Goal: Task Accomplishment & Management: Manage account settings

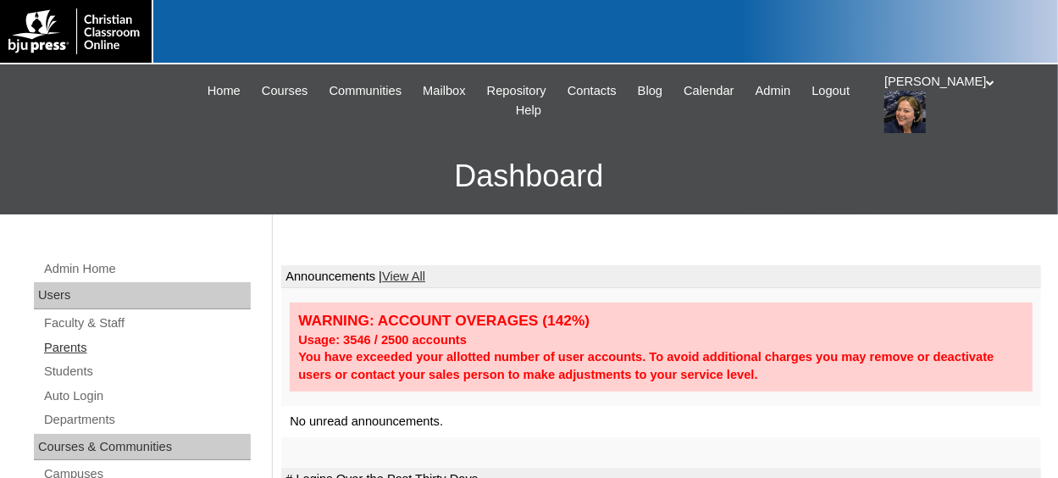
click at [66, 345] on link "Parents" at bounding box center [146, 347] width 208 height 21
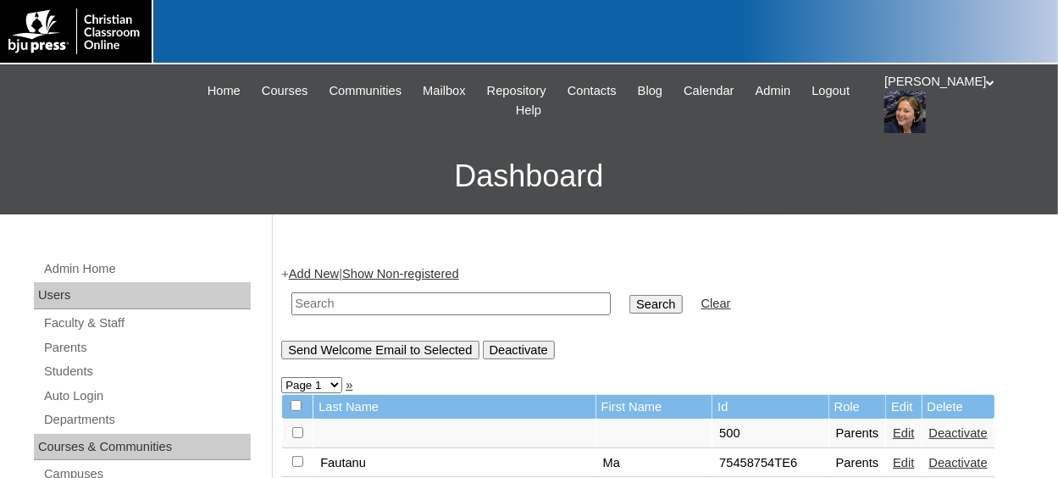
click at [340, 309] on input "text" at bounding box center [450, 303] width 319 height 23
paste input "708162"
type input "708162st9"
click at [629, 295] on input "Search" at bounding box center [655, 304] width 52 height 19
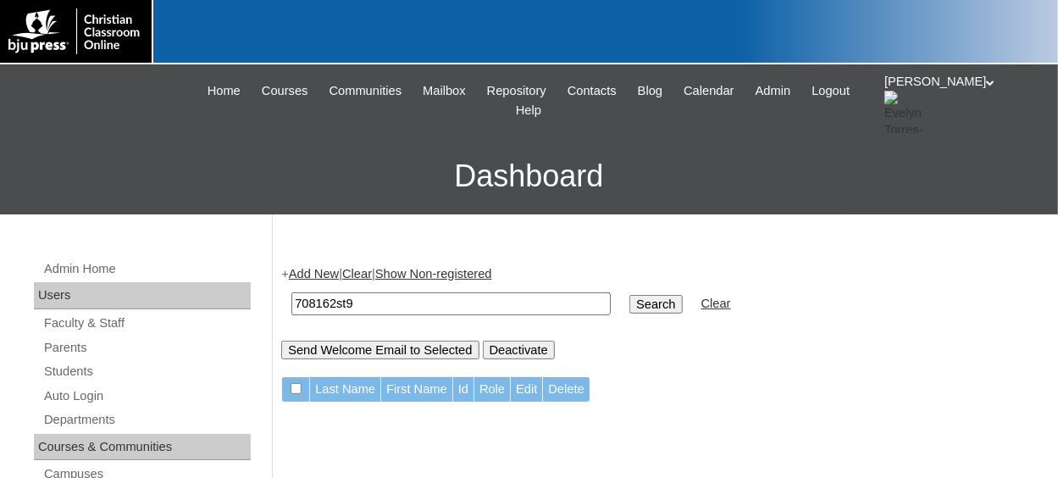
click at [384, 302] on input "708162st9" at bounding box center [450, 303] width 319 height 23
click at [629, 301] on input "Search" at bounding box center [655, 304] width 52 height 19
click at [366, 305] on input "708162st9" at bounding box center [450, 303] width 319 height 23
type input "7"
drag, startPoint x: 83, startPoint y: 373, endPoint x: 91, endPoint y: 368, distance: 8.7
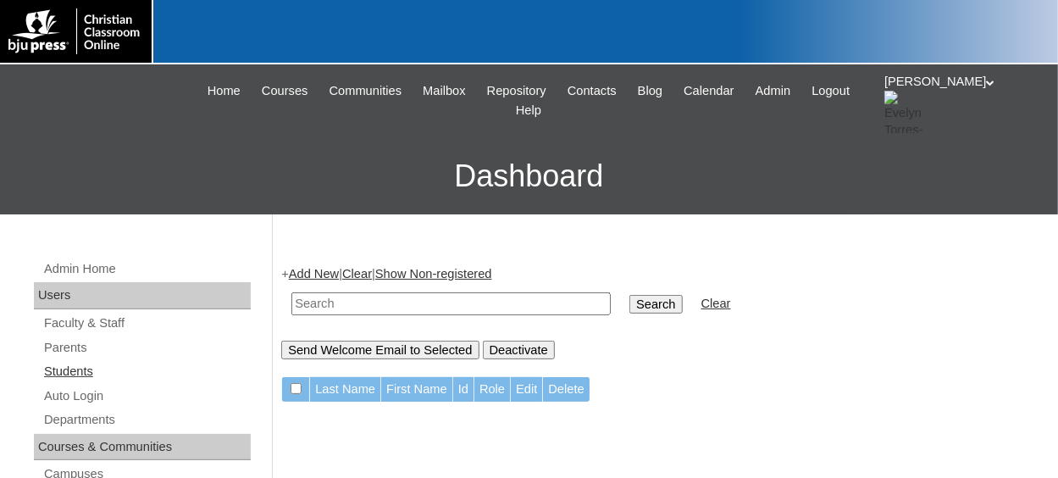
click at [81, 373] on link "Students" at bounding box center [146, 371] width 208 height 21
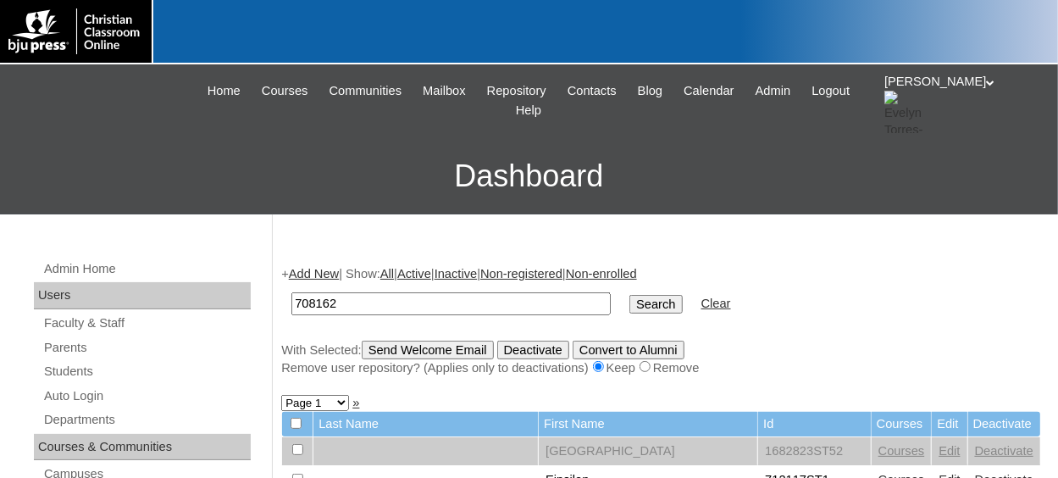
type input "708162st9"
drag, startPoint x: 608, startPoint y: 293, endPoint x: 610, endPoint y: 302, distance: 9.5
click at [629, 300] on input "Search" at bounding box center [655, 304] width 52 height 19
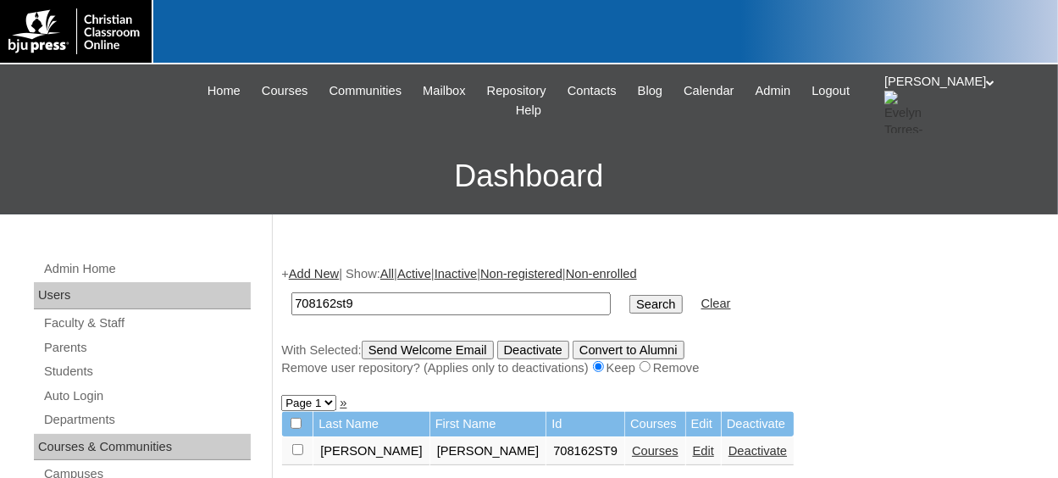
scroll to position [254, 0]
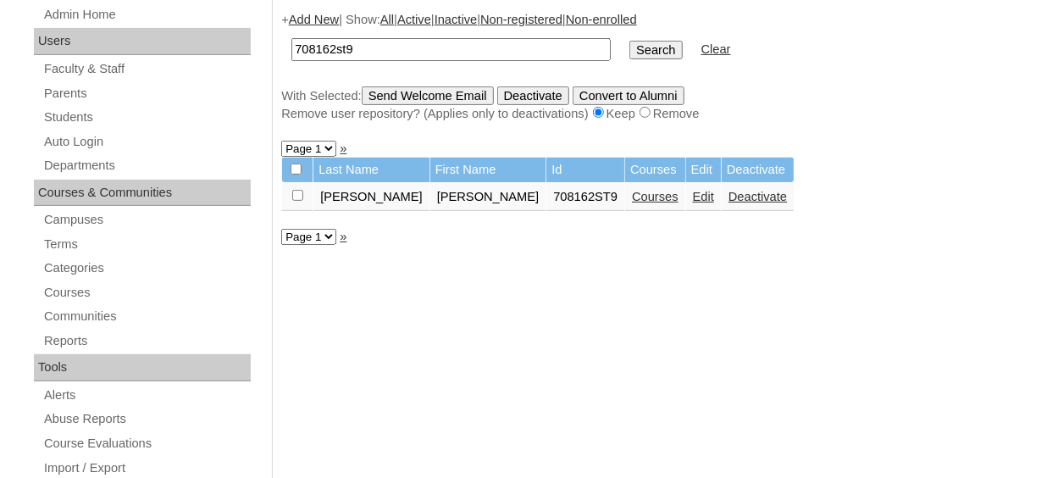
click at [632, 200] on link "Courses" at bounding box center [655, 197] width 47 height 14
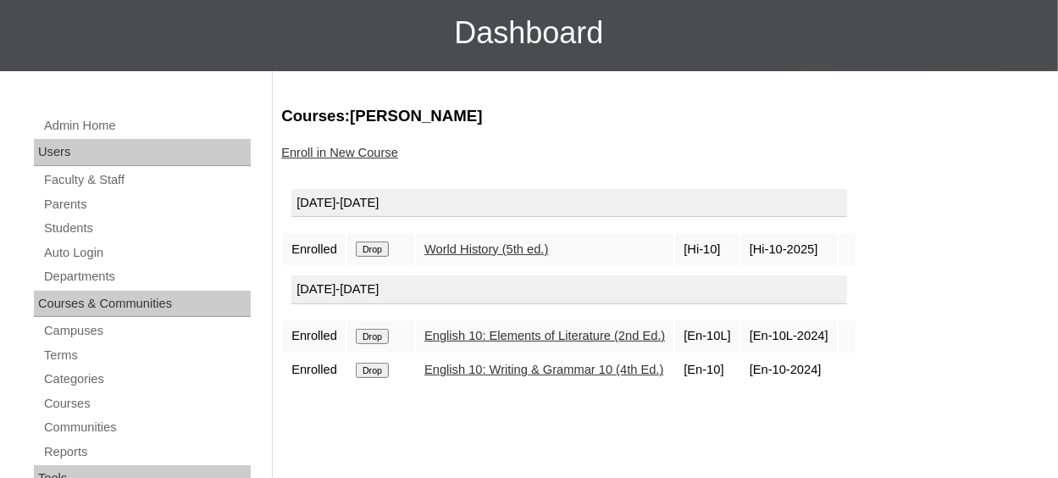
scroll to position [169, 0]
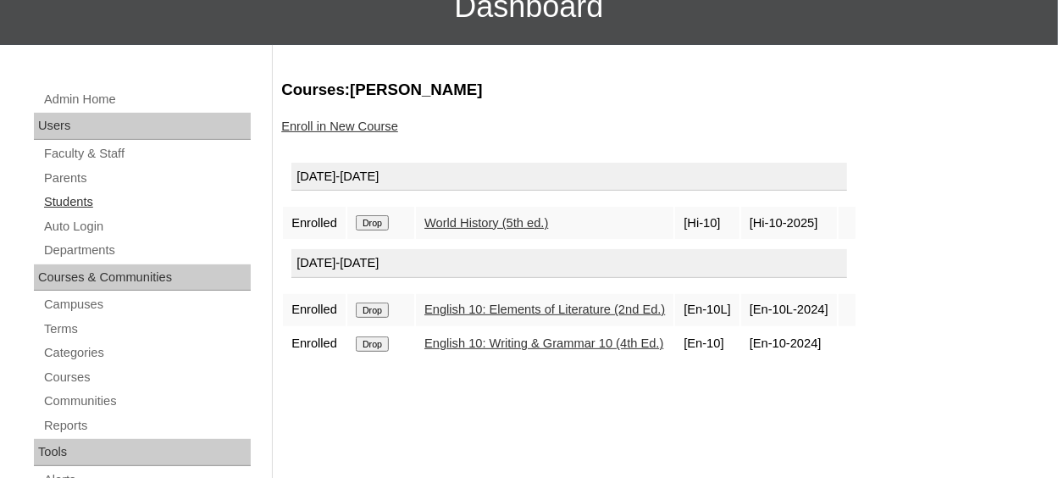
click at [73, 205] on link "Students" at bounding box center [146, 201] width 208 height 21
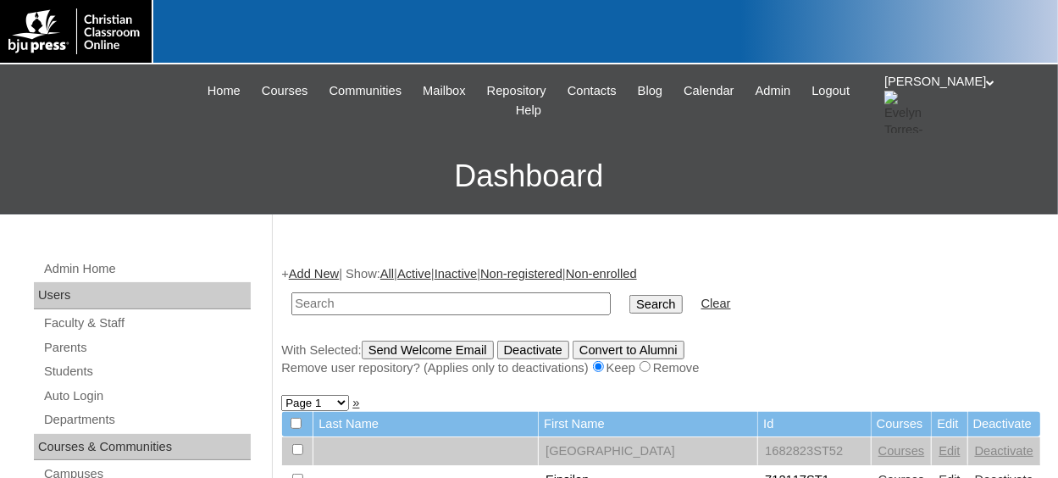
click at [396, 304] on input "text" at bounding box center [450, 303] width 319 height 23
type input "708162st9"
click at [629, 309] on input "Search" at bounding box center [655, 304] width 52 height 19
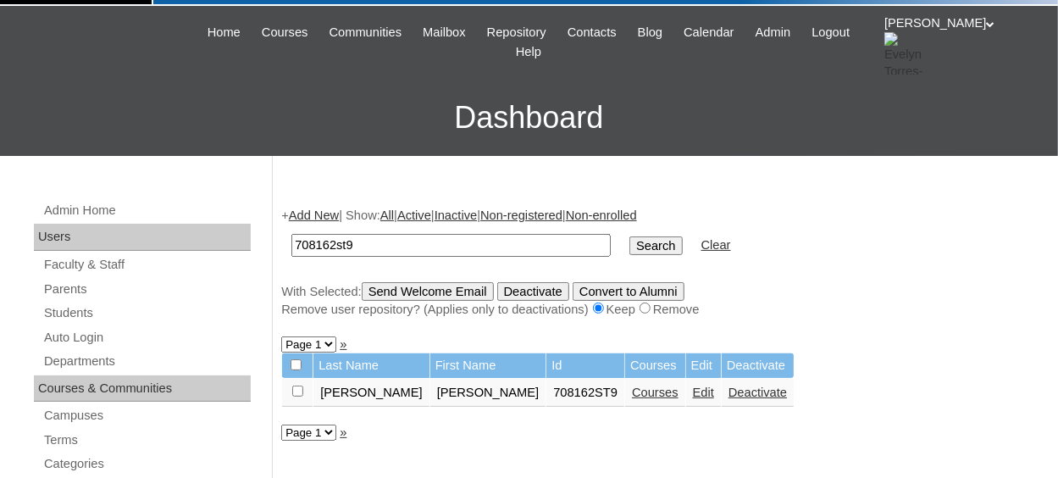
scroll to position [85, 0]
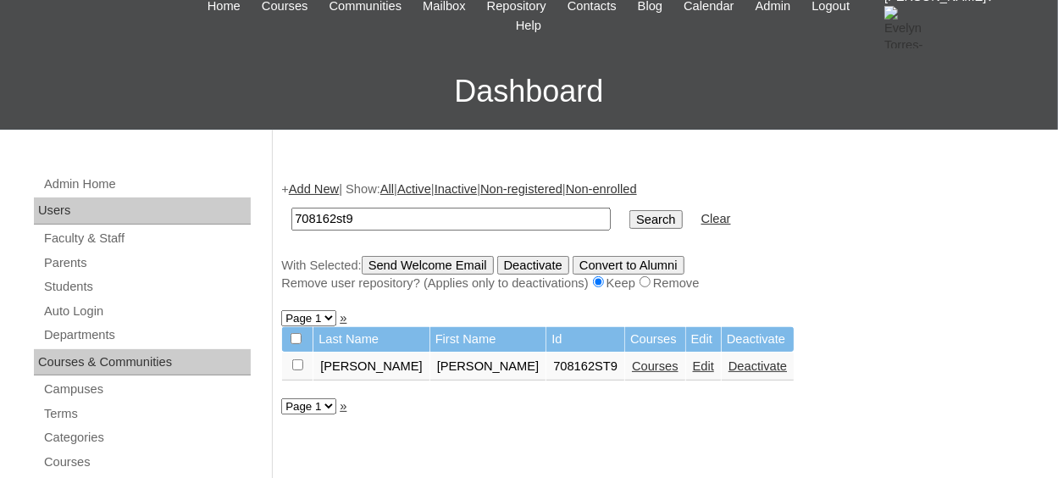
click at [304, 366] on td at bounding box center [297, 366] width 30 height 29
click at [473, 262] on input "Send Welcome Email" at bounding box center [428, 265] width 132 height 19
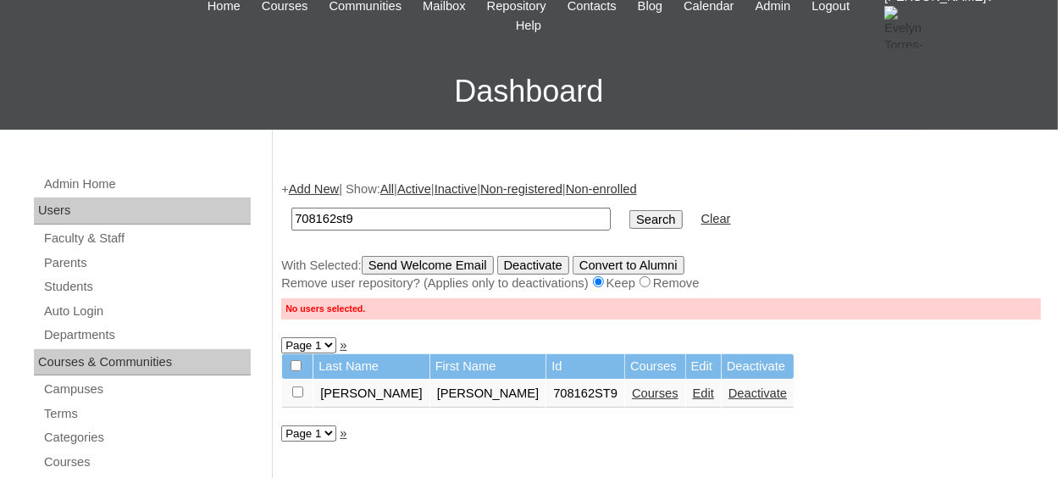
click at [693, 395] on link "Edit" at bounding box center [703, 393] width 21 height 14
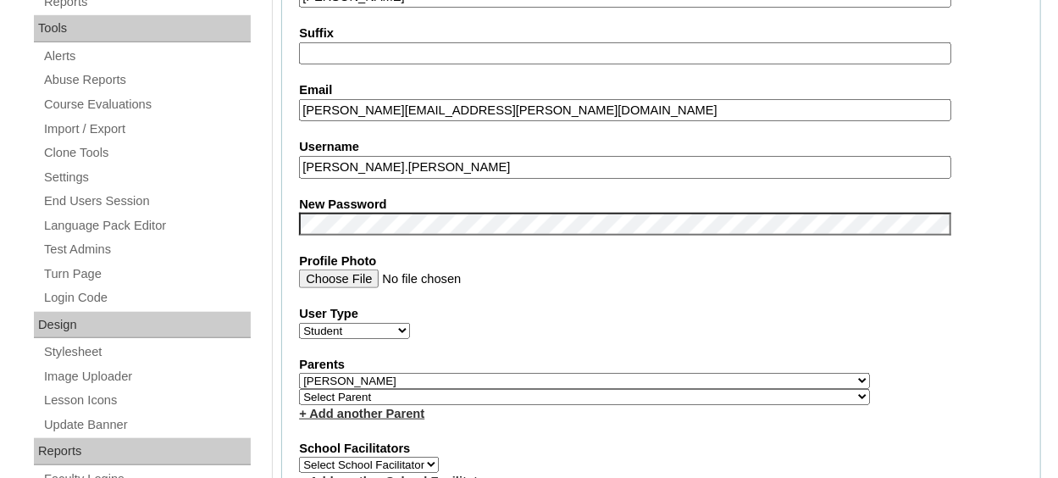
scroll to position [677, 0]
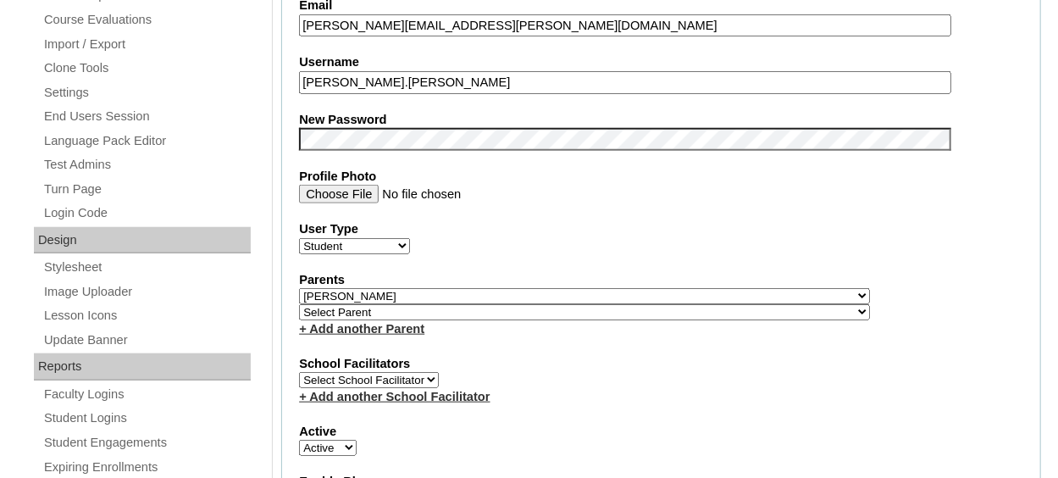
click at [511, 295] on select "Select Parent , [GEOGRAPHIC_DATA], Ma 1, 1 23-24 accountMorgan, [PERSON_NAME] 6…" at bounding box center [584, 296] width 571 height 16
select select "36978"
click at [517, 297] on select "Select Parent , Fautanu, Ma 1, 1 23-24 accountMorgan, Jason 6th Street Mennonit…" at bounding box center [584, 296] width 571 height 16
click at [544, 334] on fieldset "Account Information User Id 708162ST9 Title First Name Joshua Middle Name Last …" at bounding box center [661, 308] width 760 height 1373
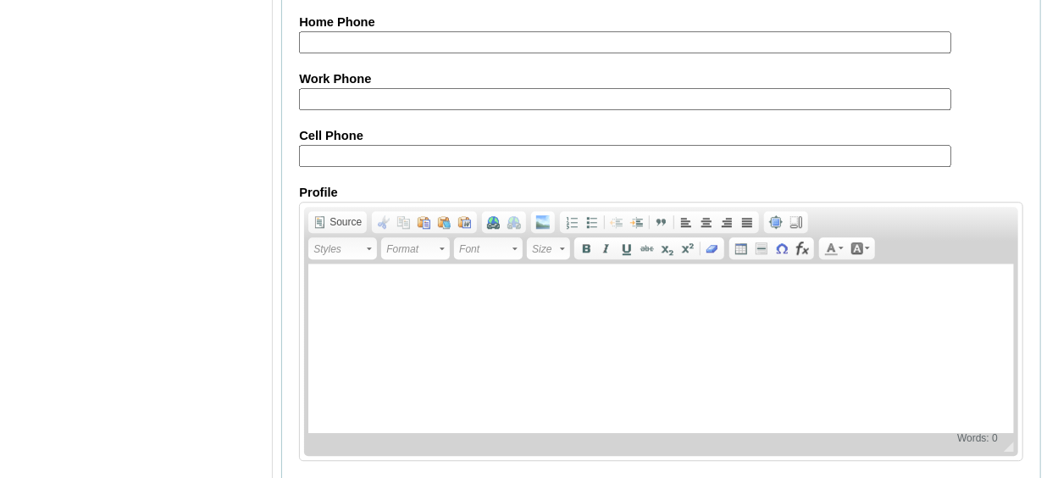
scroll to position [2105, 0]
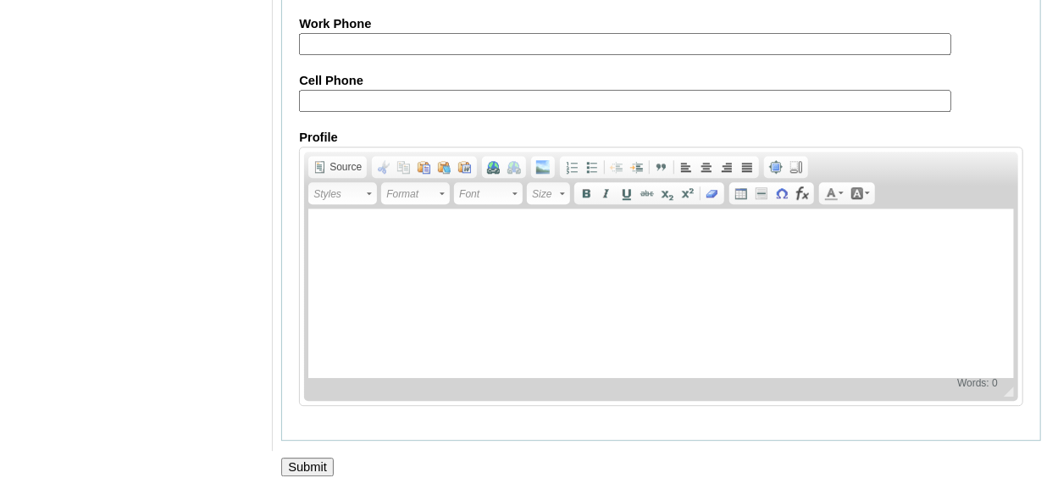
click at [309, 457] on input "Submit" at bounding box center [307, 466] width 52 height 19
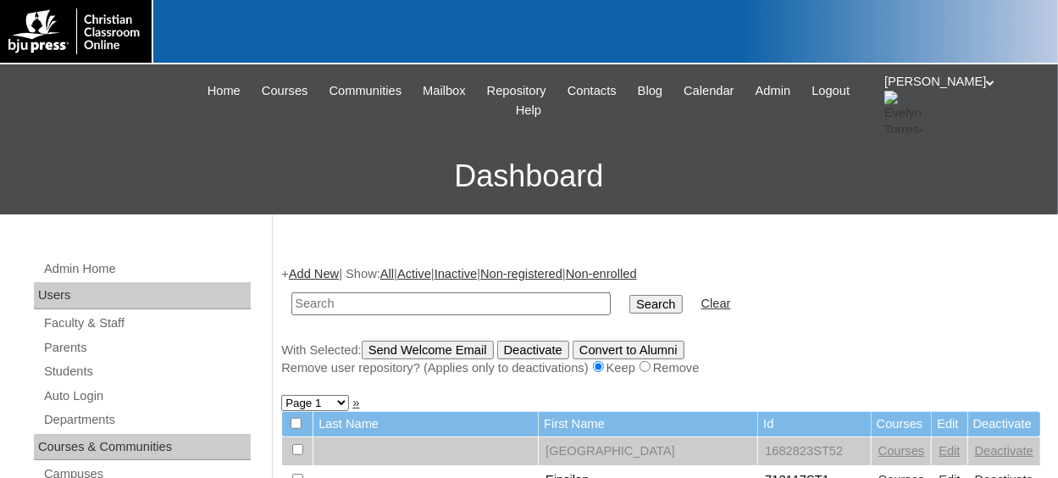
scroll to position [254, 0]
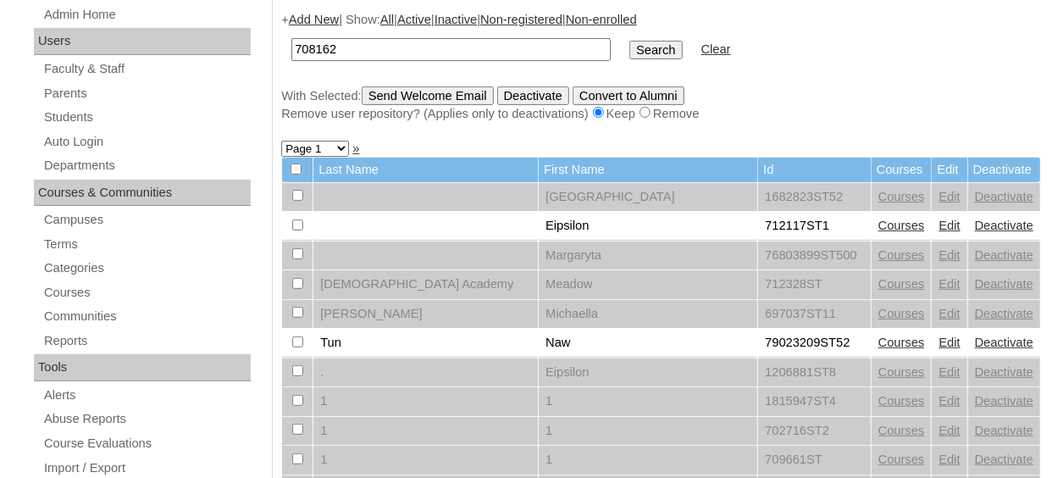
type input "708162st9"
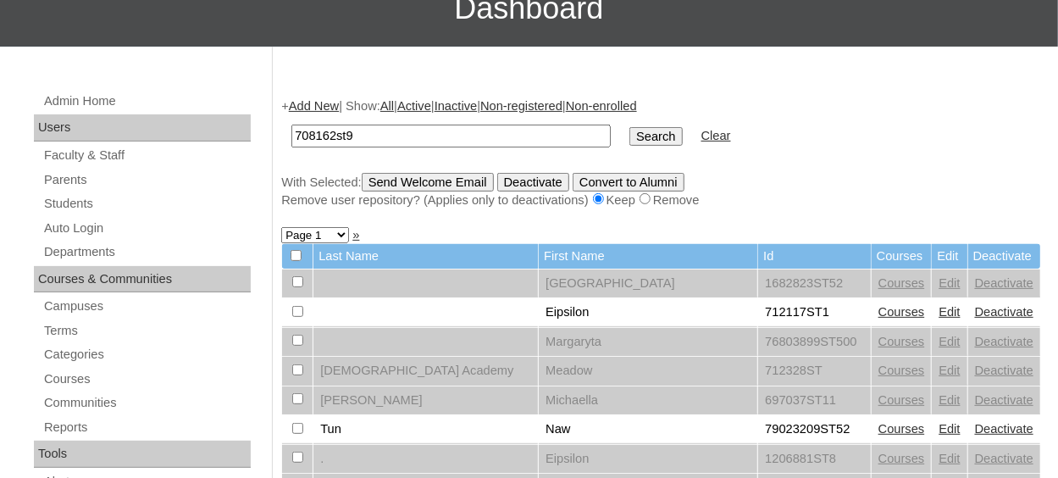
scroll to position [85, 0]
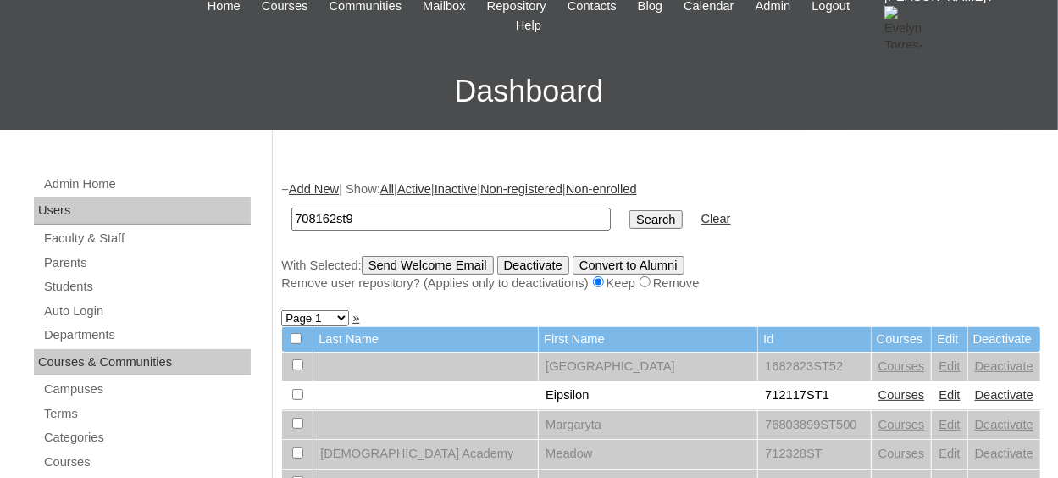
click at [629, 222] on input "Search" at bounding box center [655, 219] width 52 height 19
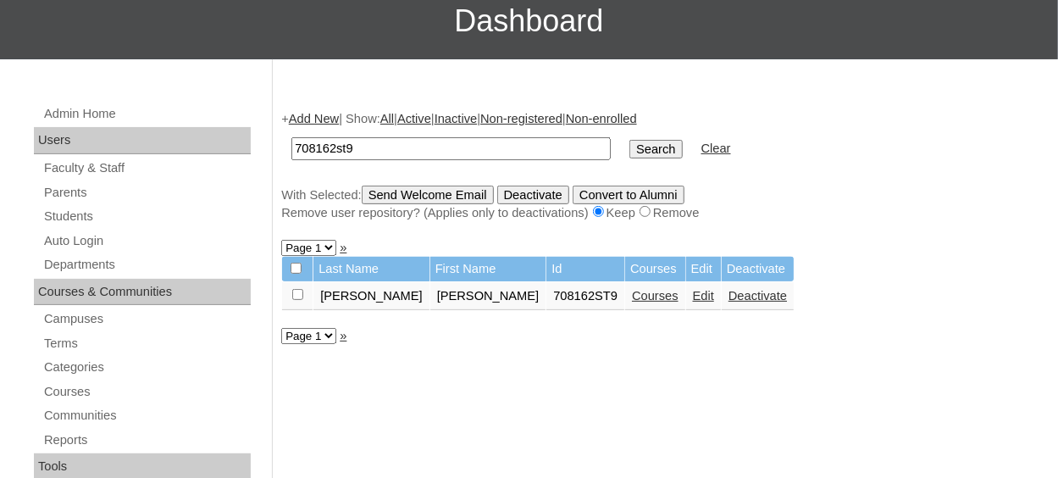
scroll to position [254, 0]
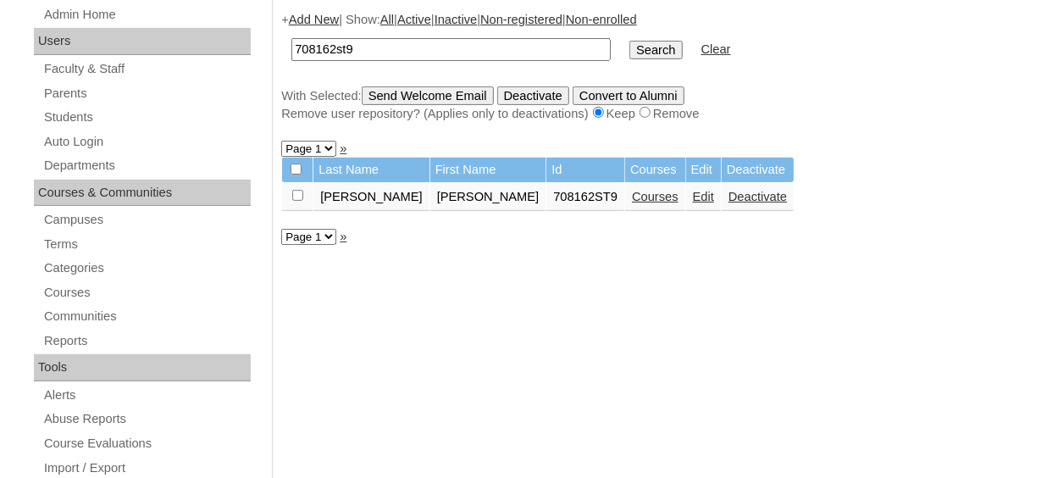
drag, startPoint x: 297, startPoint y: 193, endPoint x: 322, endPoint y: 181, distance: 27.3
click at [297, 194] on input "checkbox" at bounding box center [297, 195] width 11 height 11
checkbox input "true"
click at [445, 88] on input "Send Welcome Email" at bounding box center [428, 95] width 132 height 19
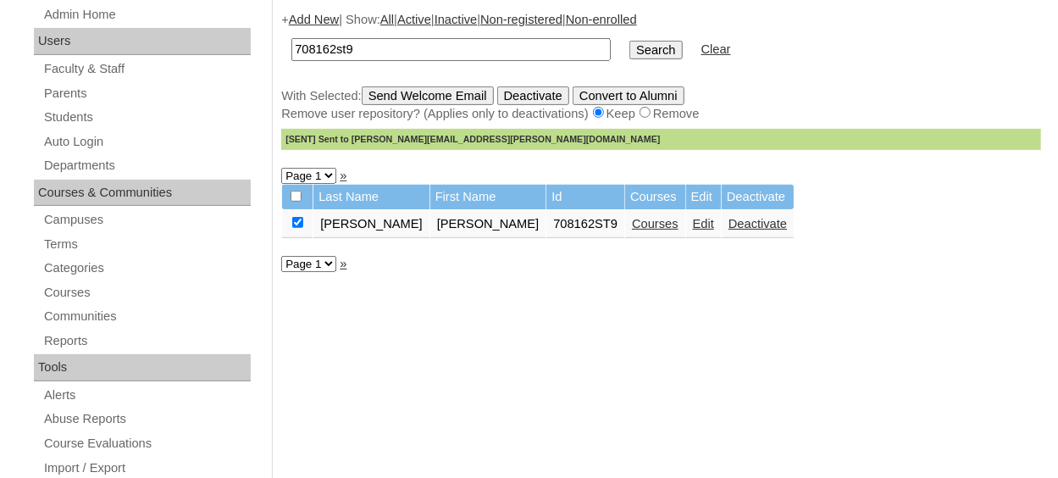
drag, startPoint x: 371, startPoint y: 50, endPoint x: 178, endPoint y: 54, distance: 193.1
click at [87, 118] on link "Students" at bounding box center [146, 117] width 208 height 21
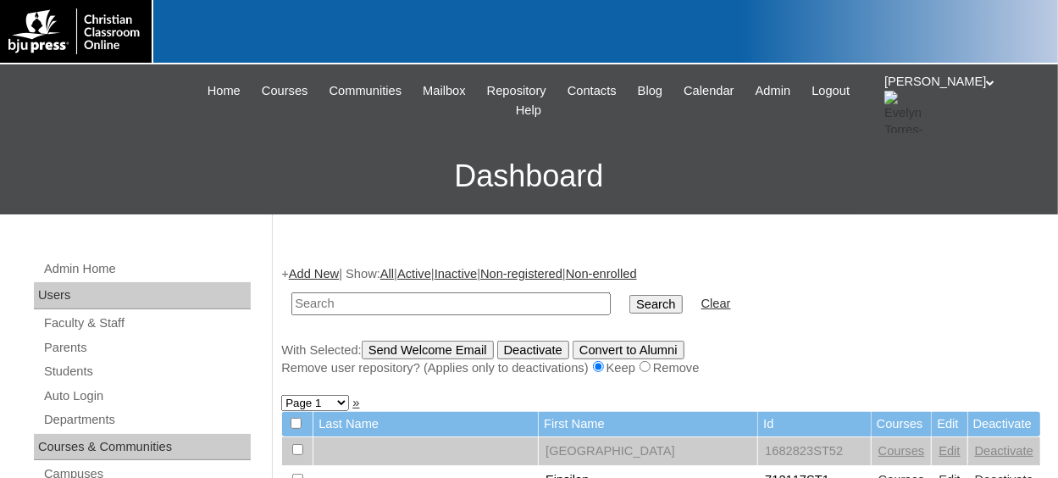
click at [353, 301] on input "text" at bounding box center [450, 303] width 319 height 23
type input "1261706"
click at [629, 295] on input "Search" at bounding box center [655, 304] width 52 height 19
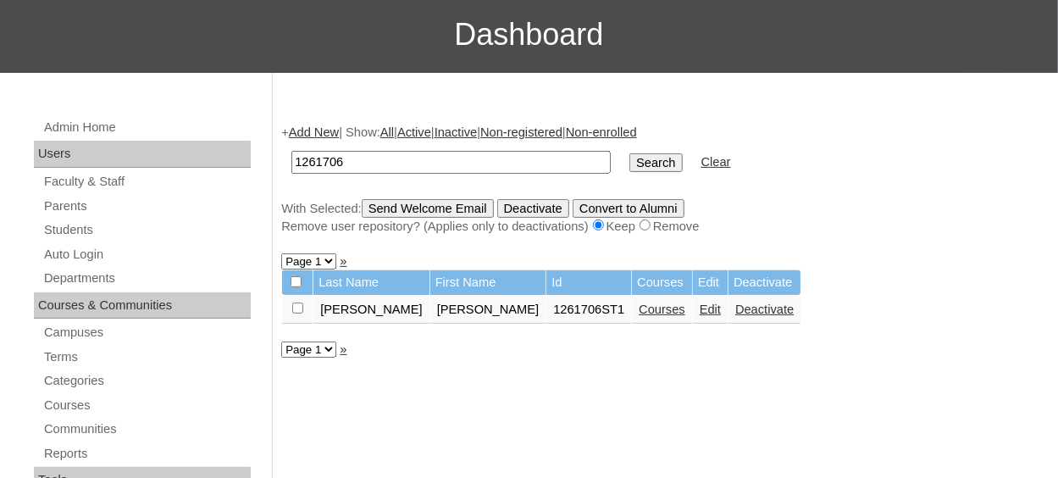
scroll to position [169, 0]
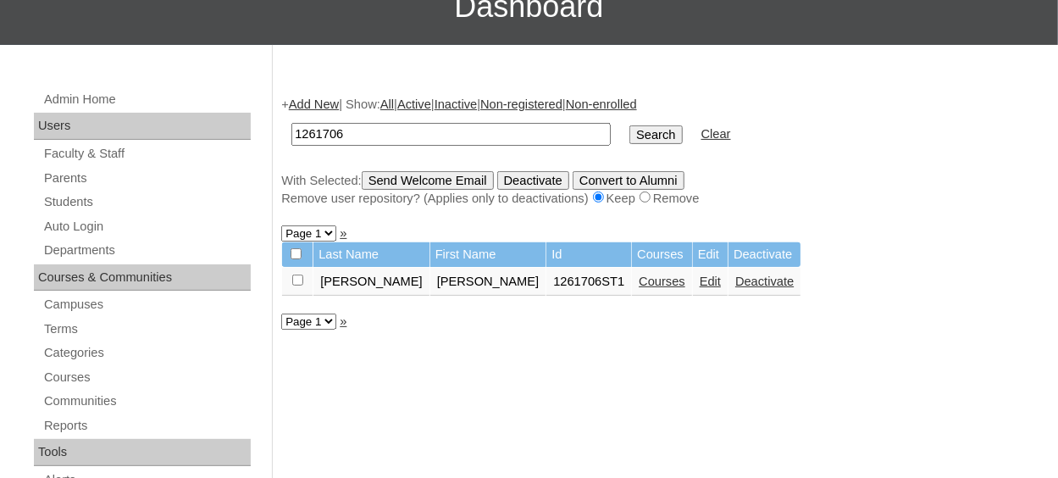
click at [321, 101] on link "Add New" at bounding box center [314, 104] width 50 height 14
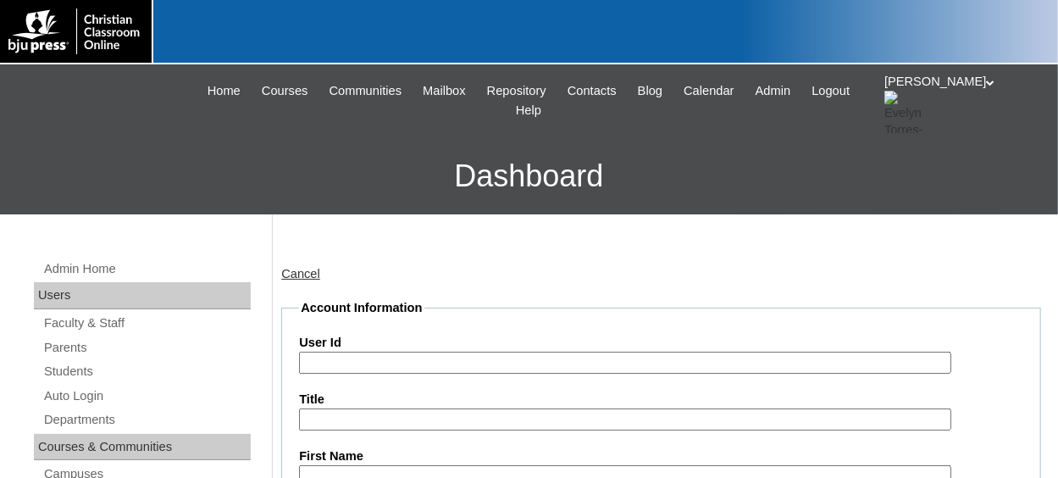
paste input "1261706"
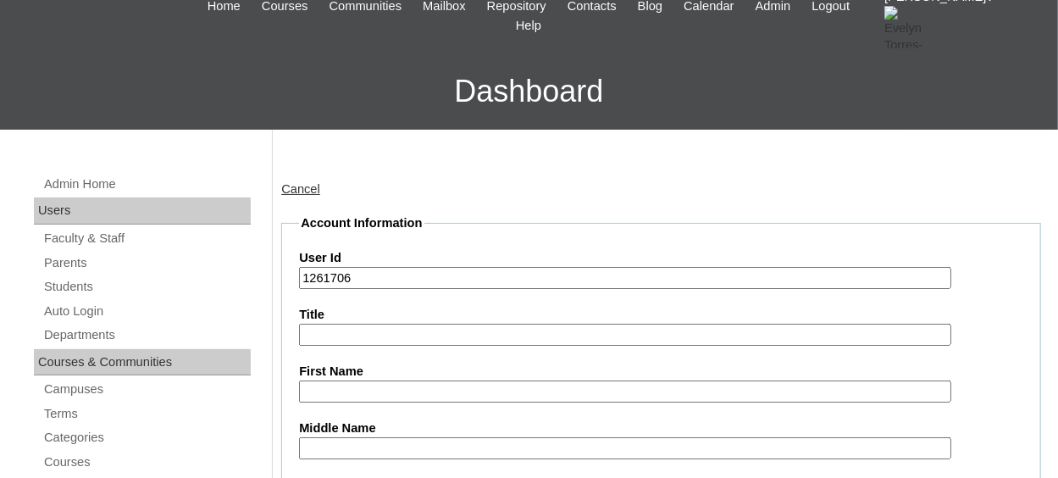
type input "1261706"
click at [400, 391] on input "First Name" at bounding box center [624, 391] width 651 height 23
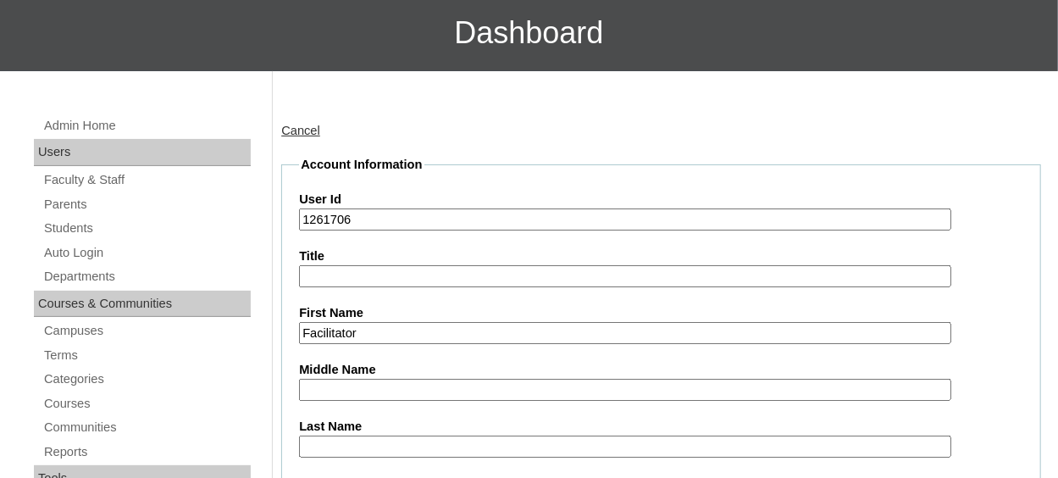
scroll to position [169, 0]
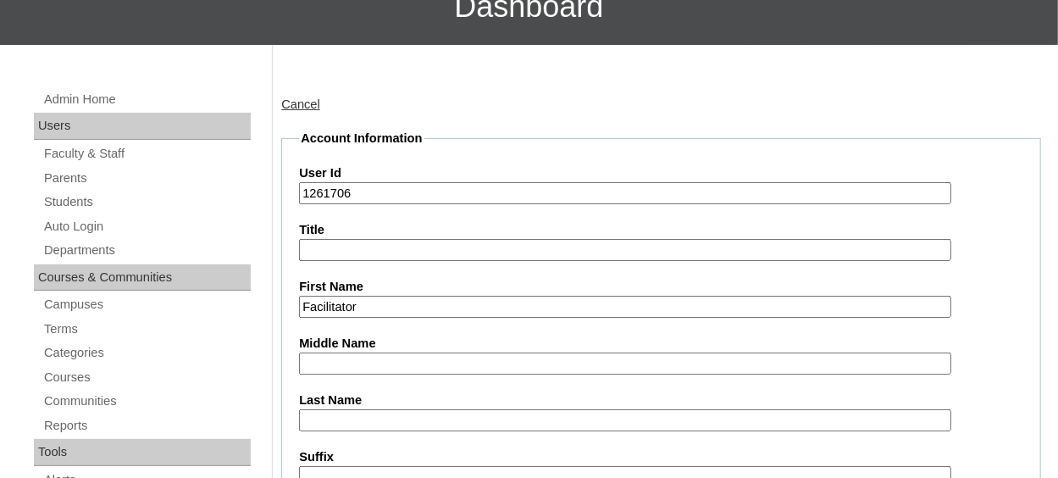
type input "Facilitator"
click at [356, 422] on input "Last Name" at bounding box center [624, 420] width 651 height 23
type input "Heirtage Christian School"
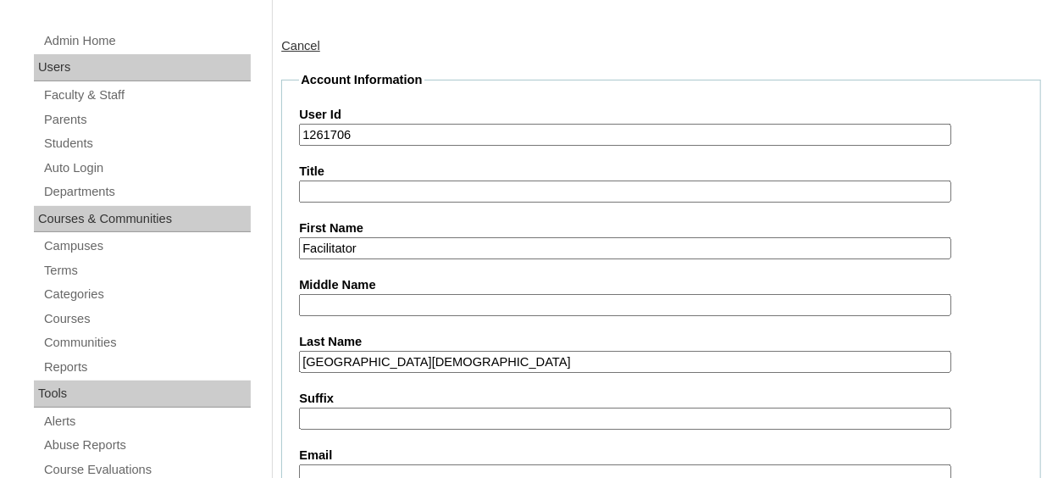
scroll to position [254, 0]
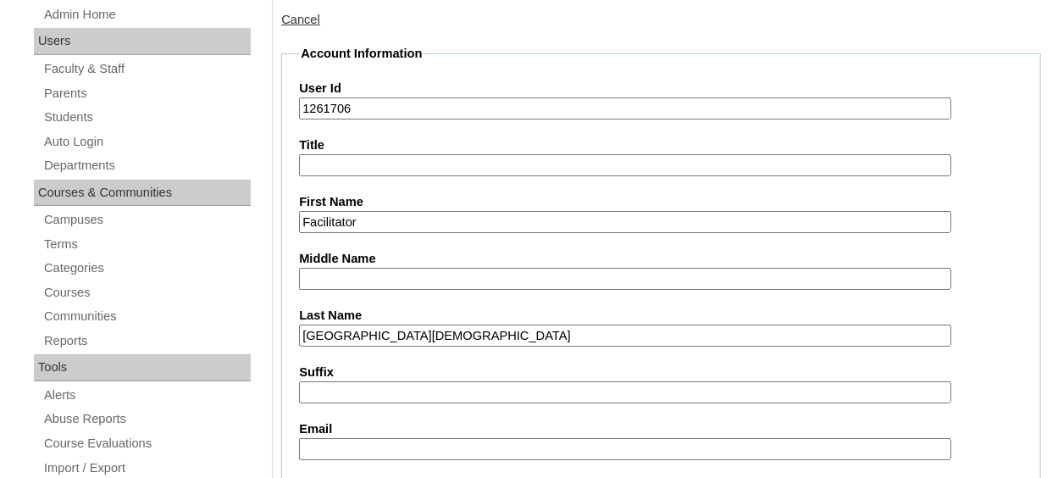
click at [366, 441] on input "Email" at bounding box center [624, 449] width 651 height 23
paste input "billing@hcswv.org"
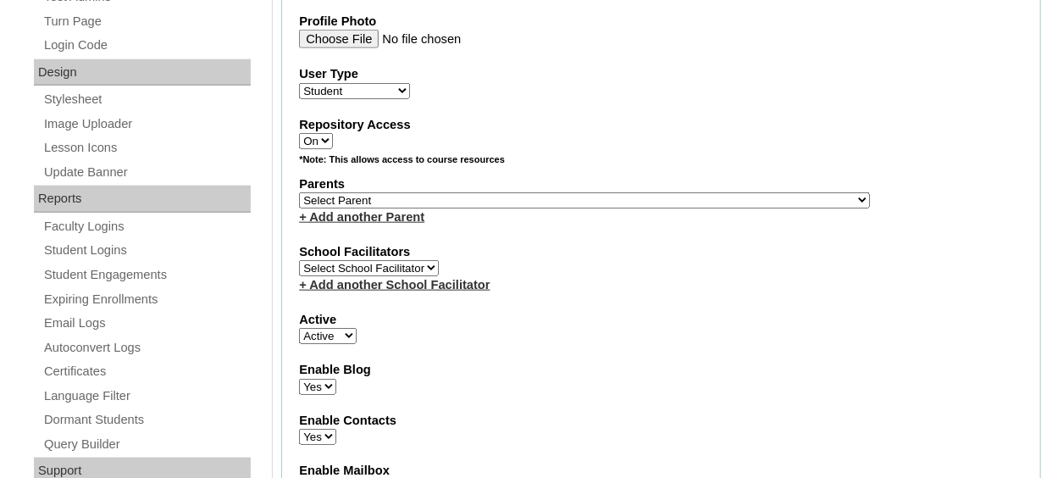
scroll to position [847, 0]
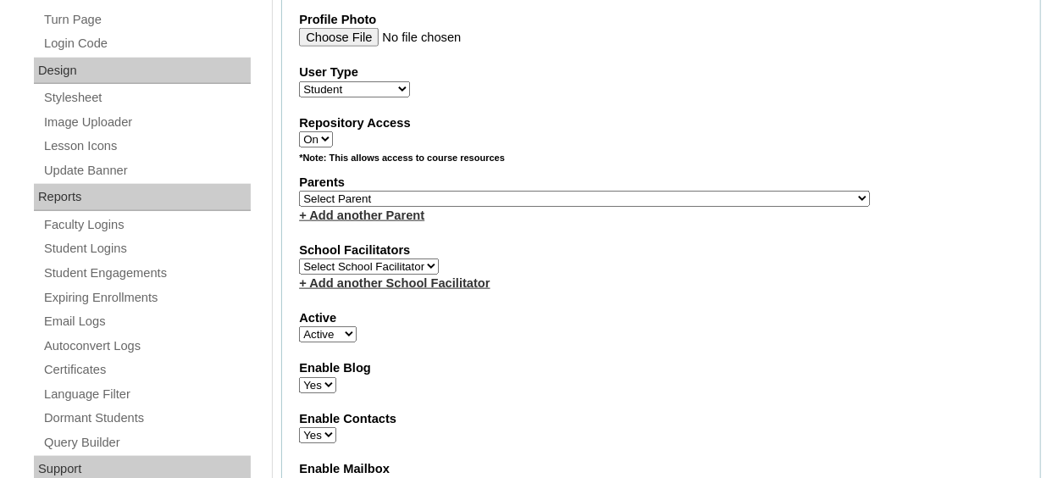
type input "billing@hcswv.org"
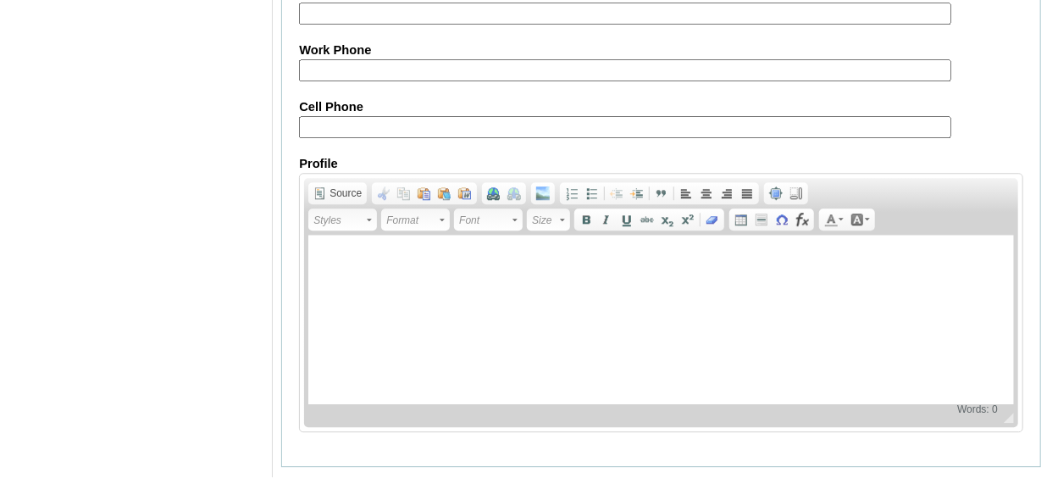
scroll to position [2103, 0]
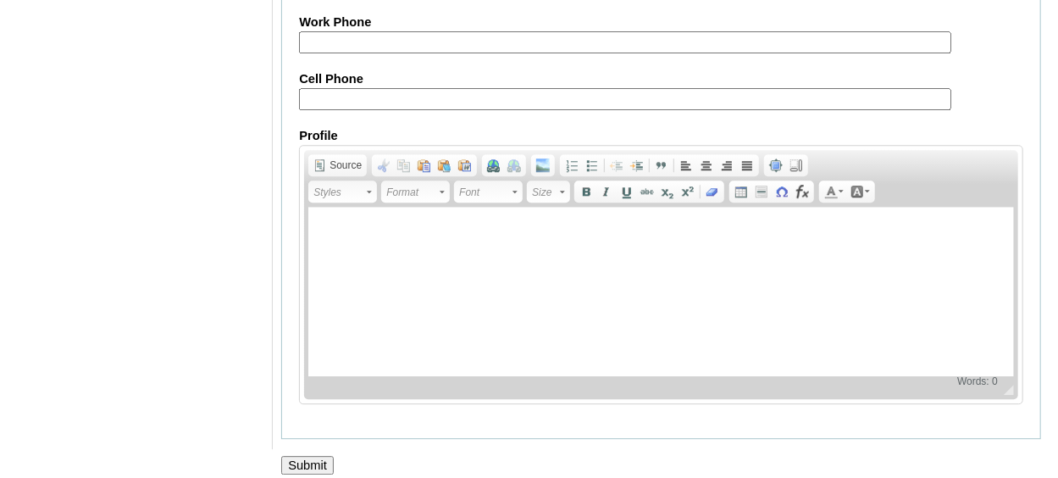
click at [296, 456] on input "Submit" at bounding box center [307, 465] width 52 height 19
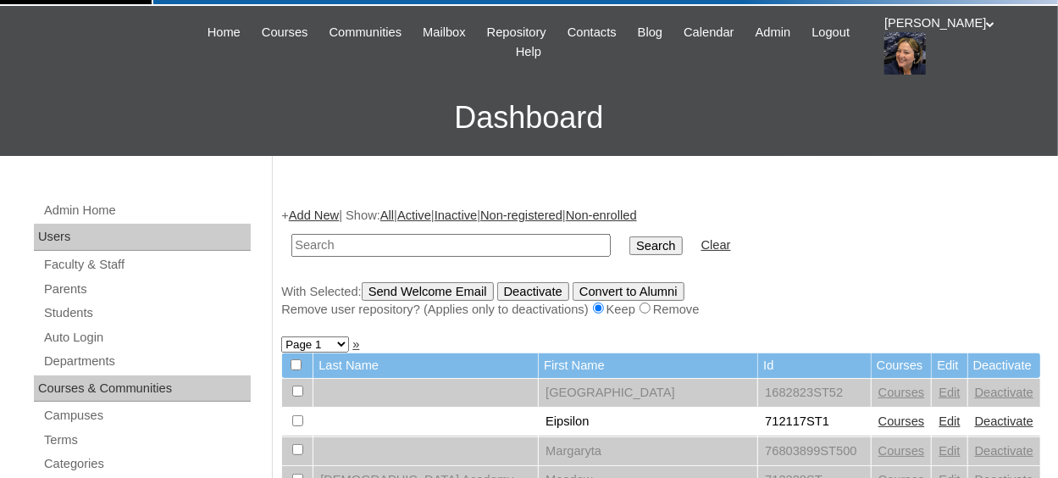
scroll to position [85, 0]
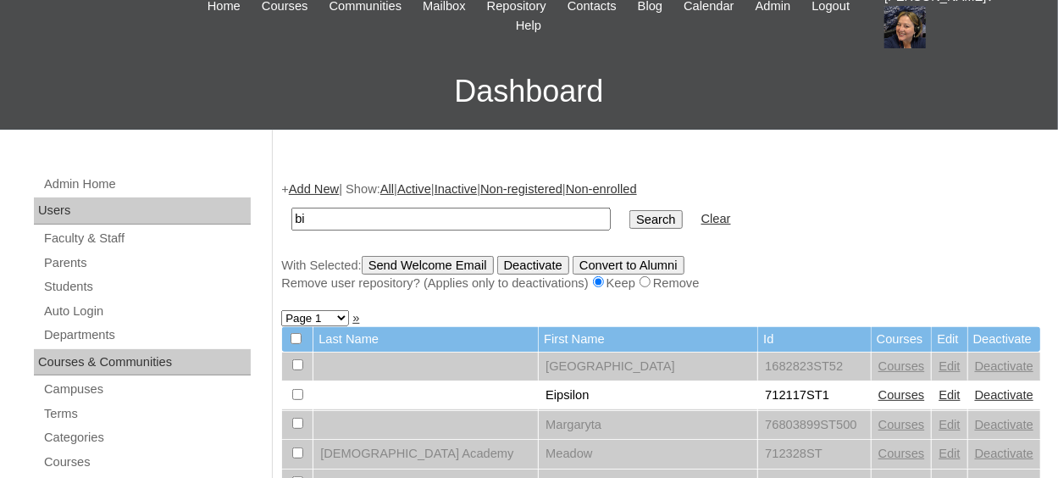
type input "b"
type input "1261706"
click at [629, 210] on input "Search" at bounding box center [655, 219] width 52 height 19
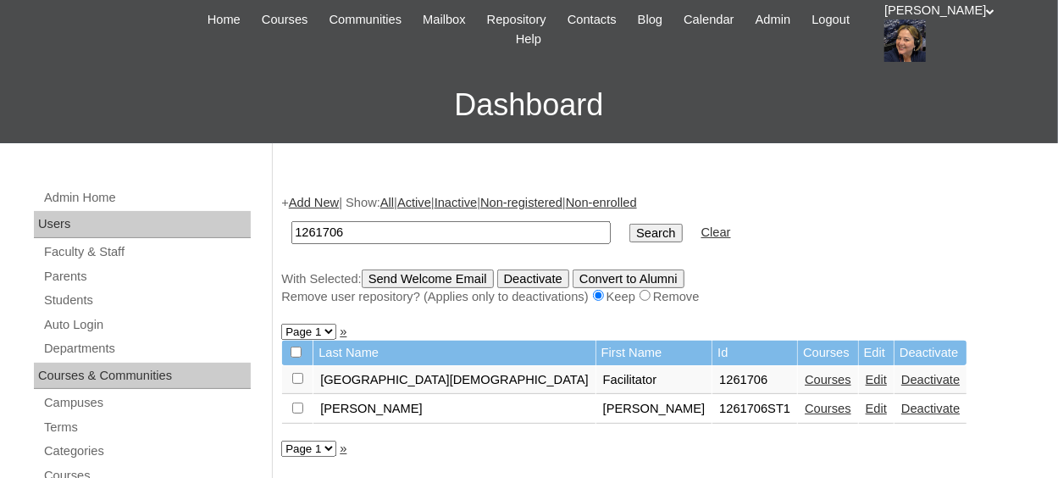
scroll to position [254, 0]
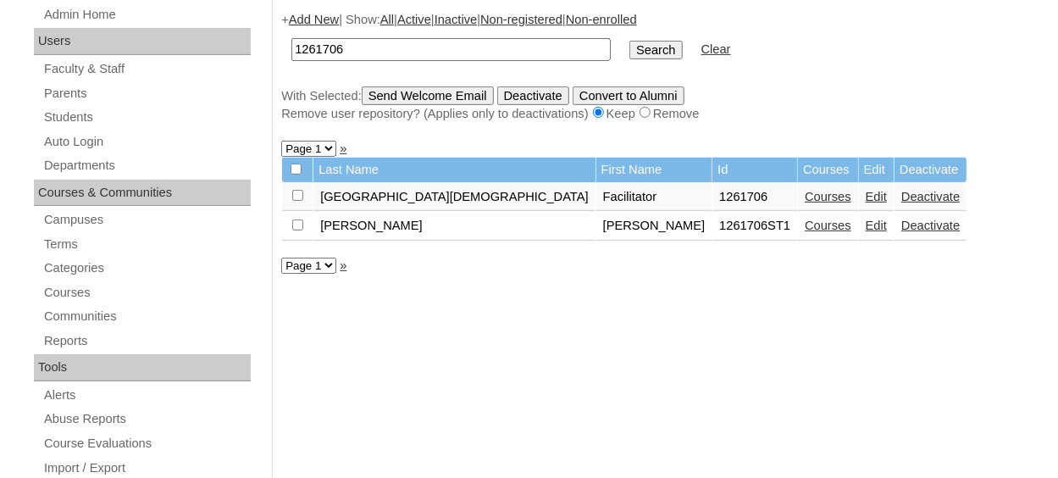
click at [329, 20] on link "Add New" at bounding box center [314, 20] width 50 height 14
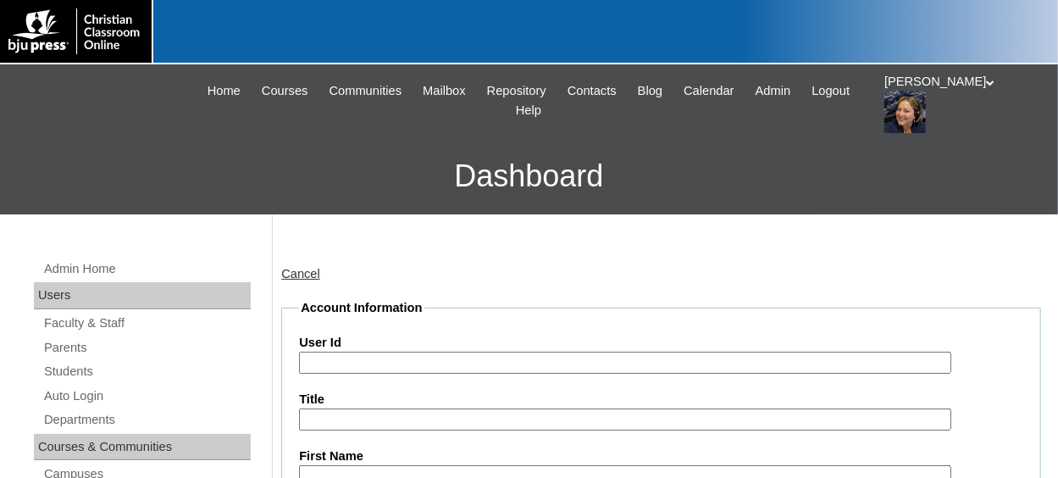
click at [321, 363] on input "User Id" at bounding box center [624, 362] width 651 height 23
paste input "[EMAIL_ADDRESS][DOMAIN_NAME]"
type input "b"
click at [366, 366] on input "User Id" at bounding box center [624, 362] width 651 height 23
paste input "1261706"
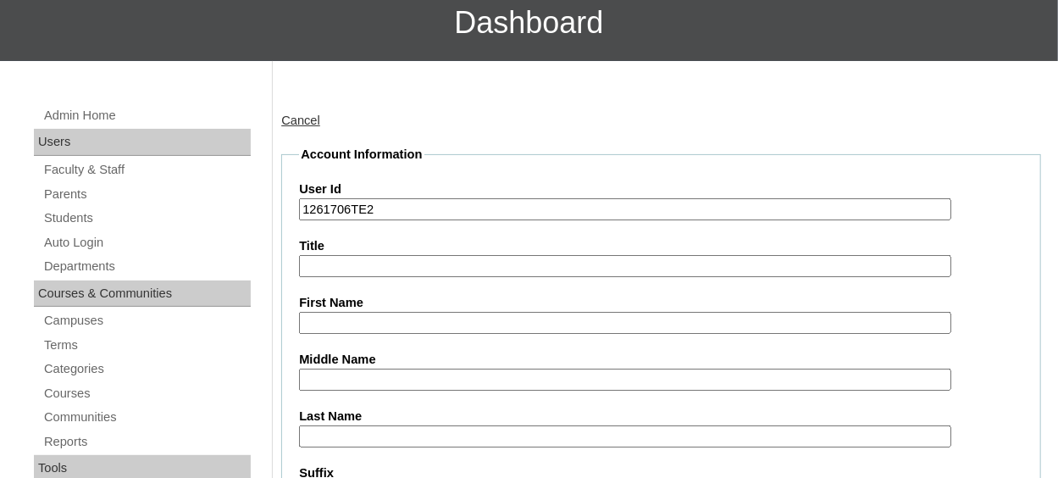
scroll to position [169, 0]
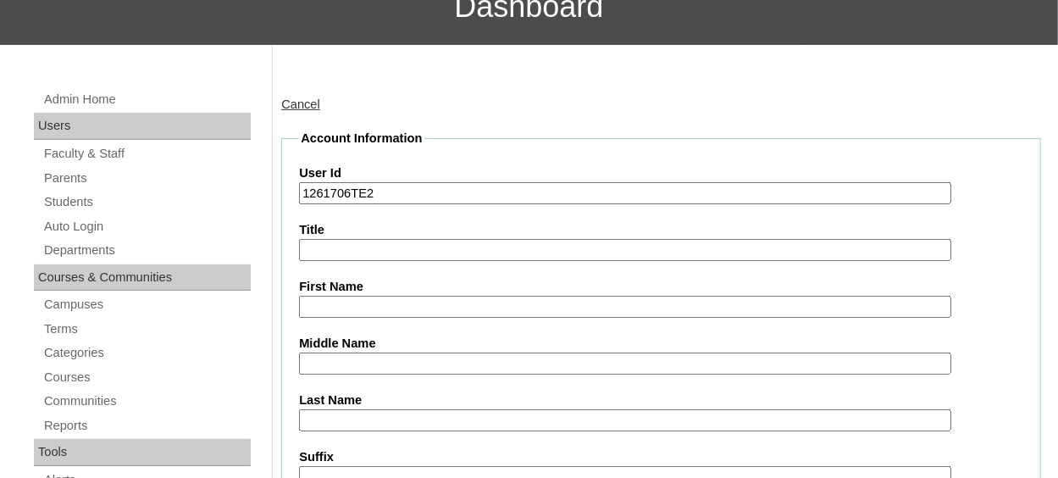
type input "1261706TE2"
click at [341, 302] on input "First Name" at bounding box center [624, 307] width 651 height 23
type input "s"
type input "Stephanie"
click at [337, 406] on label "Last Name" at bounding box center [661, 400] width 724 height 18
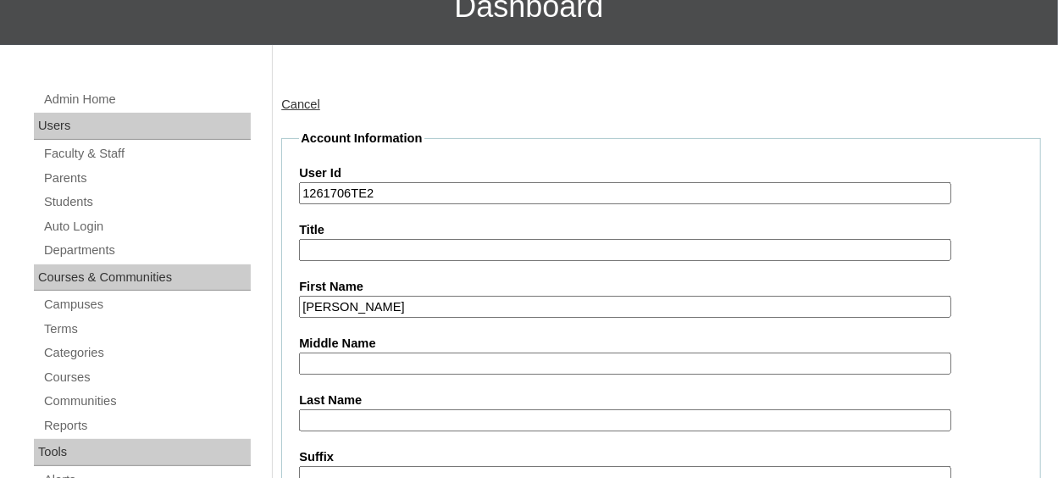
click at [337, 409] on input "Last Name" at bounding box center [624, 420] width 651 height 23
click at [330, 412] on input "Last Name" at bounding box center [624, 420] width 651 height 23
type input "b"
type input "B"
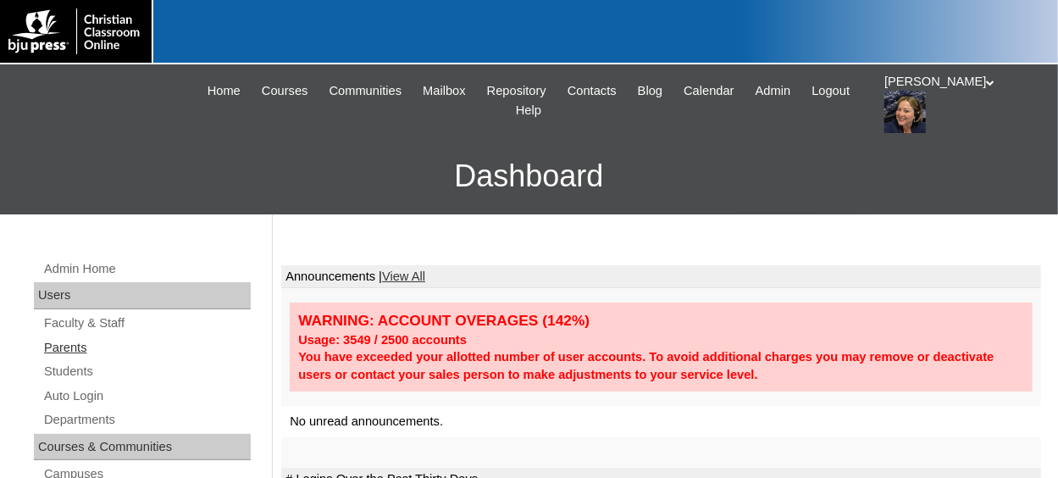
click at [97, 343] on link "Parents" at bounding box center [146, 347] width 208 height 21
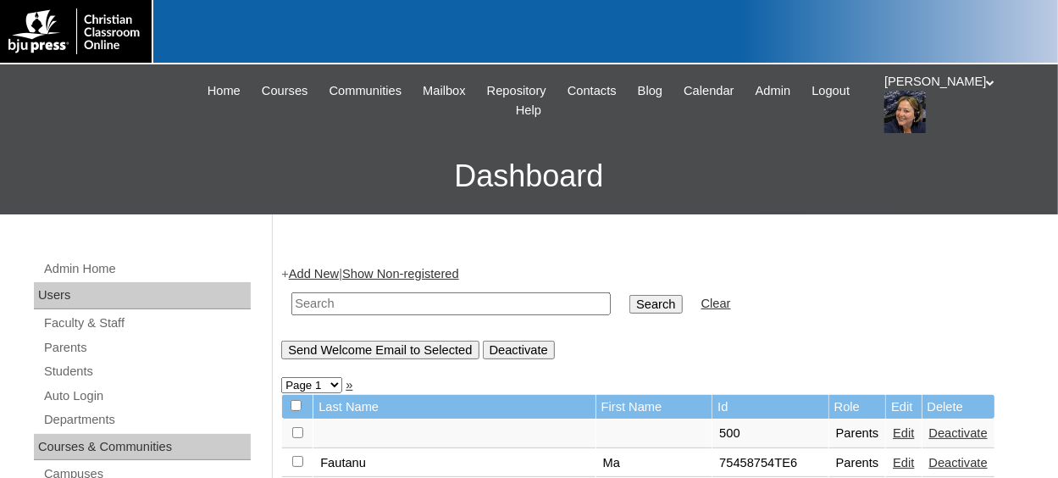
click at [366, 304] on input "text" at bounding box center [450, 303] width 319 height 23
paste input "1261706"
type input "1261706"
click at [629, 295] on input "Search" at bounding box center [655, 304] width 52 height 19
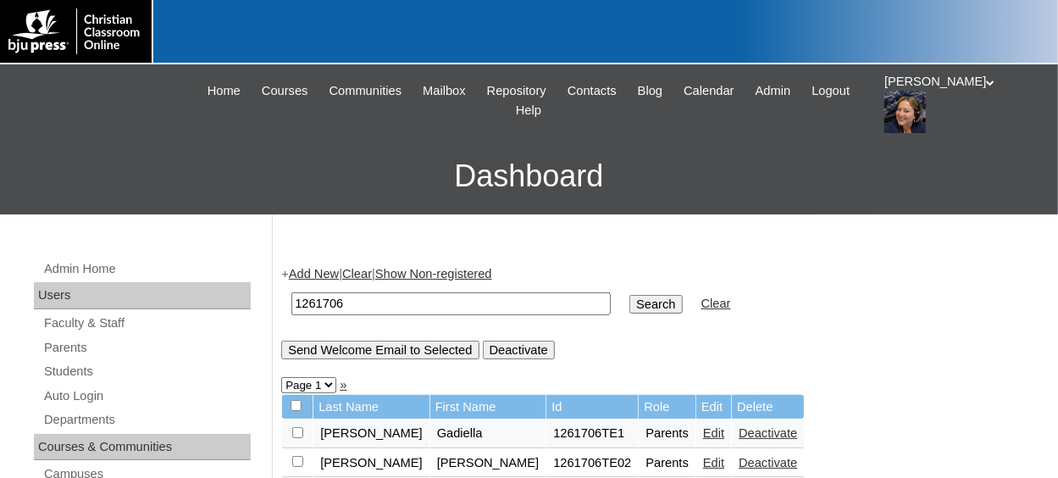
scroll to position [85, 0]
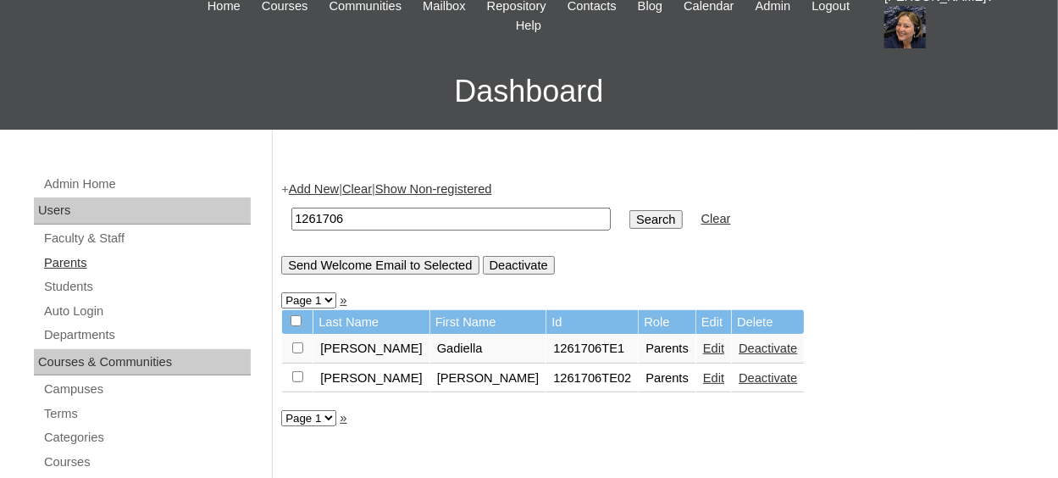
click at [112, 263] on link "Parents" at bounding box center [146, 262] width 208 height 21
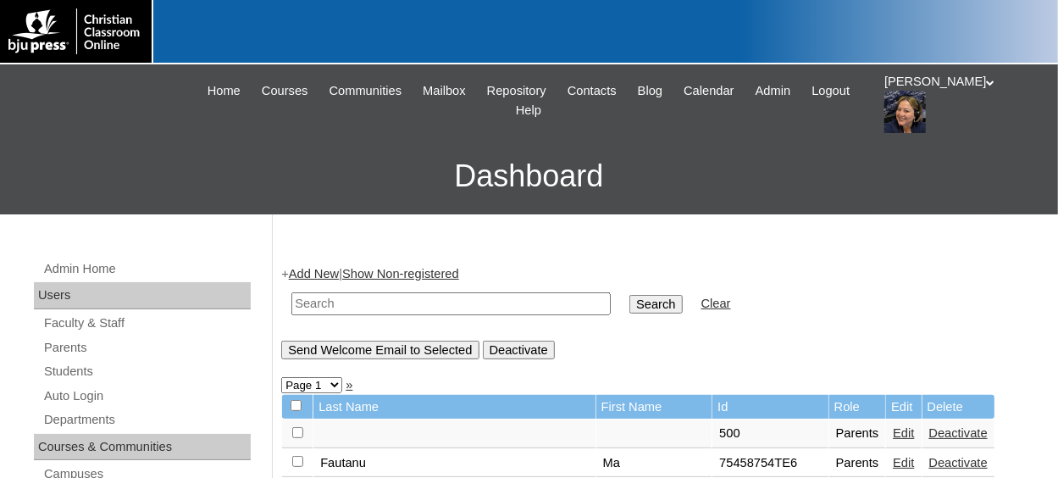
click at [363, 306] on input "text" at bounding box center [450, 303] width 319 height 23
paste input "1261706"
type input "1261706"
click at [629, 307] on input "Search" at bounding box center [655, 304] width 52 height 19
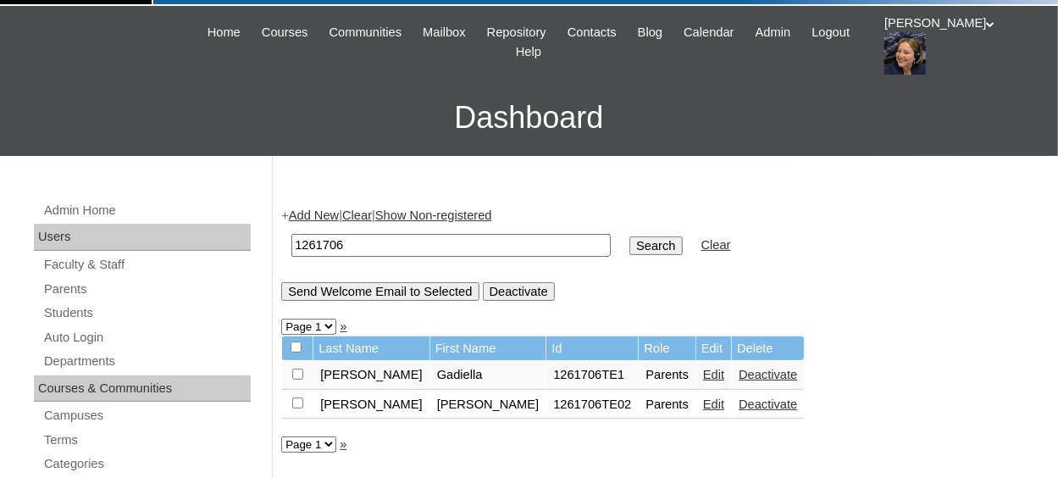
scroll to position [85, 0]
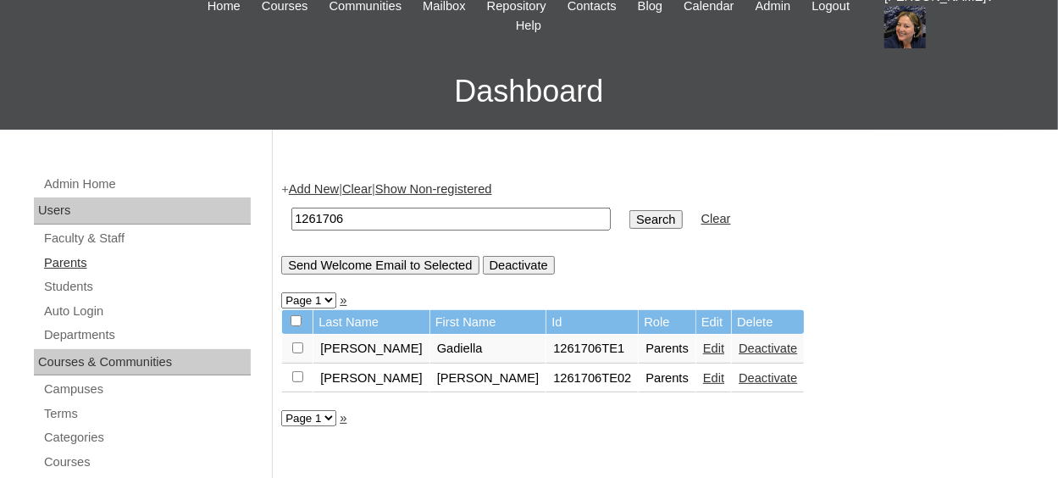
click at [80, 265] on link "Parents" at bounding box center [146, 262] width 208 height 21
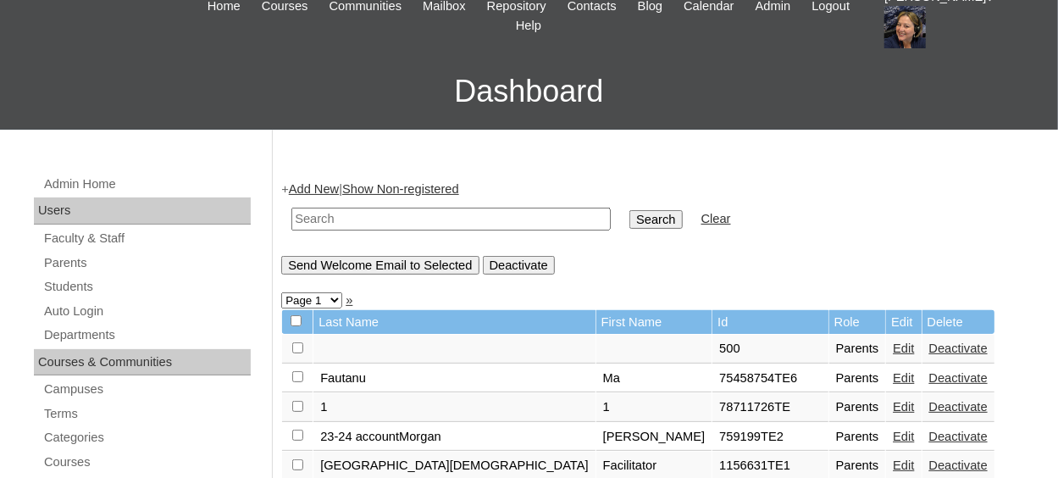
scroll to position [169, 0]
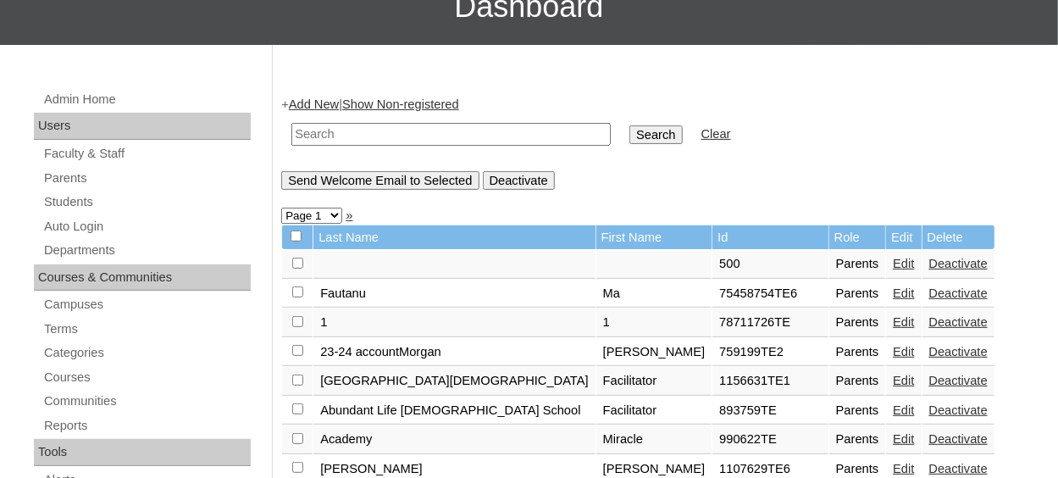
click at [327, 135] on input "text" at bounding box center [450, 134] width 319 height 23
paste input "1261706"
type input "1261706"
click at [629, 125] on input "Search" at bounding box center [655, 134] width 52 height 19
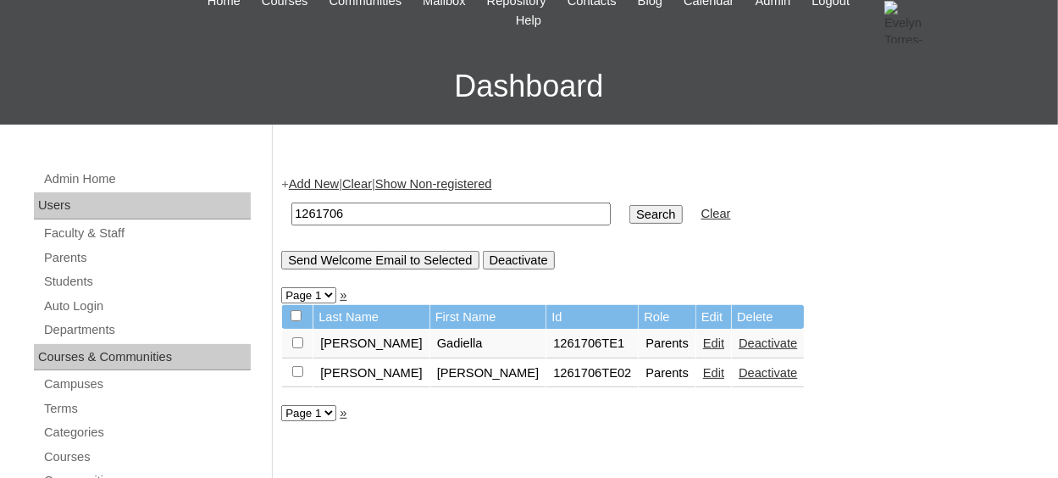
scroll to position [169, 0]
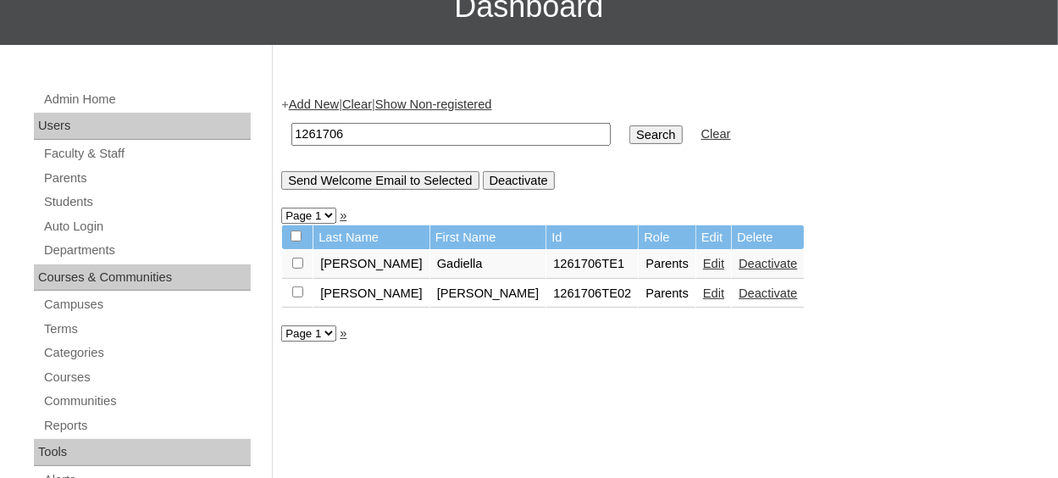
click at [387, 132] on input "1261706" at bounding box center [450, 134] width 319 height 23
type input "1"
type input "1261706"
click at [629, 130] on input "Search" at bounding box center [655, 134] width 52 height 19
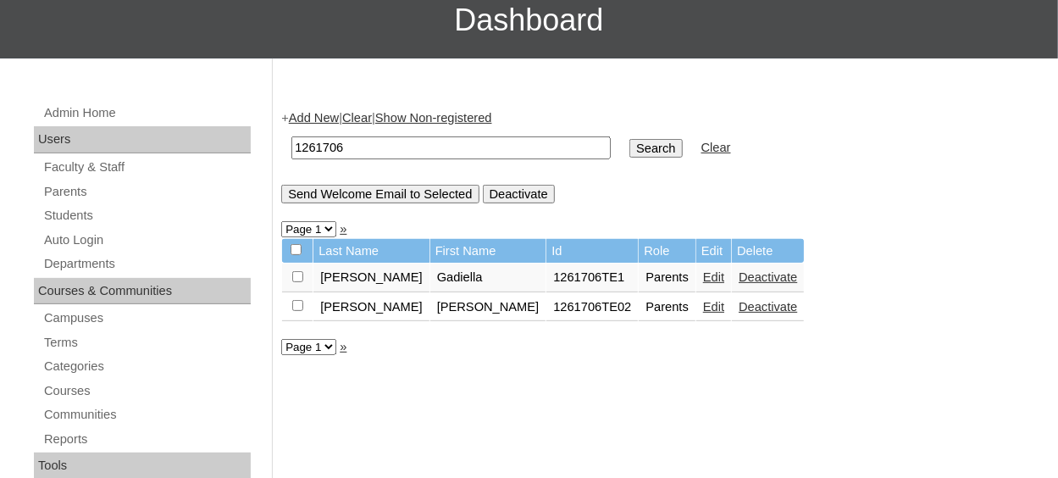
scroll to position [169, 0]
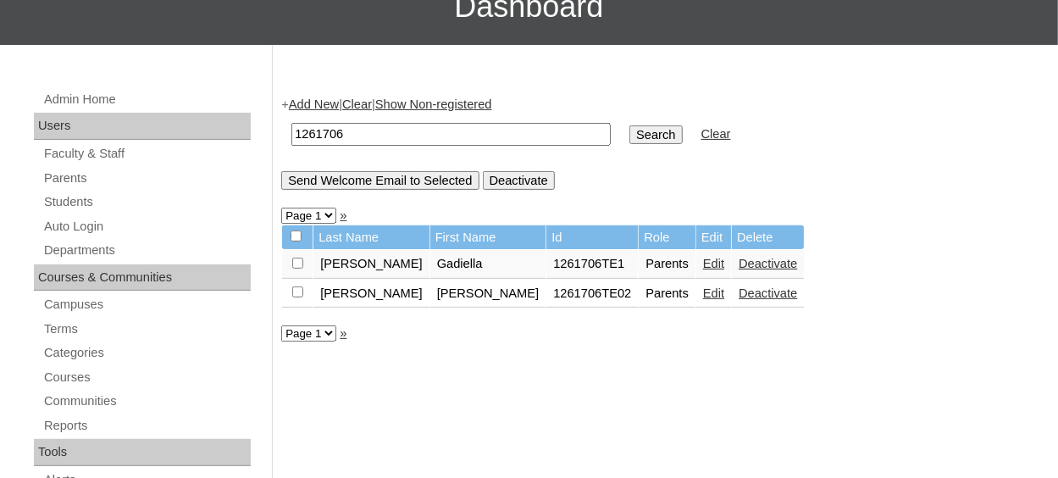
click at [328, 108] on link "Add New" at bounding box center [314, 104] width 50 height 14
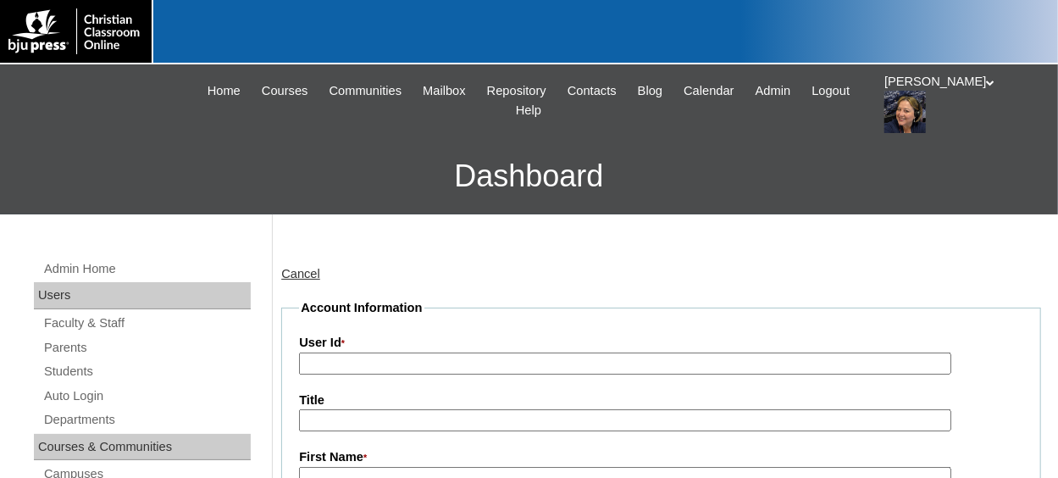
drag, startPoint x: 345, startPoint y: 356, endPoint x: 309, endPoint y: 356, distance: 36.4
click at [309, 356] on input "User Id *" at bounding box center [624, 363] width 651 height 23
type input "1261706TE2"
click at [76, 348] on link "Parents" at bounding box center [146, 347] width 208 height 21
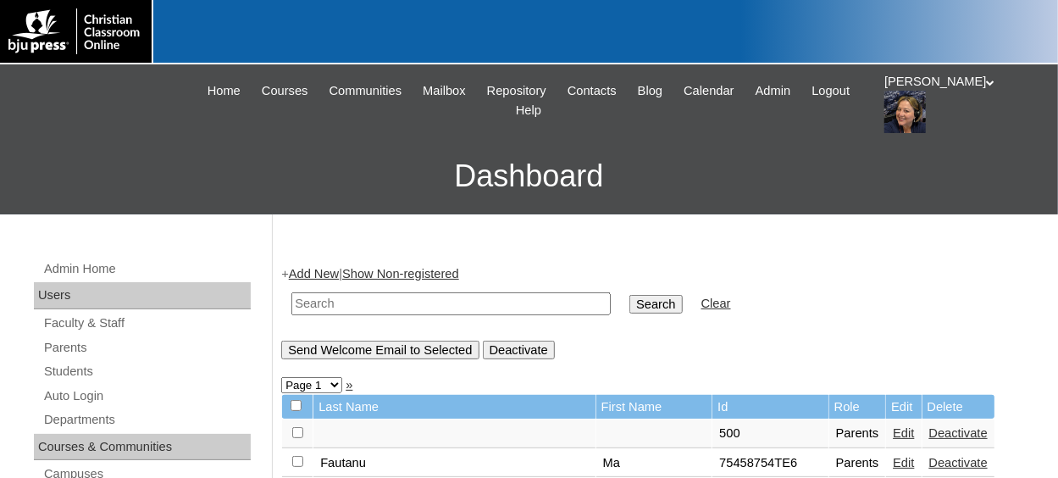
click at [332, 306] on input "text" at bounding box center [450, 303] width 319 height 23
type input "1261706"
click at [61, 350] on link "Parents" at bounding box center [146, 347] width 208 height 21
click at [340, 309] on input "text" at bounding box center [450, 303] width 319 height 23
type input "1261706"
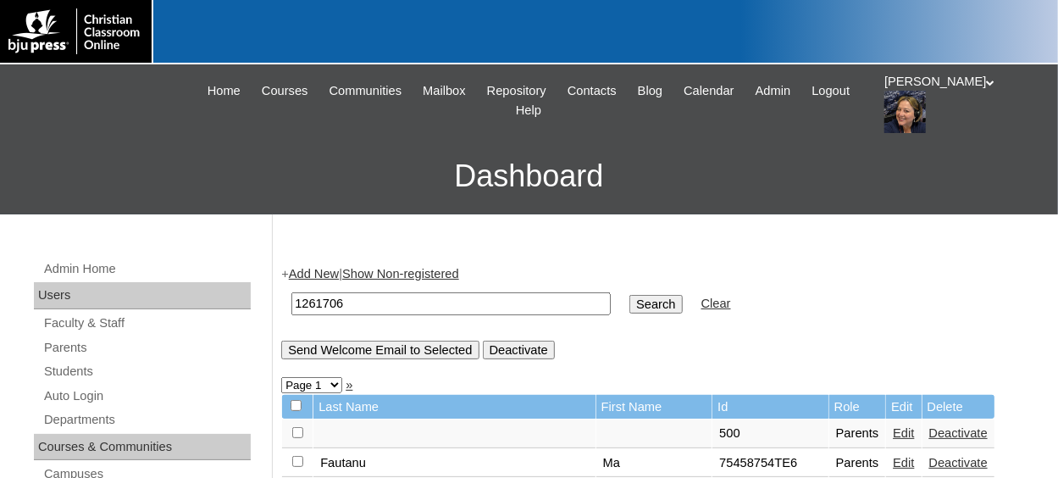
click at [629, 301] on input "Search" at bounding box center [655, 304] width 52 height 19
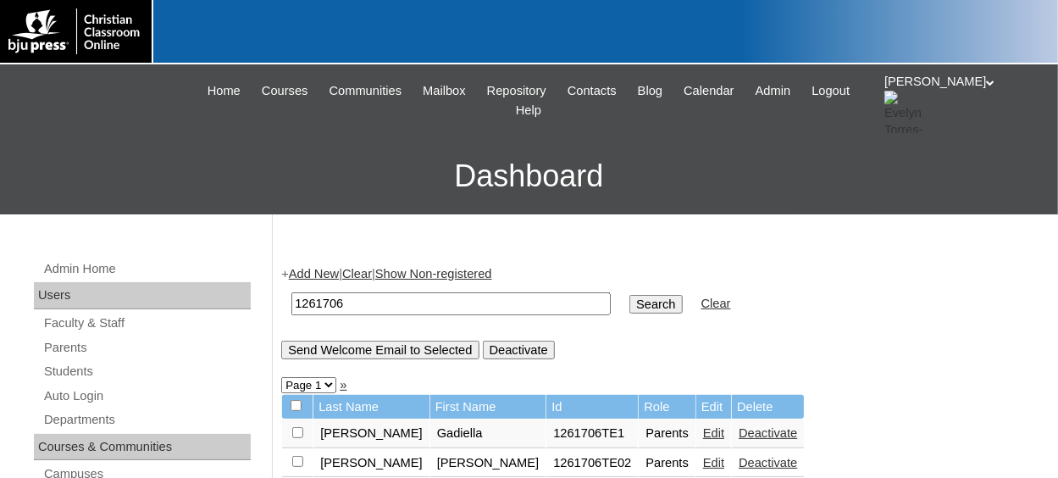
click at [468, 273] on link "Show Non-registered" at bounding box center [433, 274] width 117 height 14
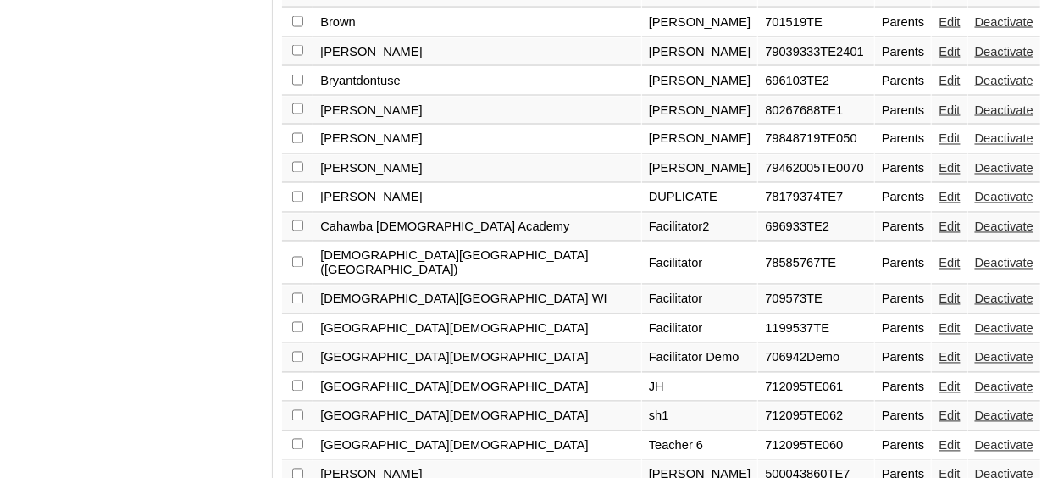
scroll to position [1424, 0]
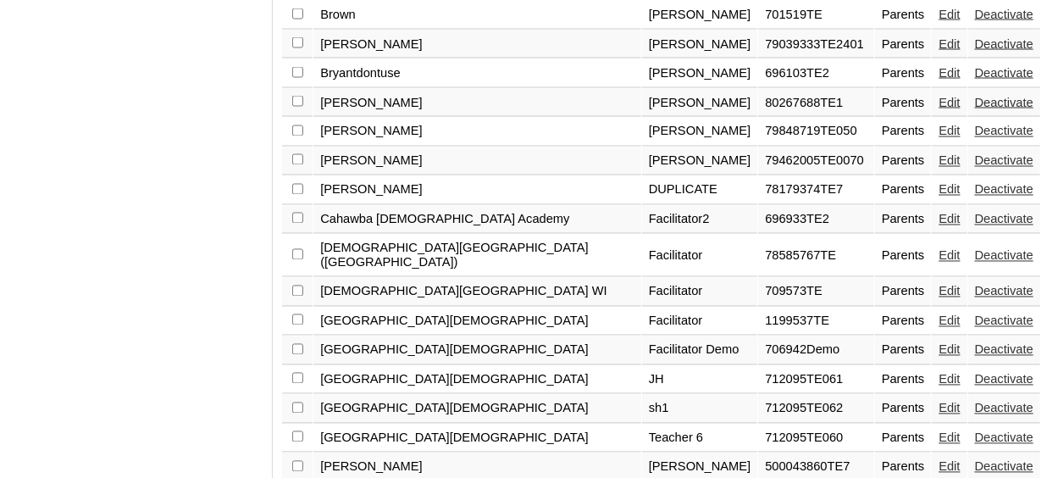
select select "admin_parents.php?view=nonreg&page=3"
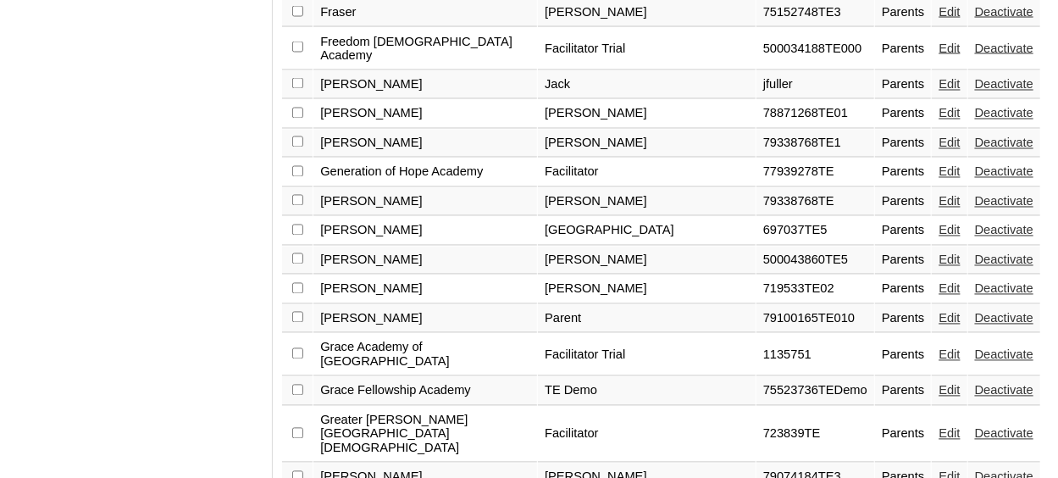
scroll to position [1466, 0]
select select "admin_parents.php?view=nonreg&page=4"
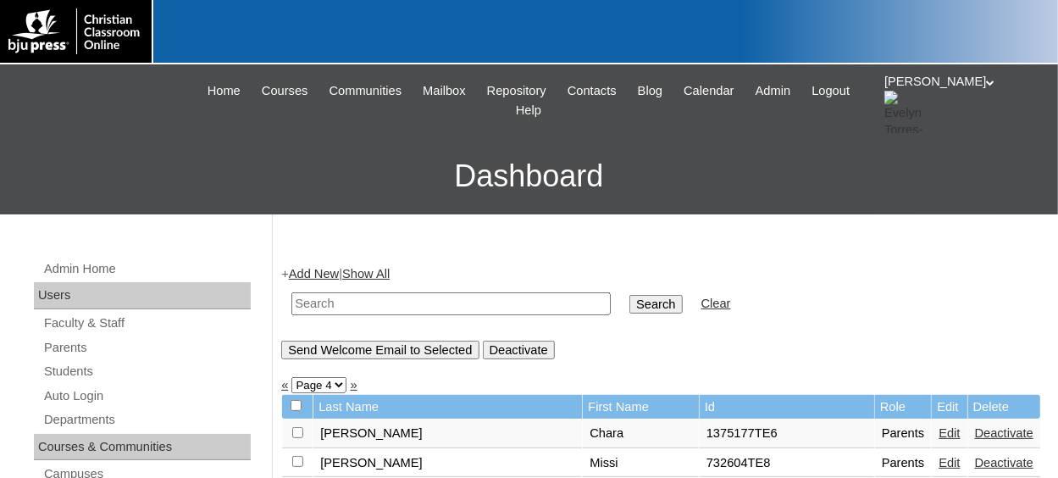
click at [320, 270] on link "Add New" at bounding box center [314, 274] width 50 height 14
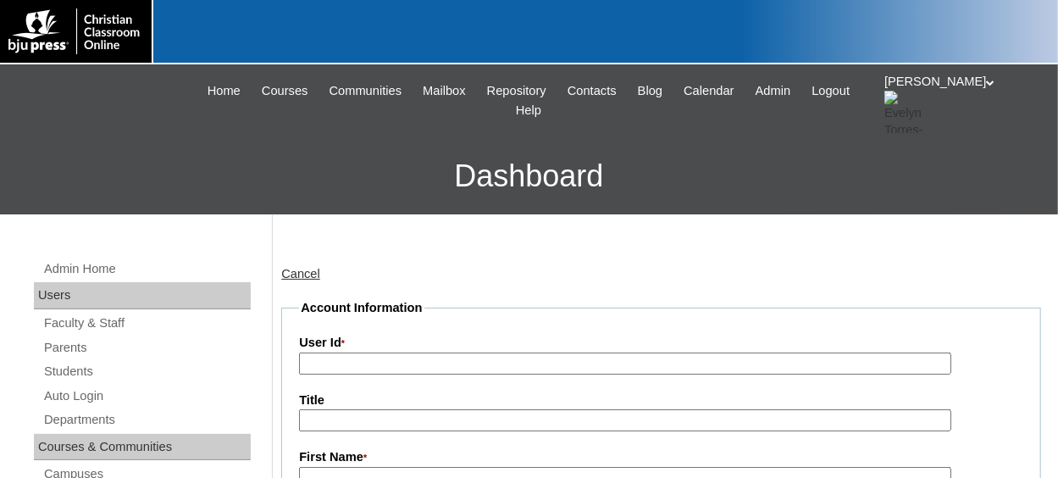
click at [365, 367] on input "User Id *" at bounding box center [624, 363] width 651 height 23
paste input "1261706"
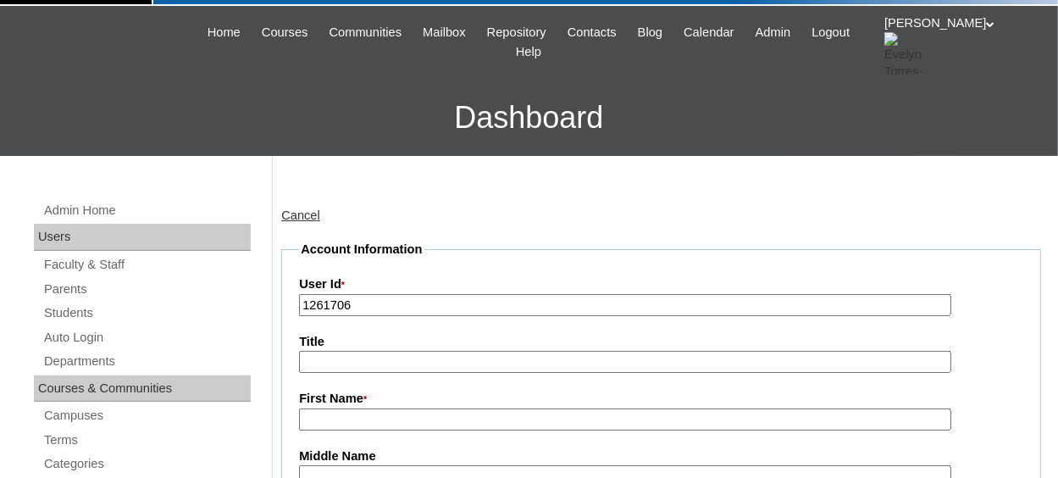
scroll to position [85, 0]
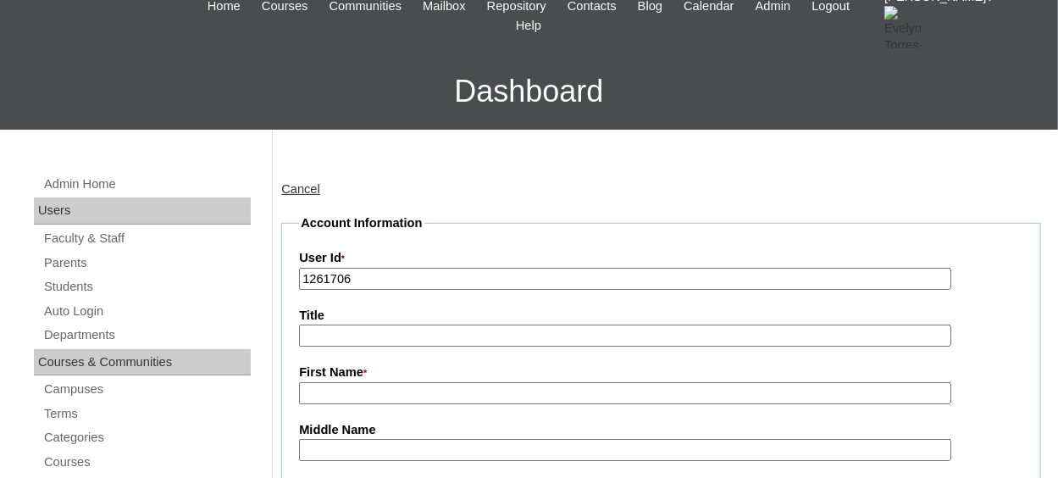
type input "1261706"
click at [341, 395] on input "First Name *" at bounding box center [624, 393] width 651 height 23
type input "Facilitator"
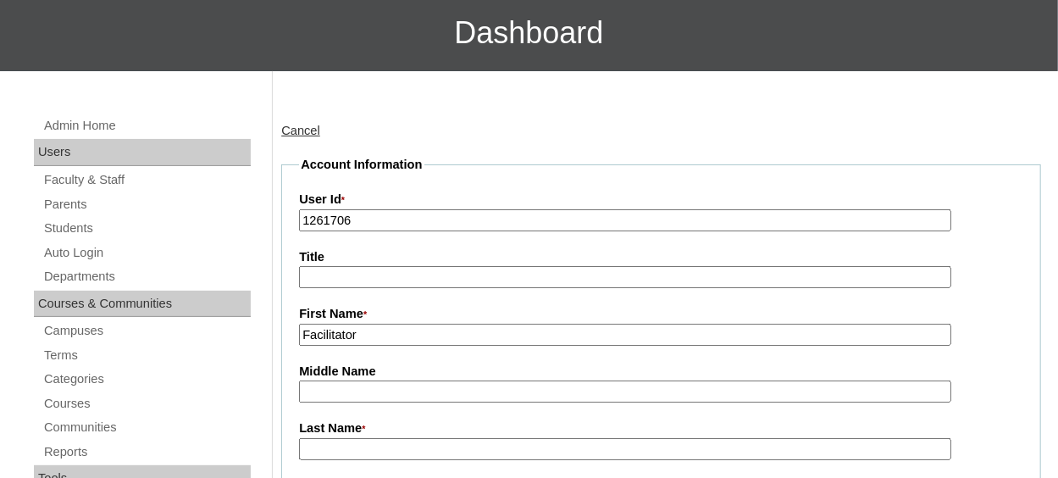
scroll to position [169, 0]
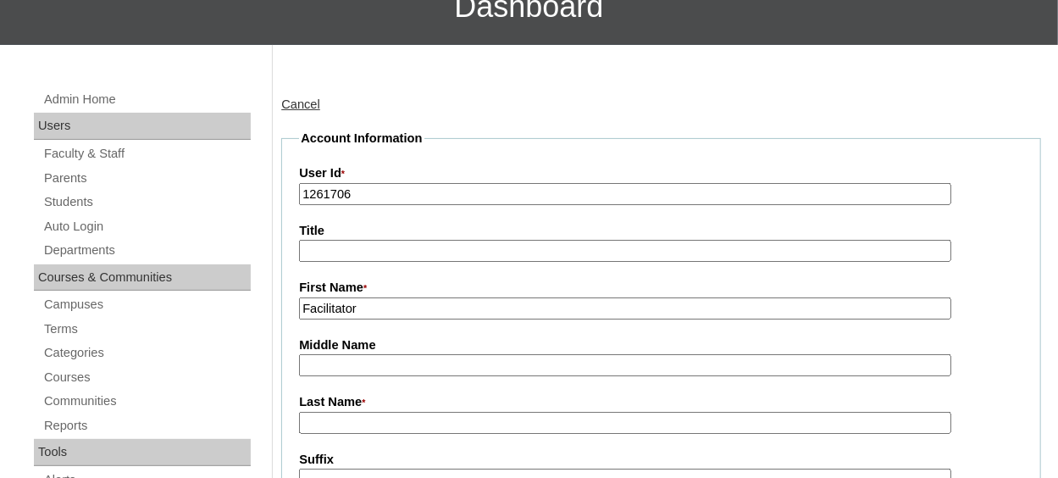
click at [330, 417] on input "Last Name *" at bounding box center [624, 423] width 651 height 23
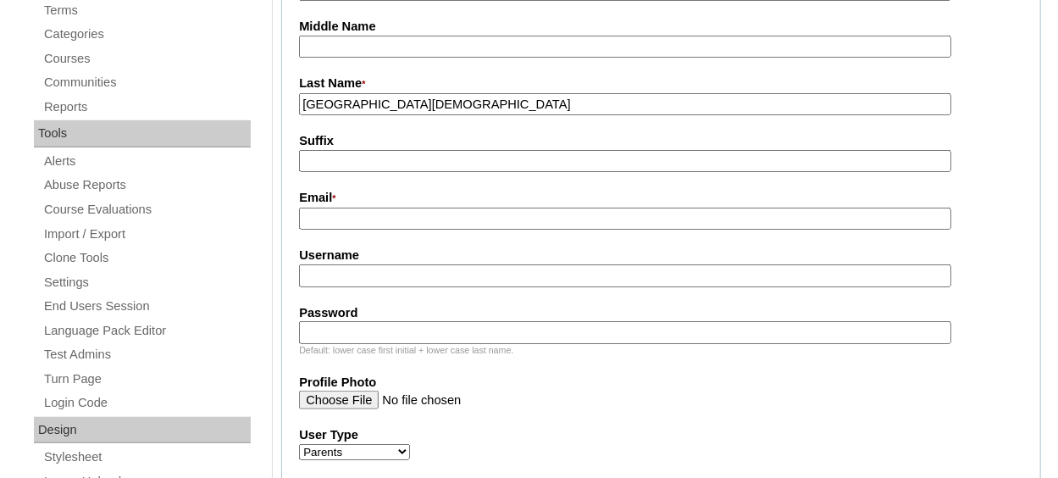
scroll to position [423, 0]
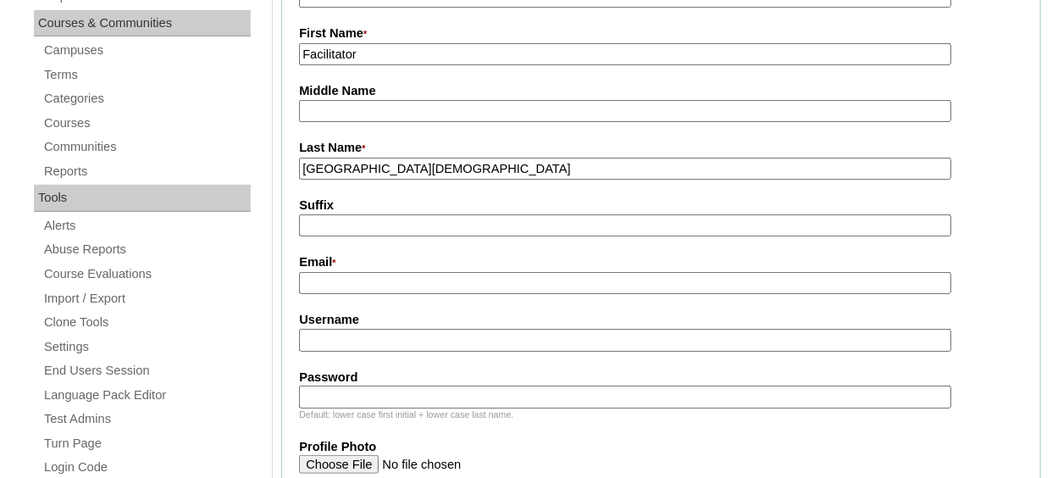
type input "[GEOGRAPHIC_DATA][DEMOGRAPHIC_DATA]"
click at [366, 284] on input "Email *" at bounding box center [624, 283] width 651 height 23
type input "[EMAIL_ADDRESS][DOMAIN_NAME]"
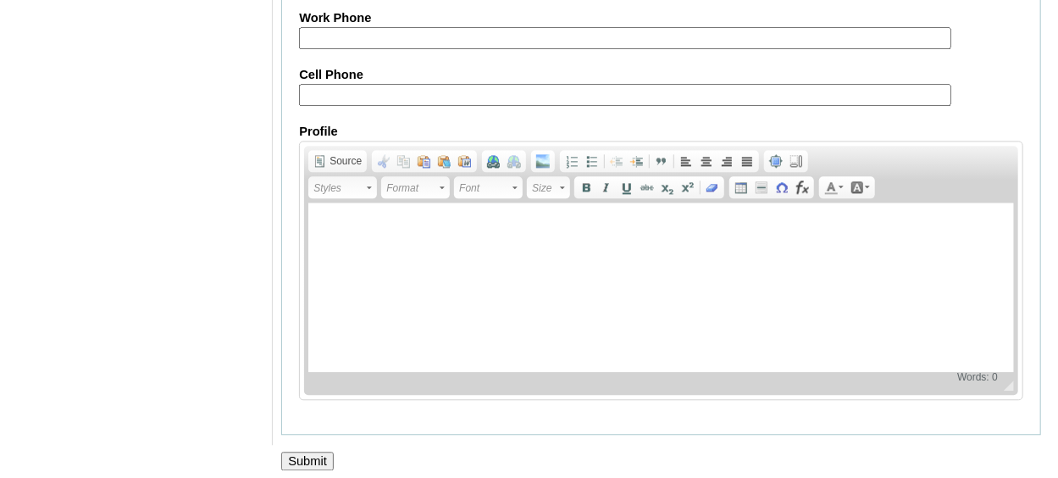
scroll to position [1822, 0]
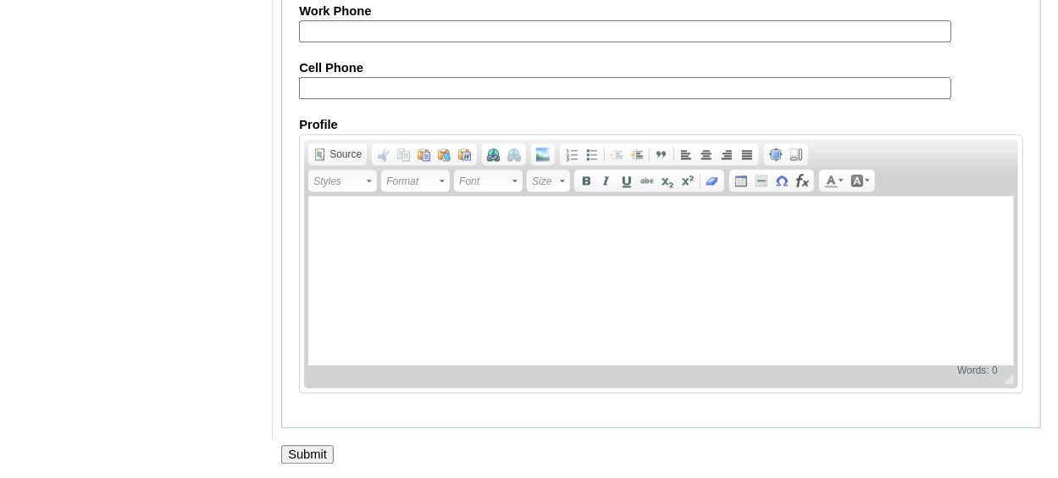
click at [325, 450] on input "Submit" at bounding box center [307, 454] width 52 height 19
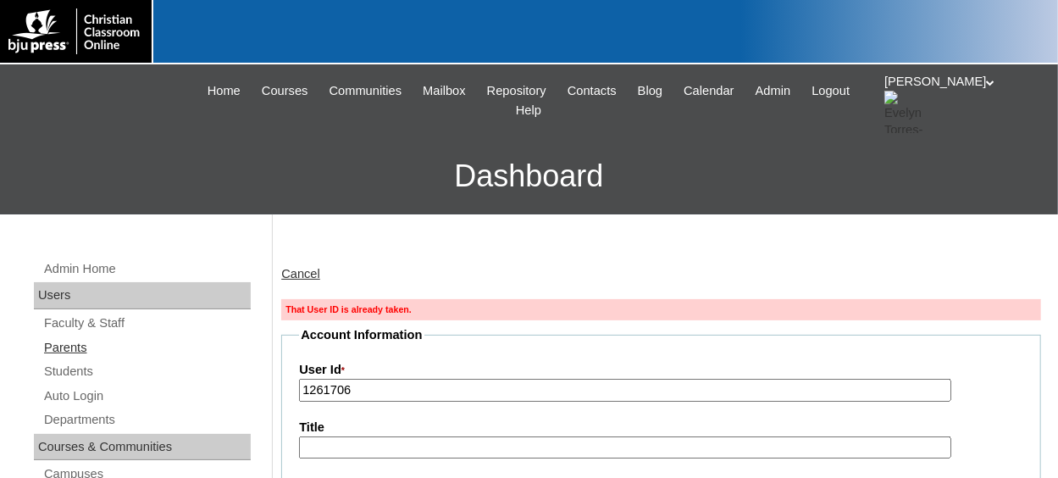
click at [75, 352] on link "Parents" at bounding box center [146, 347] width 208 height 21
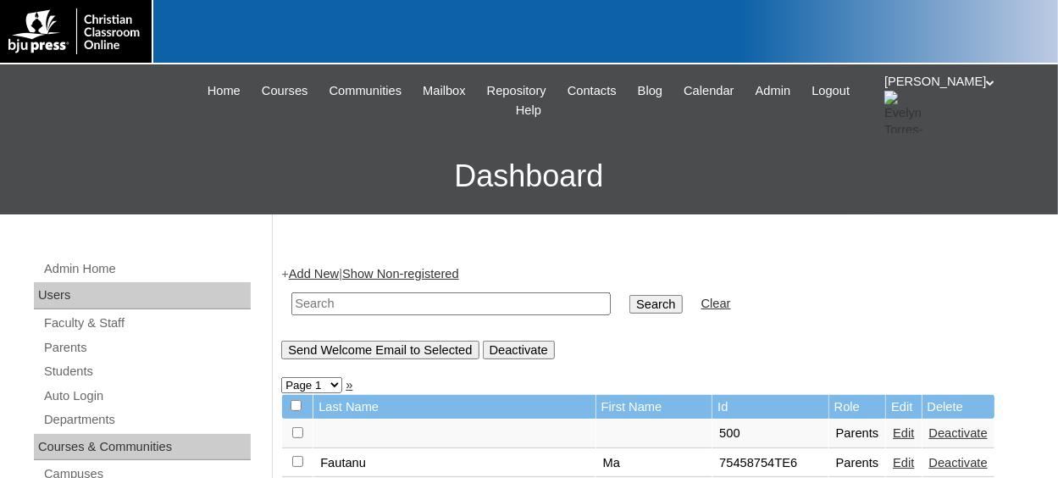
click at [377, 302] on input "text" at bounding box center [450, 303] width 319 height 23
paste input "1261706"
type input "1261706"
click at [629, 302] on input "Search" at bounding box center [655, 304] width 52 height 19
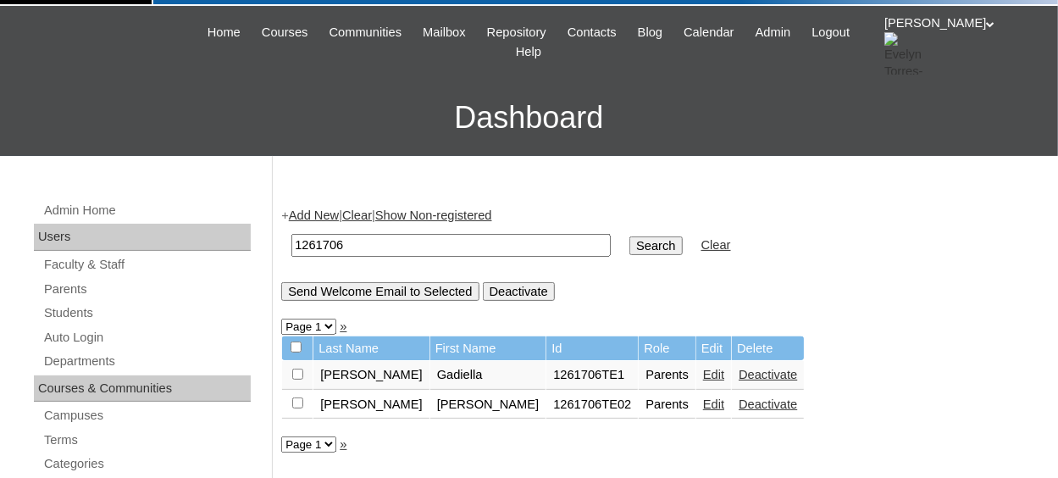
scroll to position [85, 0]
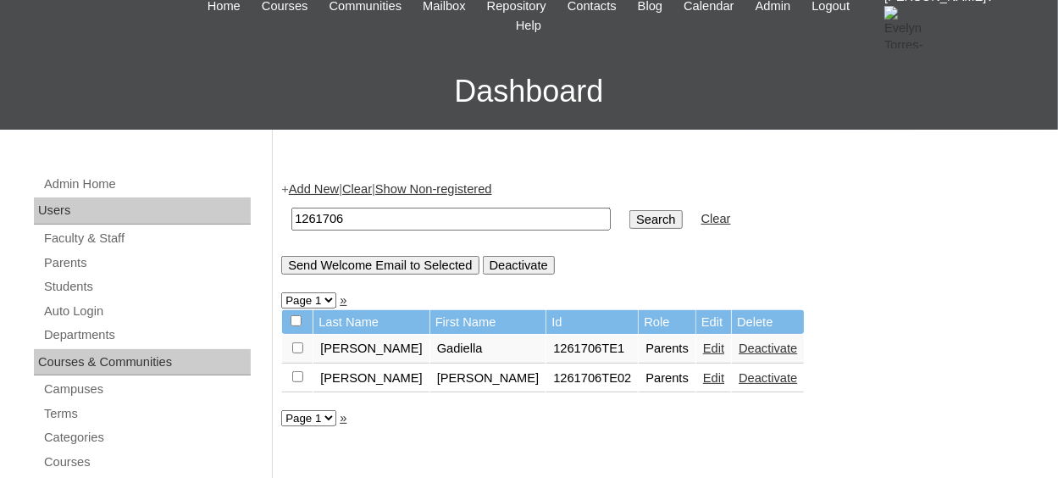
click at [629, 216] on input "Search" at bounding box center [655, 219] width 52 height 19
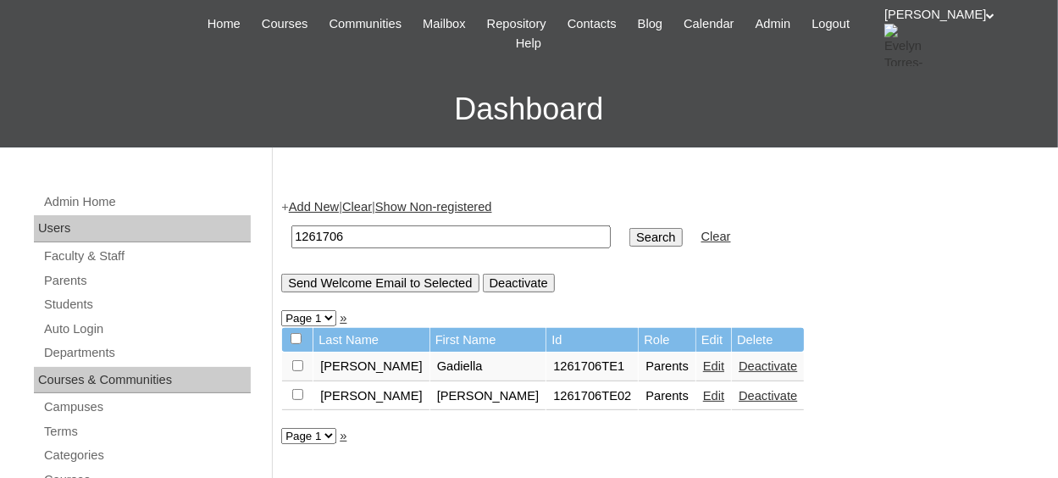
scroll to position [169, 0]
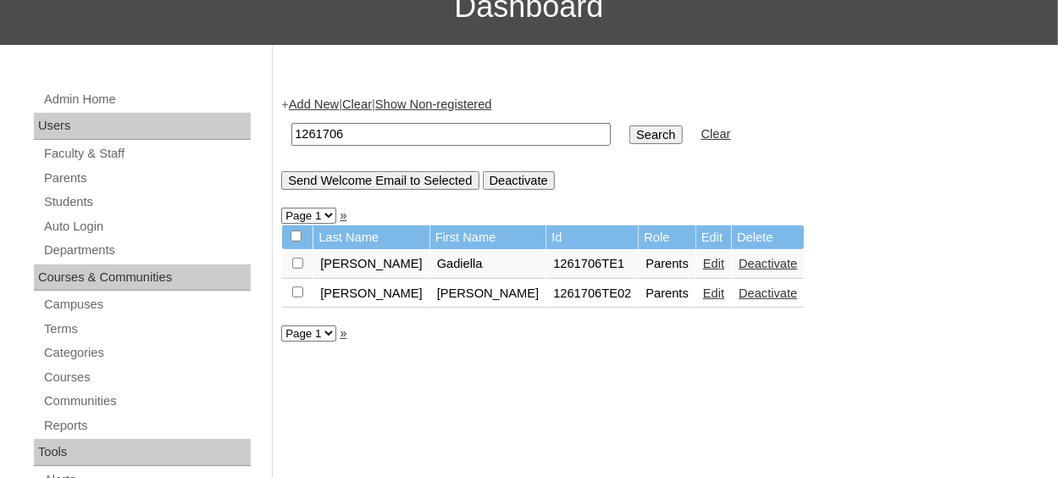
click at [326, 331] on select "Page 1" at bounding box center [308, 333] width 55 height 16
click at [373, 133] on input "1261706" at bounding box center [450, 134] width 319 height 23
click at [316, 102] on link "Add New" at bounding box center [314, 104] width 50 height 14
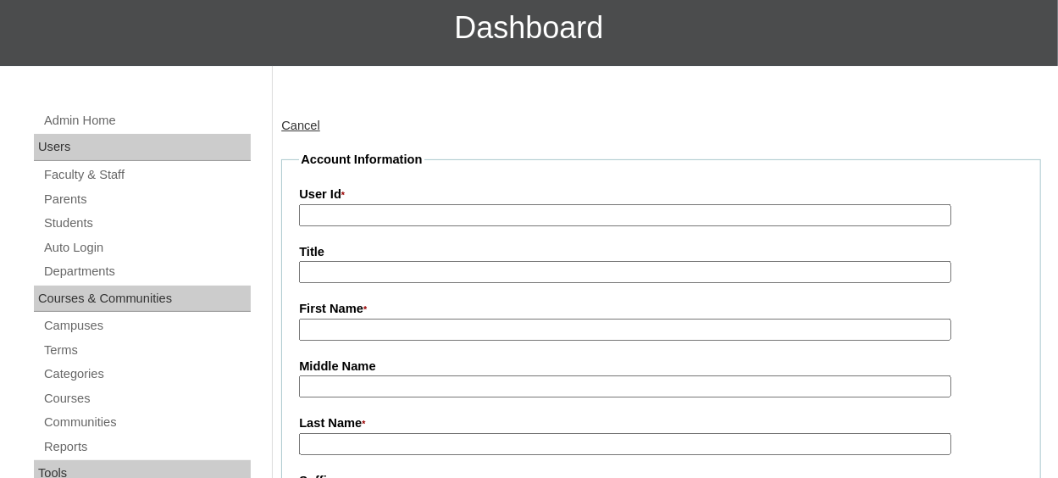
scroll to position [169, 0]
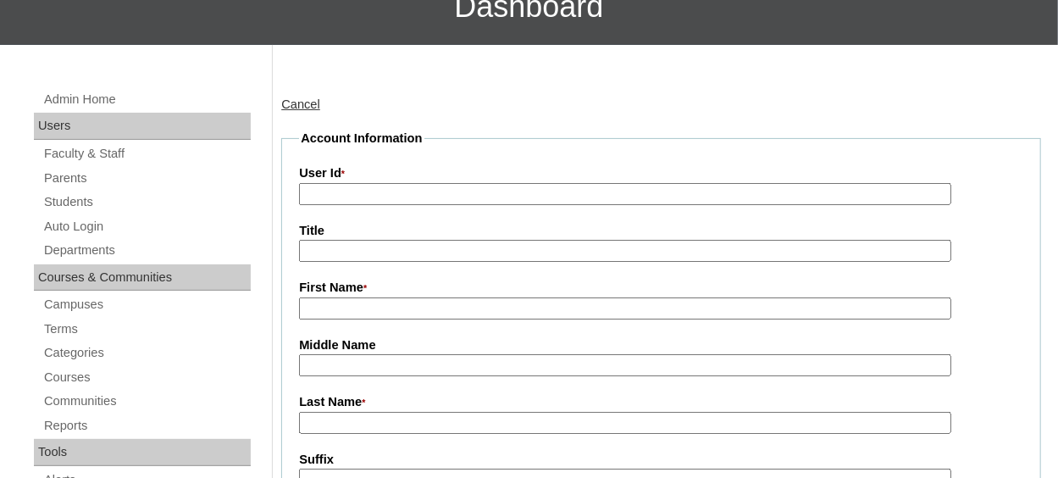
click at [378, 192] on input "User Id *" at bounding box center [624, 194] width 651 height 23
paste input "1261706"
type input "1261706TE3"
type input "s"
type input "Stephanie"
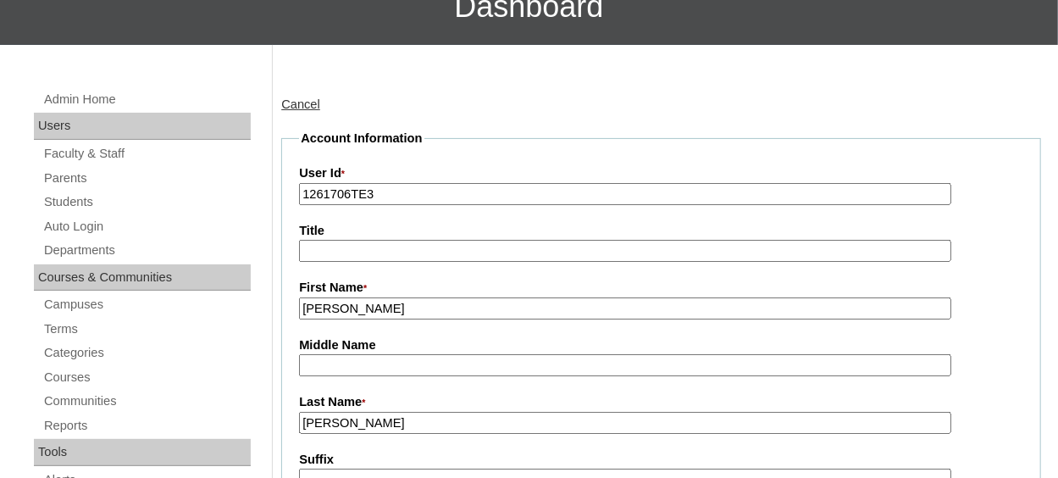
type input "Brooks"
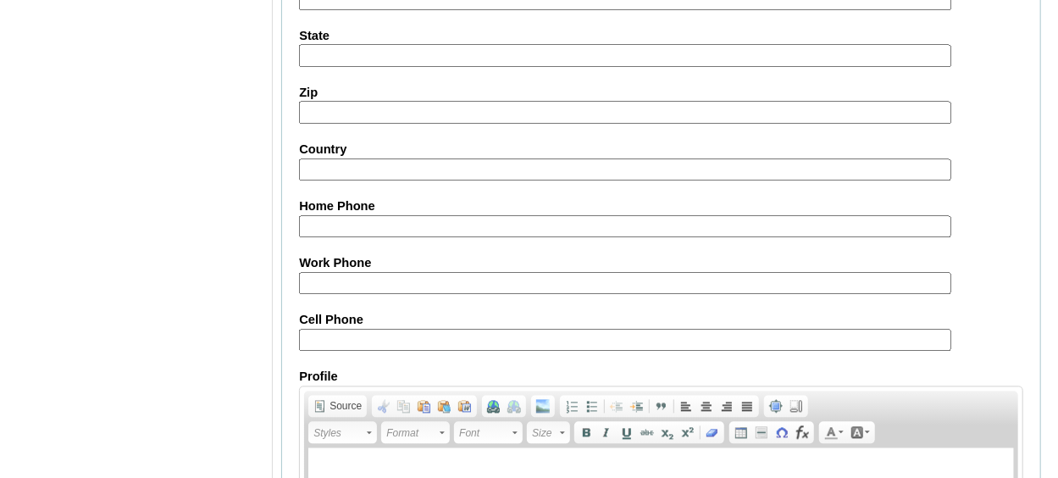
scroll to position [1822, 0]
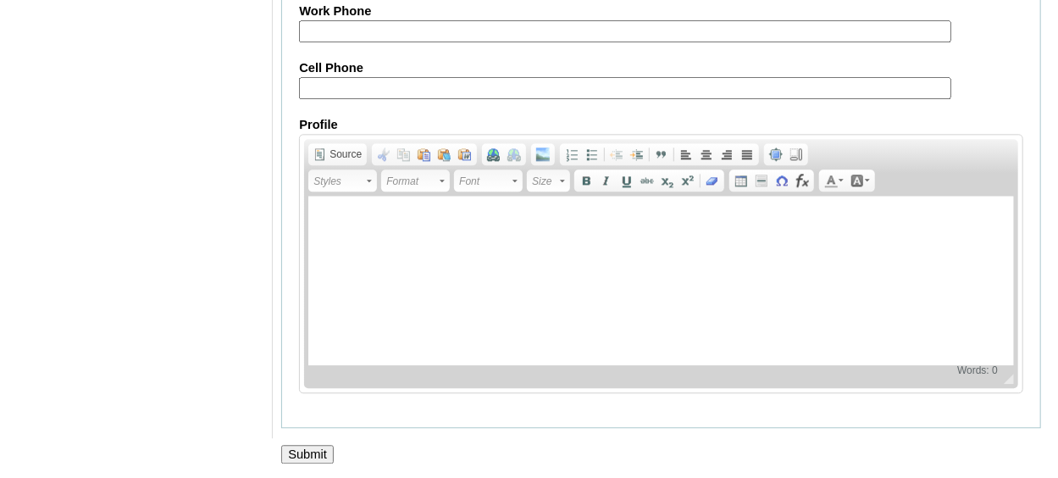
type input "sbrooks@hcswv.org"
click at [329, 449] on input "Submit" at bounding box center [307, 454] width 52 height 19
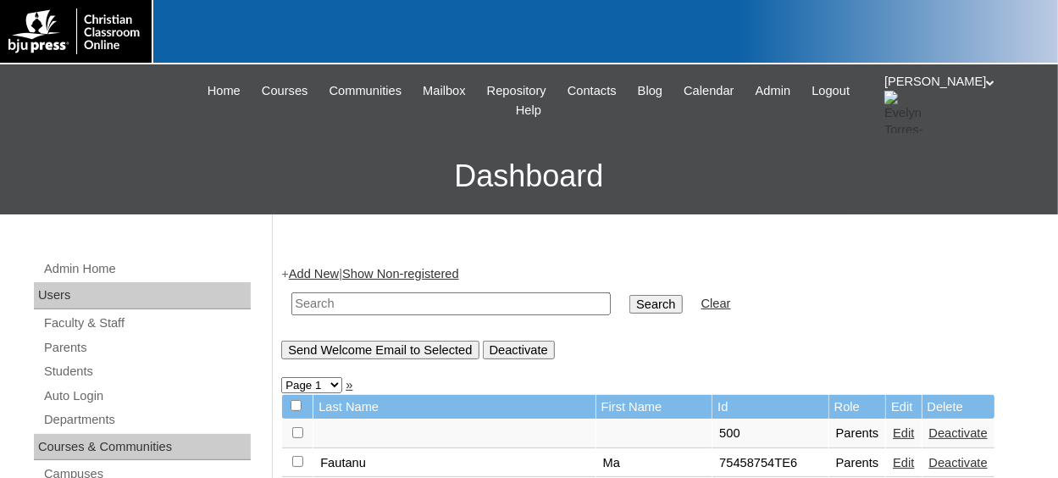
click at [345, 303] on input "text" at bounding box center [450, 303] width 319 height 23
paste input "1261706"
type input "1261706te3"
click at [629, 295] on input "Search" at bounding box center [655, 304] width 52 height 19
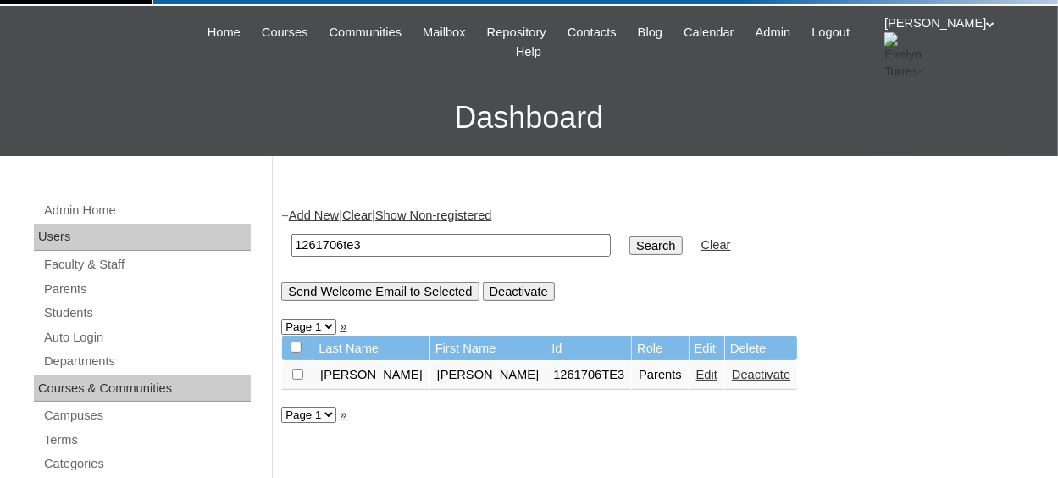
scroll to position [85, 0]
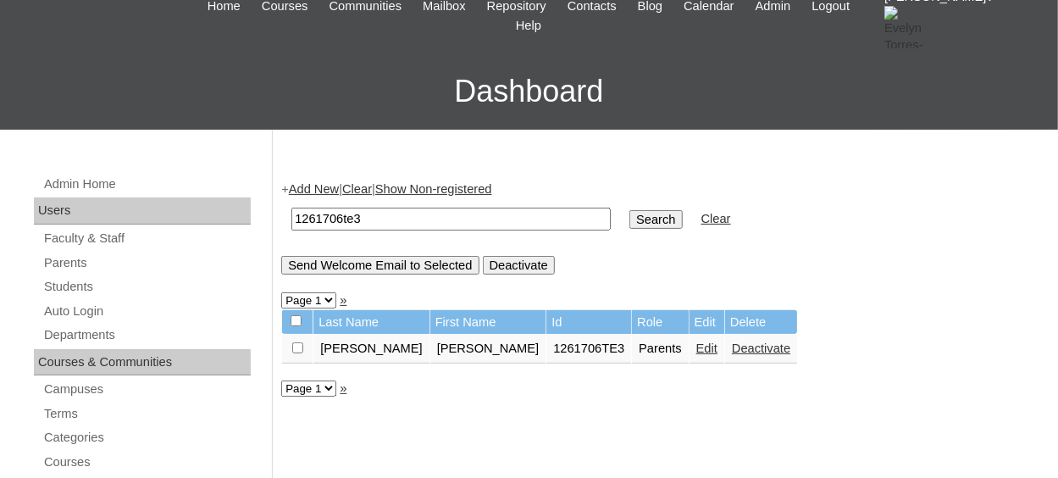
click at [297, 348] on input "checkbox" at bounding box center [297, 347] width 11 height 11
checkbox input "true"
click at [417, 270] on input "Send Welcome Email to Selected" at bounding box center [379, 265] width 197 height 19
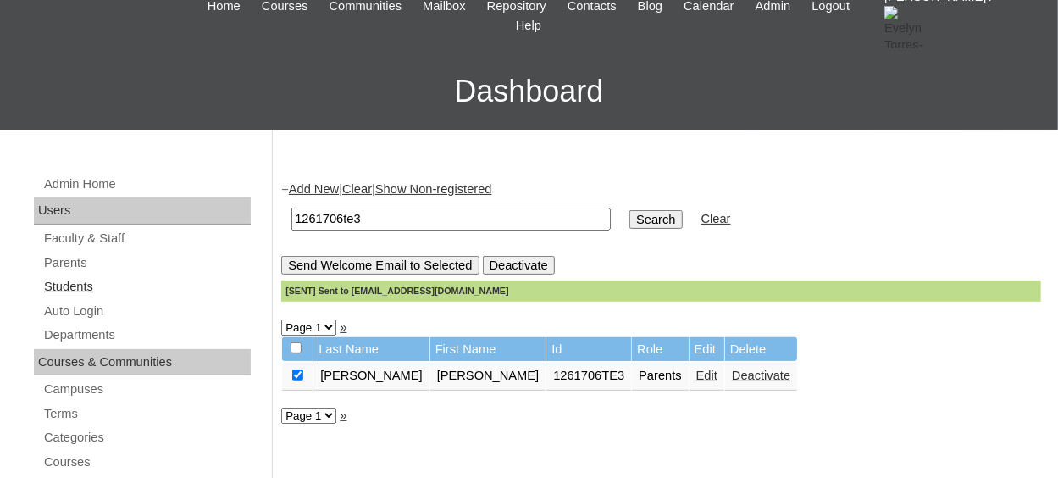
click at [61, 282] on link "Students" at bounding box center [146, 286] width 208 height 21
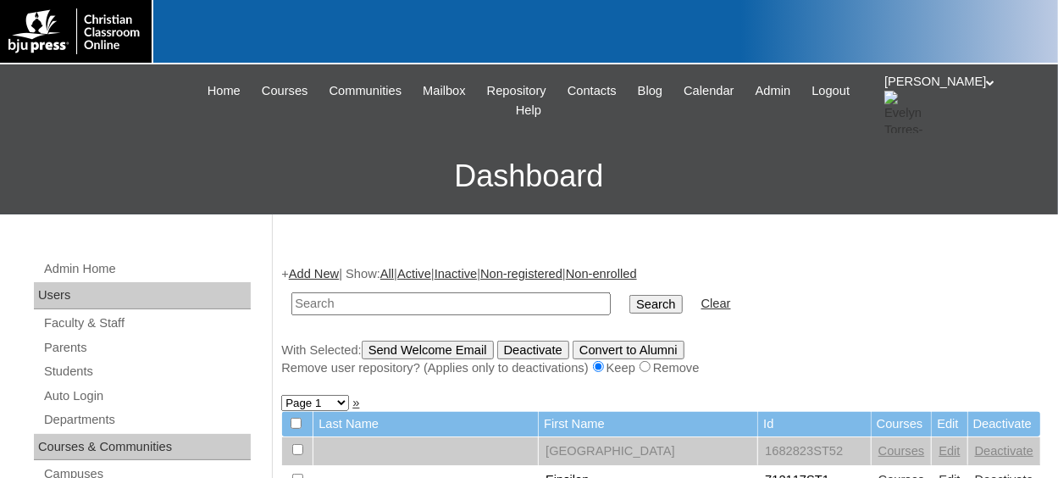
click at [329, 306] on input "text" at bounding box center [450, 303] width 319 height 23
type input "1261706"
click at [312, 273] on link "Add New" at bounding box center [314, 274] width 50 height 14
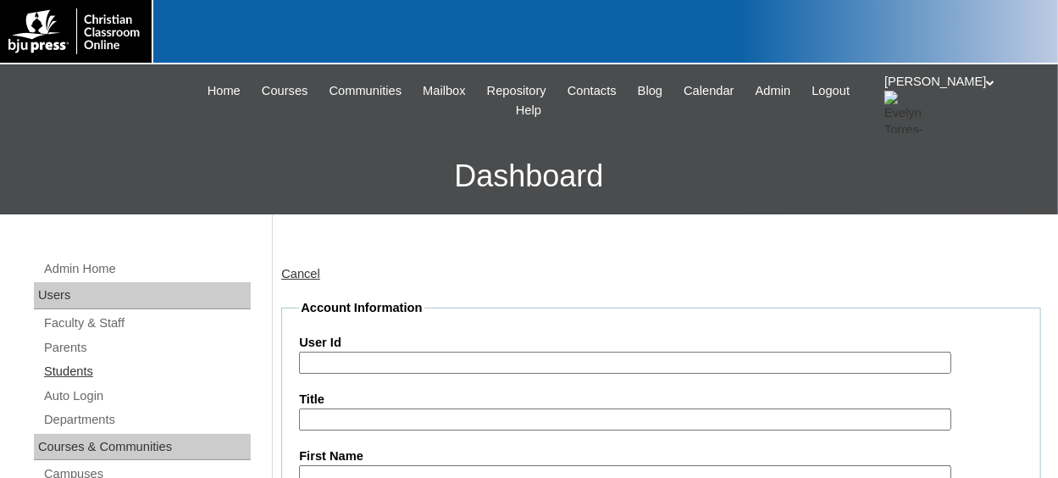
click at [71, 367] on link "Students" at bounding box center [146, 371] width 208 height 21
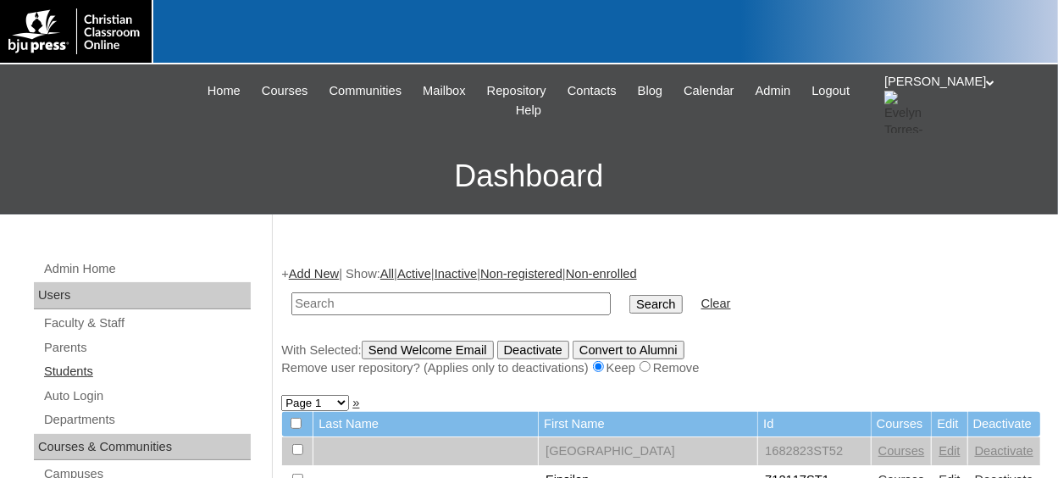
drag, startPoint x: 83, startPoint y: 370, endPoint x: 157, endPoint y: 355, distance: 76.1
click at [83, 370] on link "Students" at bounding box center [146, 371] width 208 height 21
type input "1261706"
click at [629, 302] on input "Search" at bounding box center [655, 304] width 52 height 19
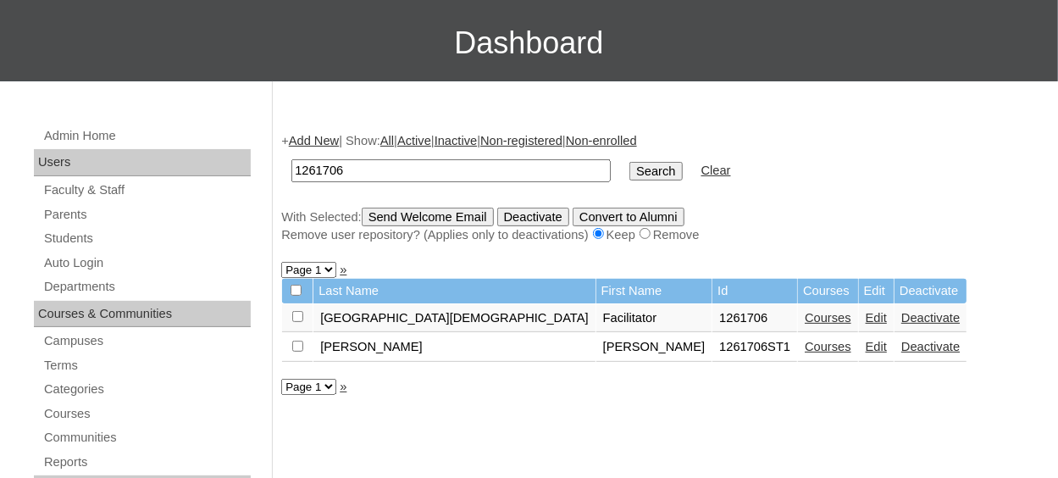
scroll to position [169, 0]
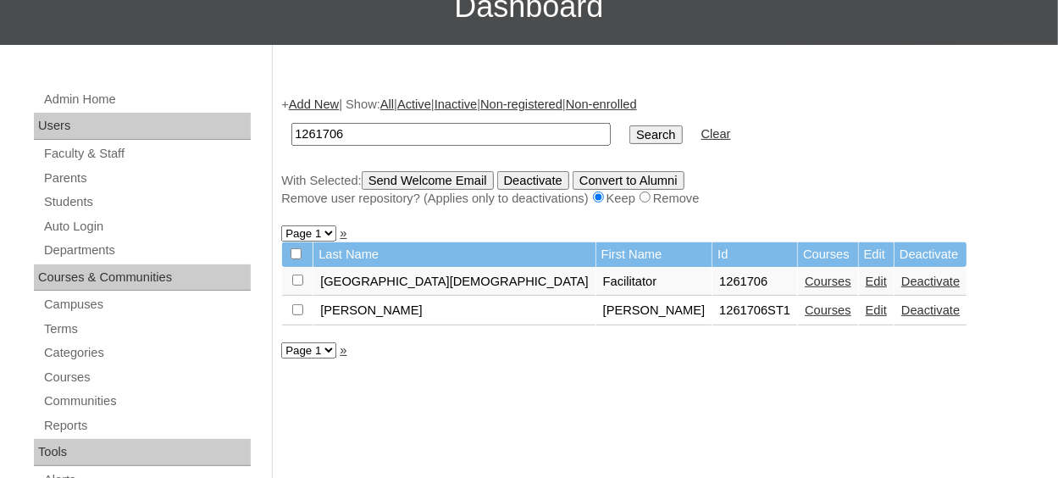
click at [865, 286] on link "Edit" at bounding box center [875, 281] width 21 height 14
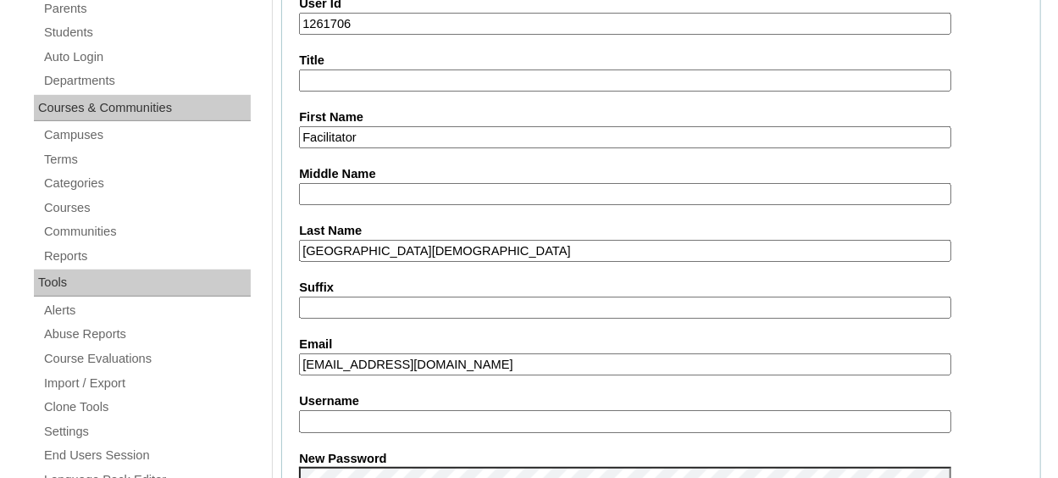
scroll to position [423, 0]
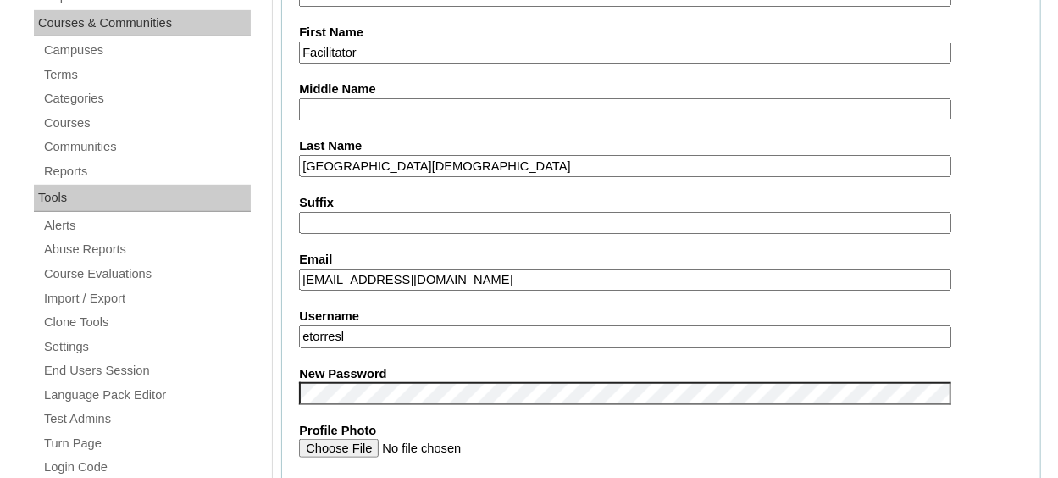
click at [394, 327] on input "etorresl" at bounding box center [624, 336] width 651 height 23
type input "e"
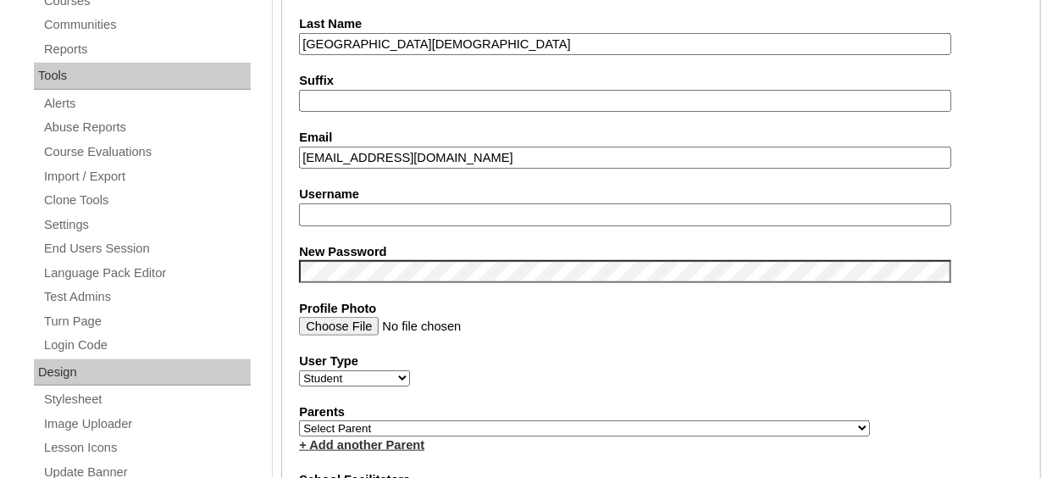
scroll to position [593, 0]
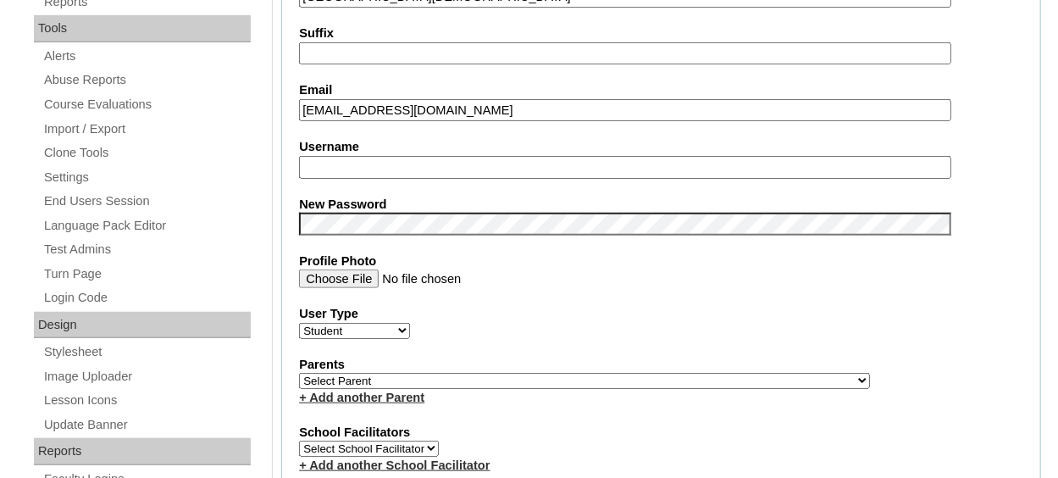
click at [402, 327] on select "Faculty Staff Student Parents School Facilitators" at bounding box center [354, 331] width 111 height 16
select select "Parent"
click at [299, 323] on select "Faculty Staff Student Parents School Facilitators" at bounding box center [354, 331] width 111 height 16
click at [451, 312] on label "User Type" at bounding box center [661, 314] width 724 height 18
click at [410, 323] on select "Faculty Staff Student Parents School Facilitators" at bounding box center [354, 331] width 111 height 16
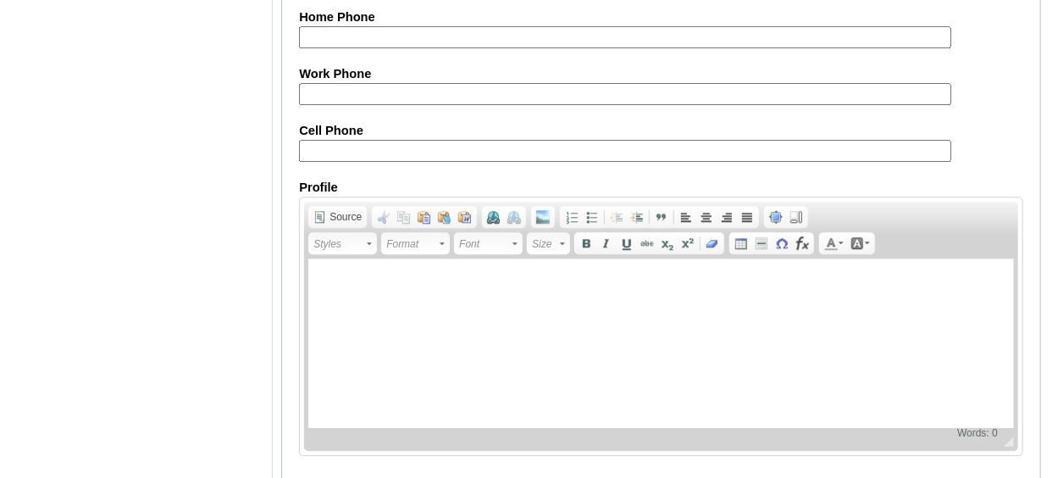
scroll to position [2091, 0]
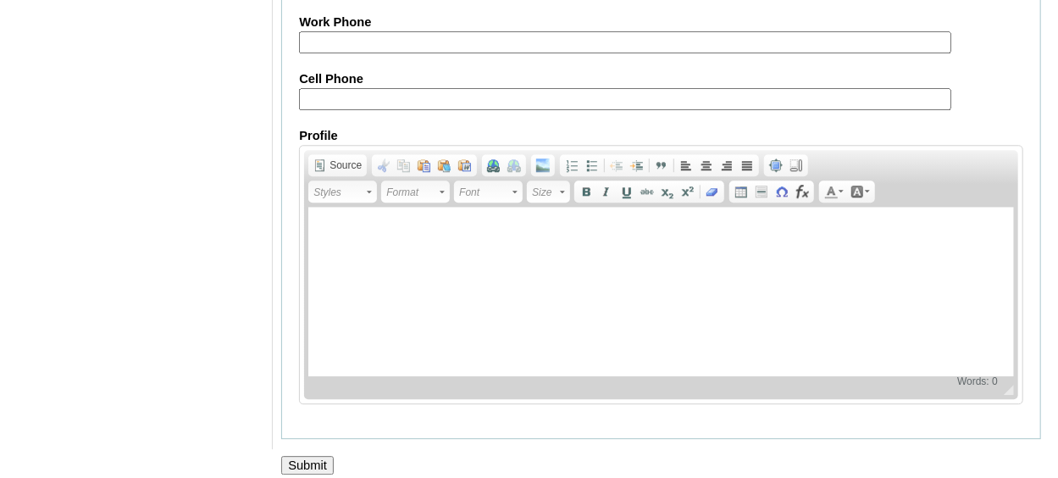
click at [314, 456] on input "Submit" at bounding box center [307, 465] width 52 height 19
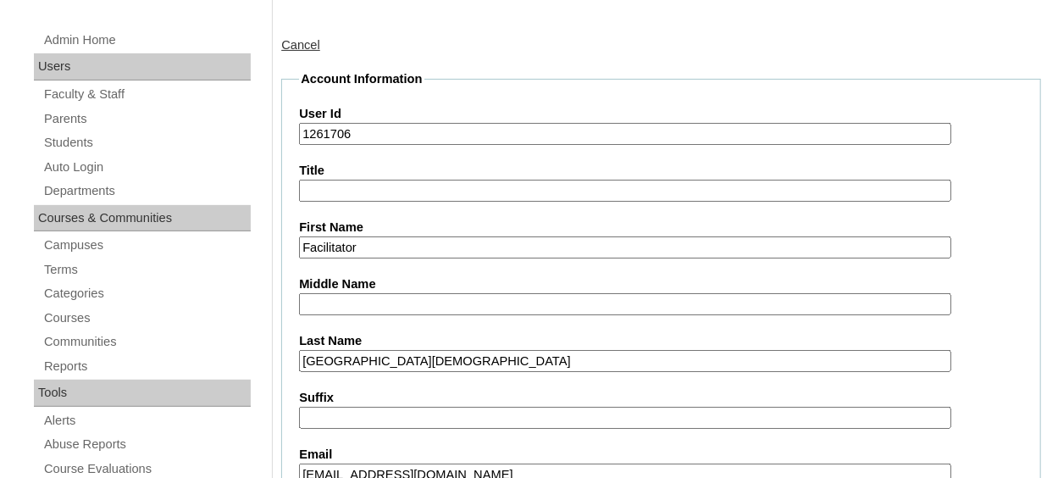
scroll to position [228, 0]
click at [63, 119] on link "Parents" at bounding box center [146, 119] width 208 height 21
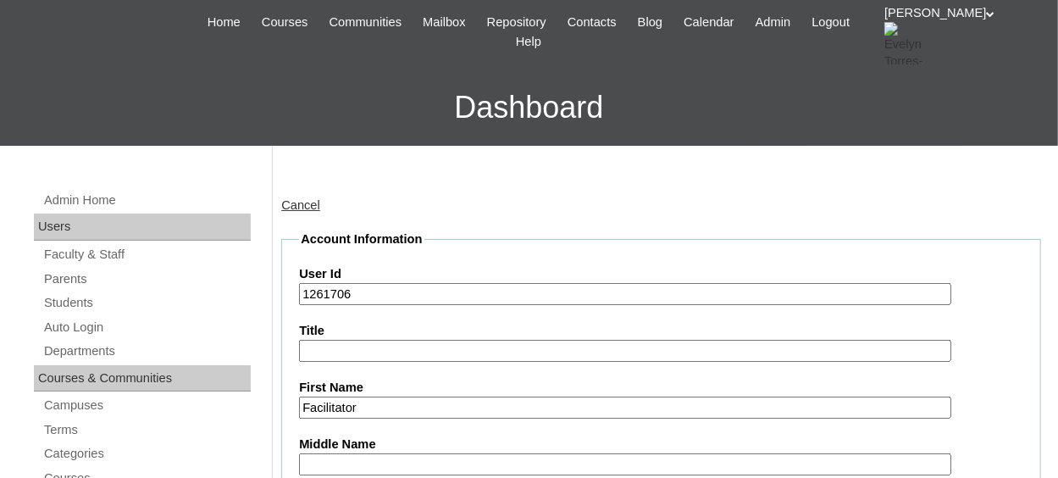
scroll to position [58, 0]
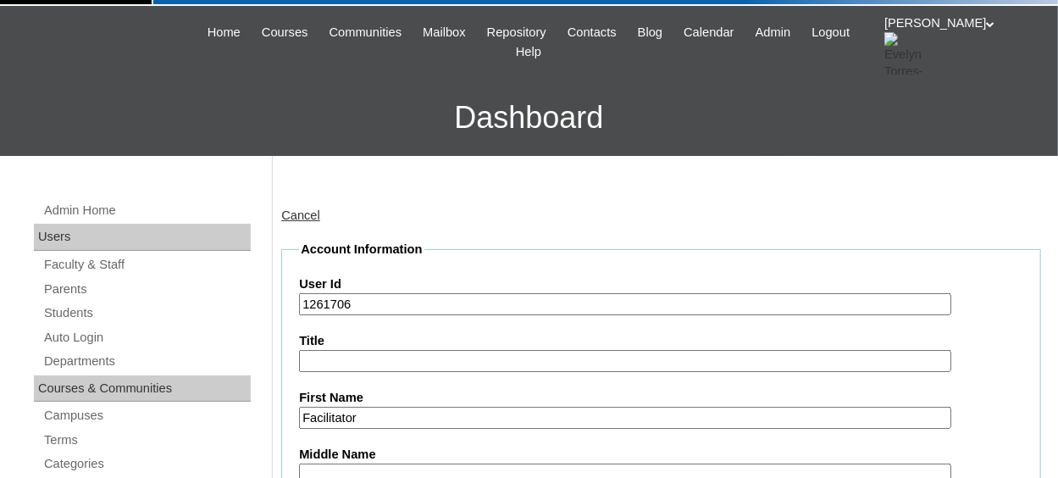
click at [299, 219] on link "Cancel" at bounding box center [300, 215] width 39 height 14
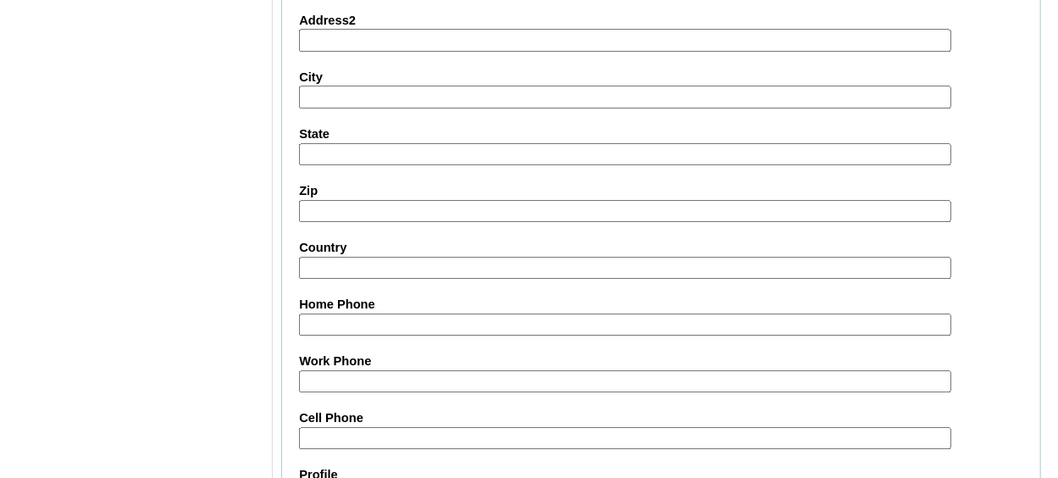
scroll to position [1837, 0]
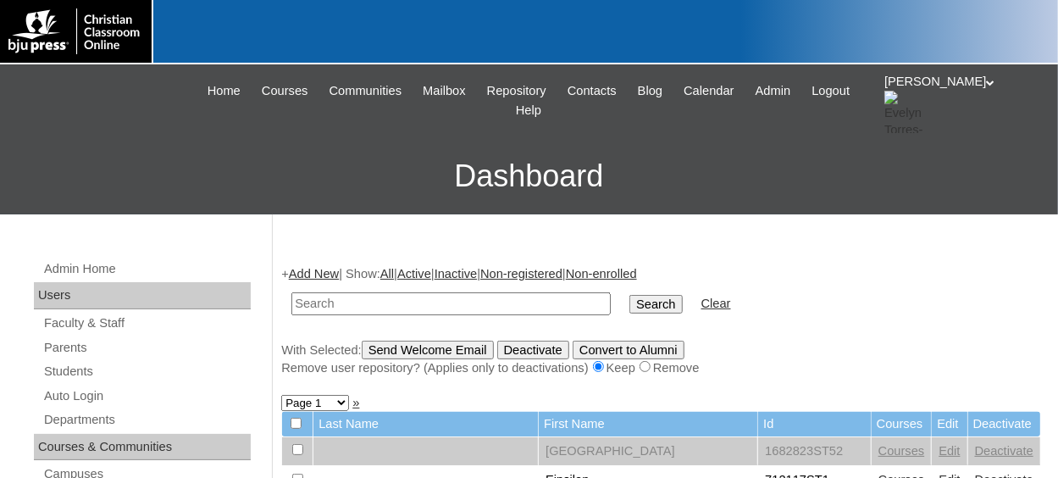
click at [343, 309] on input "text" at bounding box center [450, 303] width 319 height 23
paste input "1261706"
type input "1261706st2"
click at [629, 295] on input "Search" at bounding box center [655, 304] width 52 height 19
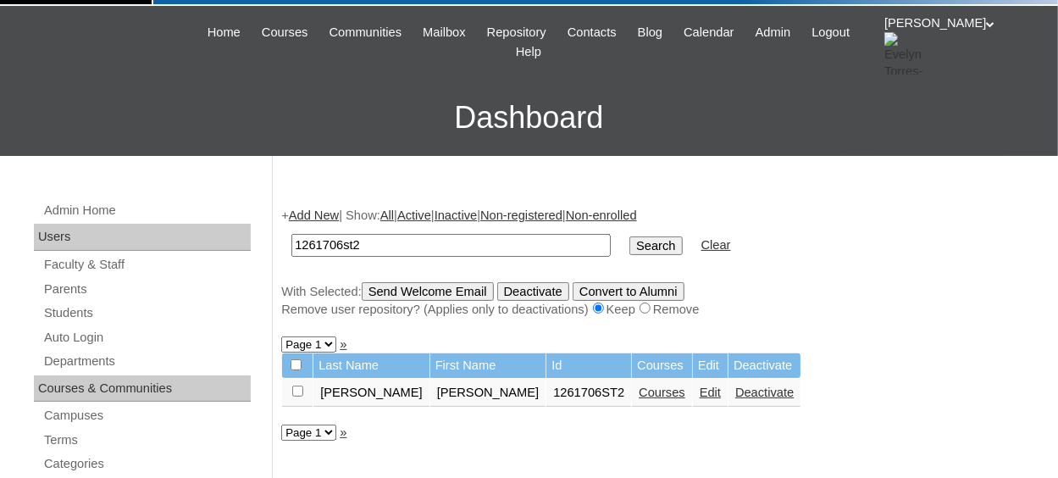
scroll to position [85, 0]
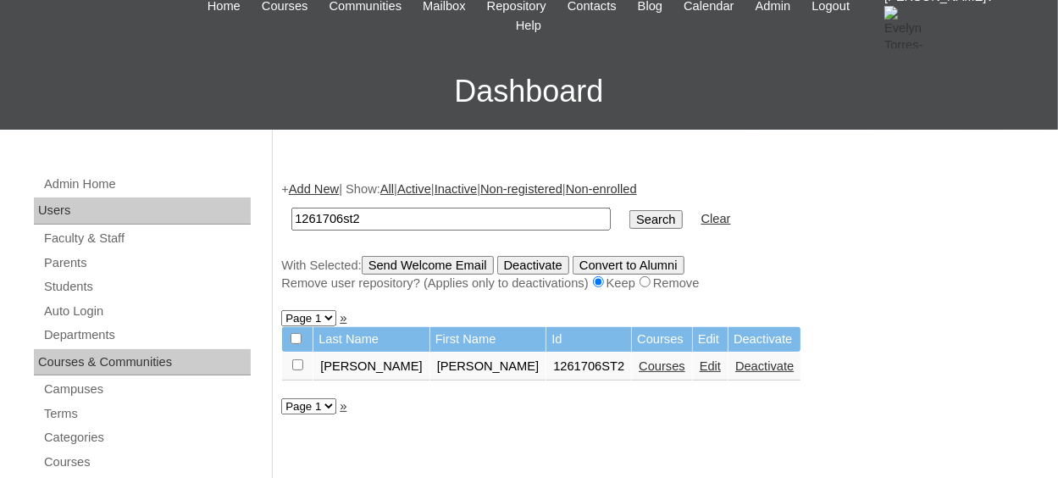
click at [638, 369] on link "Courses" at bounding box center [661, 366] width 47 height 14
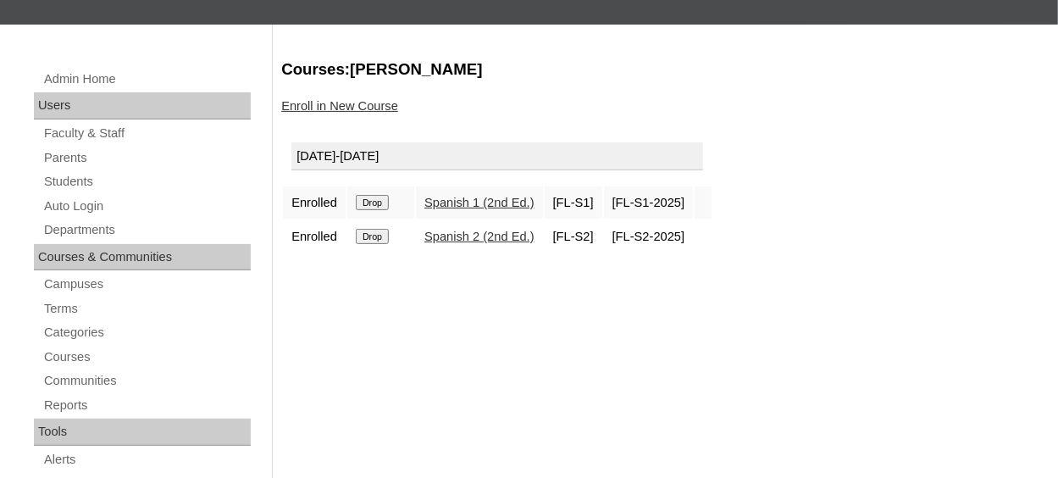
scroll to position [169, 0]
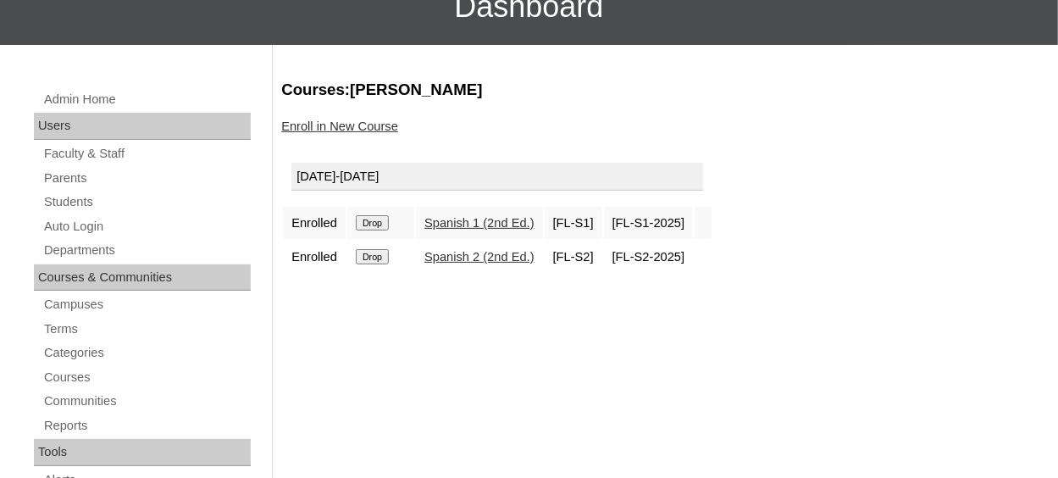
click at [349, 127] on link "Enroll in New Course" at bounding box center [339, 126] width 117 height 14
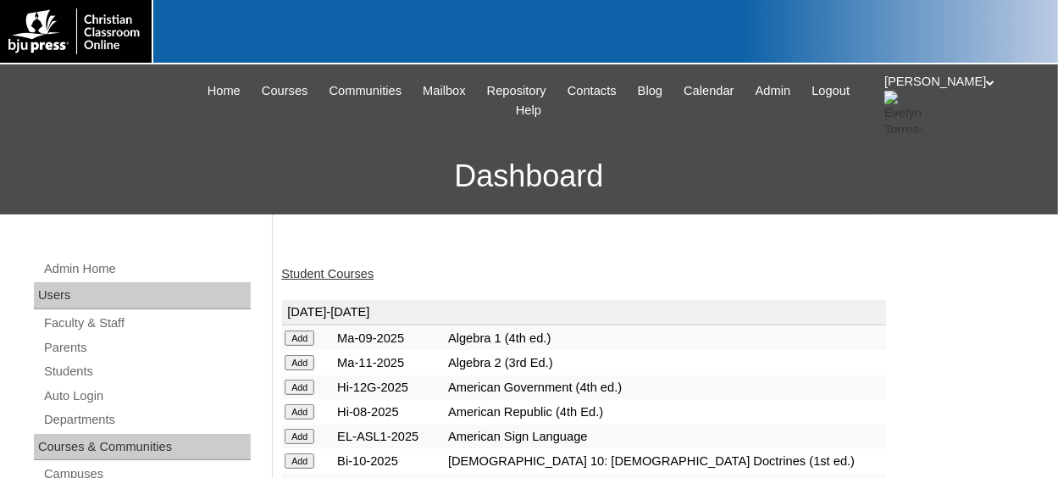
click at [293, 345] on input "Add" at bounding box center [299, 337] width 30 height 15
click at [339, 273] on link "Student Courses" at bounding box center [327, 274] width 92 height 14
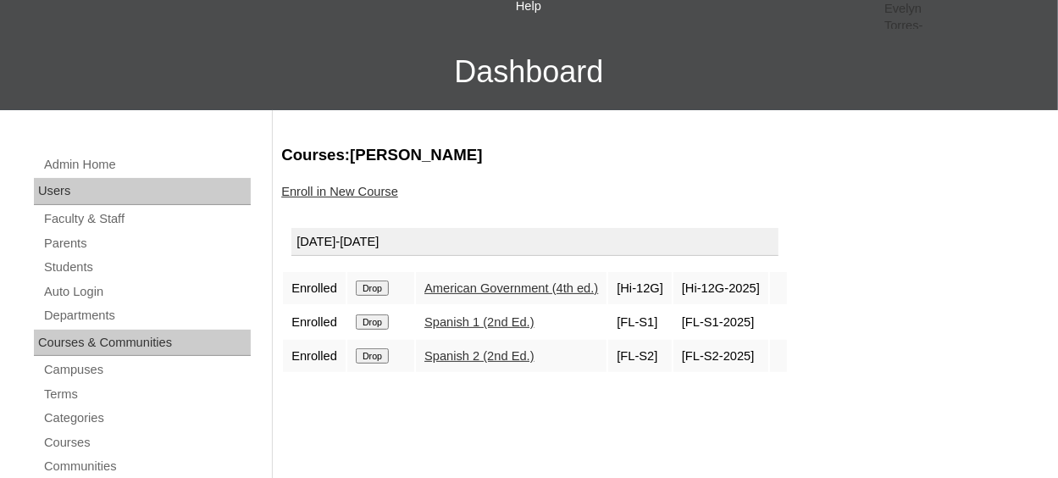
scroll to position [169, 0]
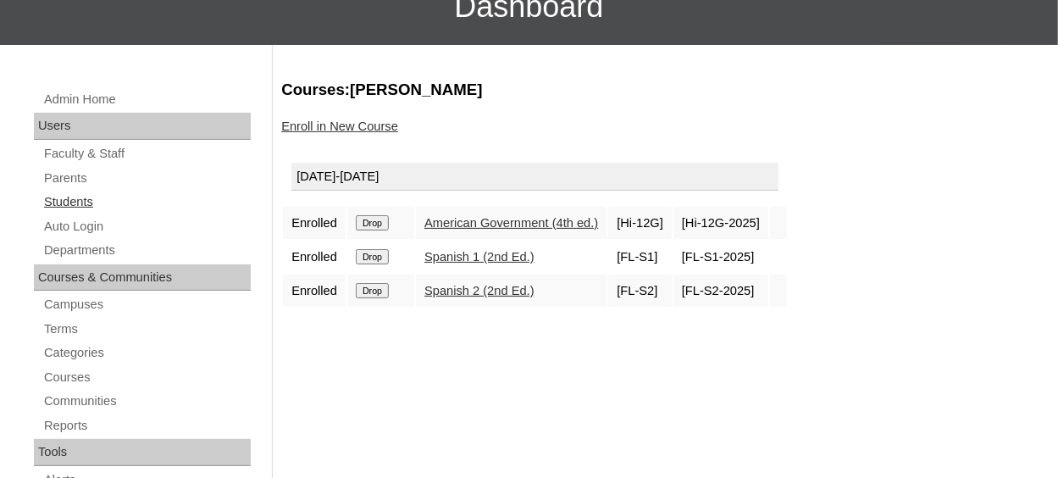
click at [68, 198] on link "Students" at bounding box center [146, 201] width 208 height 21
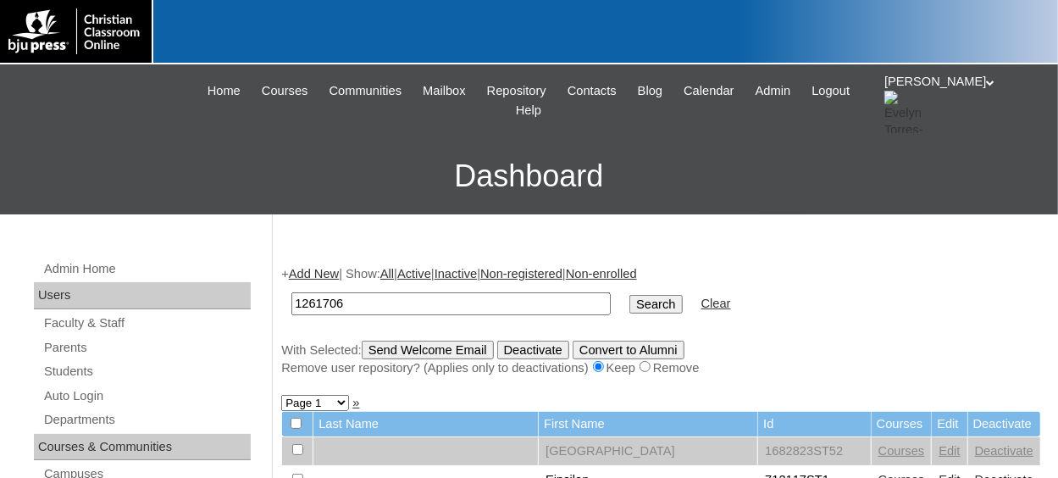
type input "1261706st2"
click at [629, 304] on input "Search" at bounding box center [655, 304] width 52 height 19
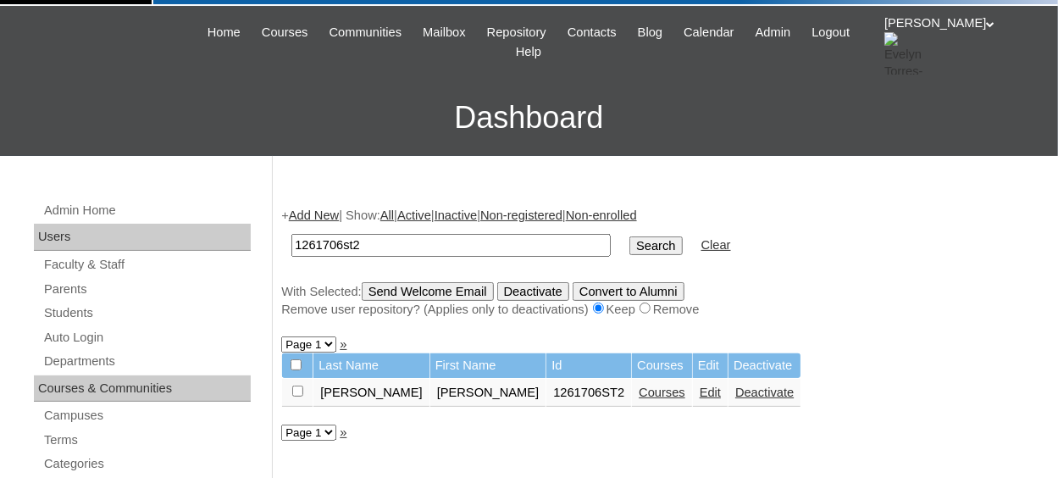
scroll to position [85, 0]
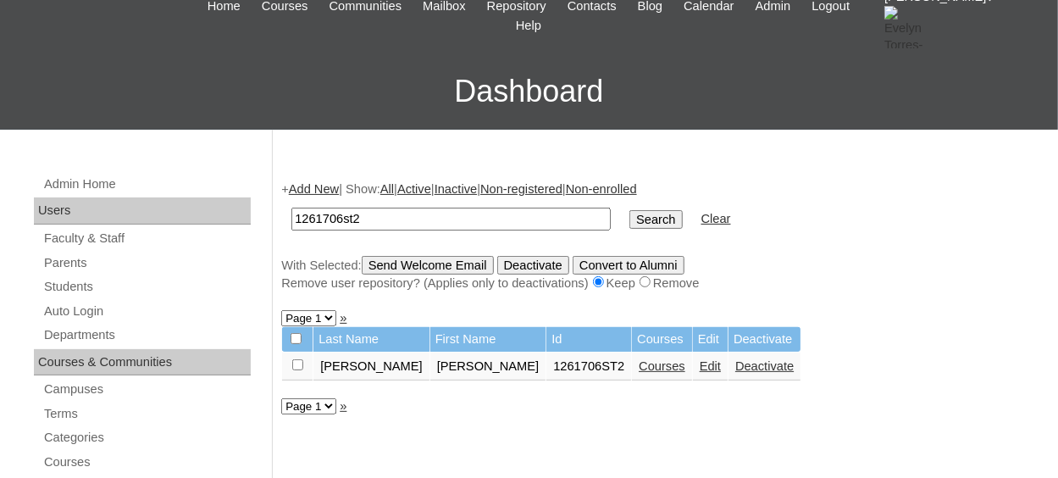
click at [293, 367] on input "checkbox" at bounding box center [297, 364] width 11 height 11
checkbox input "true"
click at [463, 262] on input "Send Welcome Email" at bounding box center [428, 265] width 132 height 19
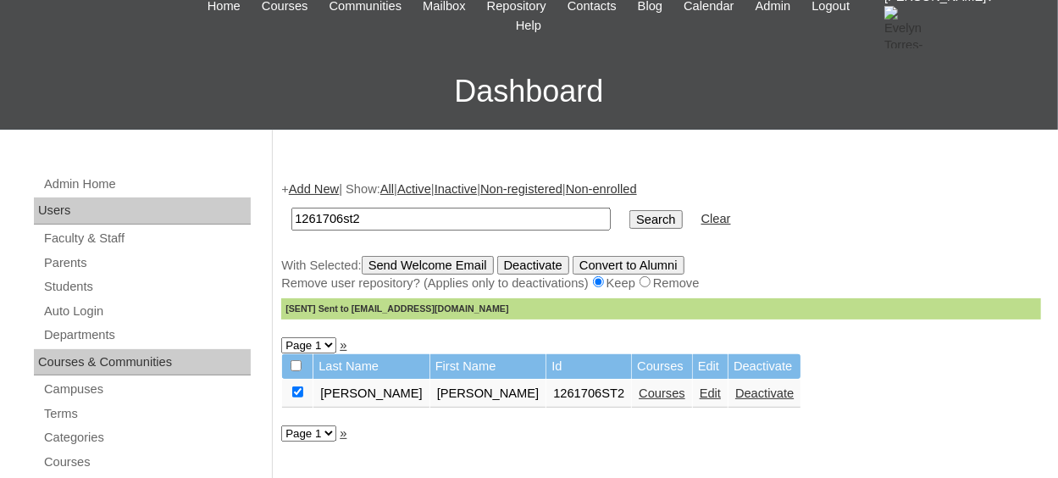
click at [380, 217] on input "1261706st2" at bounding box center [450, 218] width 319 height 23
click at [335, 192] on link "Add New" at bounding box center [314, 189] width 50 height 14
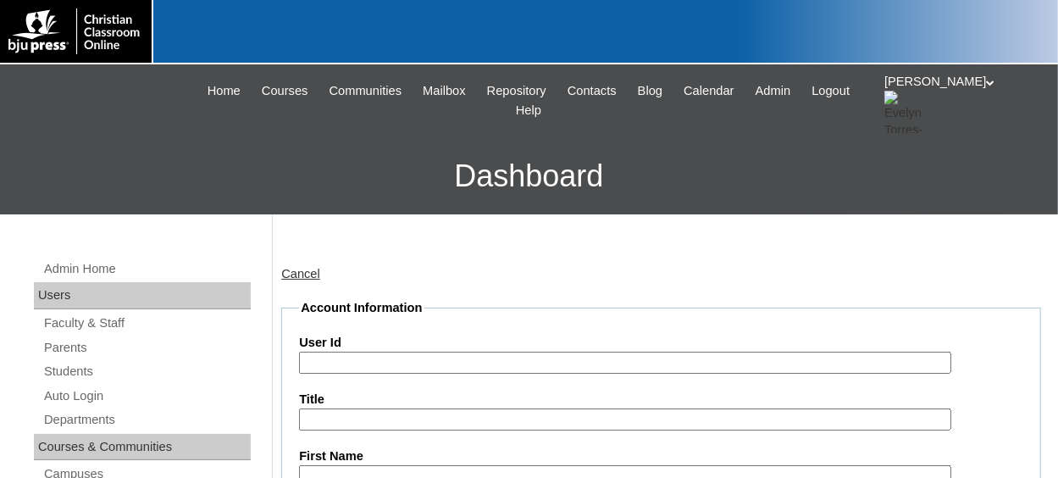
click at [357, 356] on input "User Id" at bounding box center [624, 362] width 651 height 23
paste input "1261706"
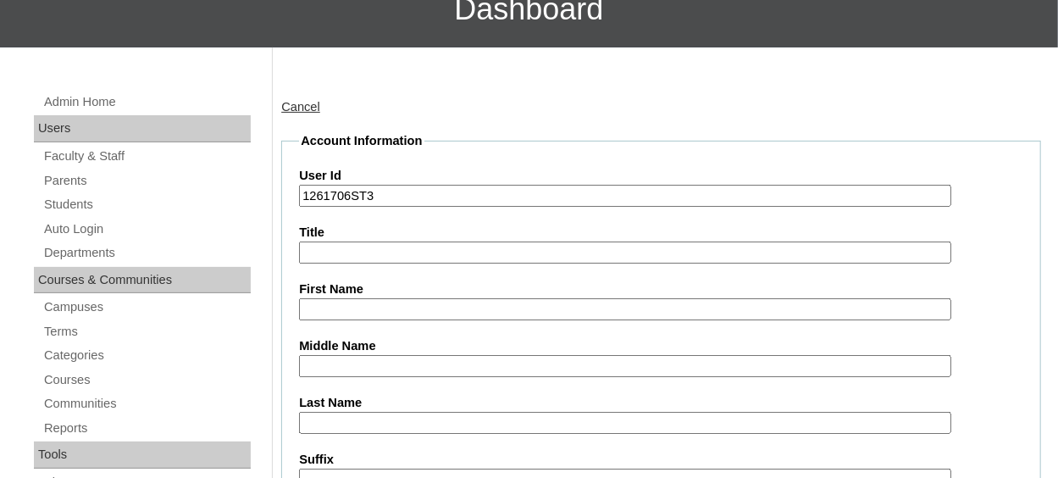
scroll to position [169, 0]
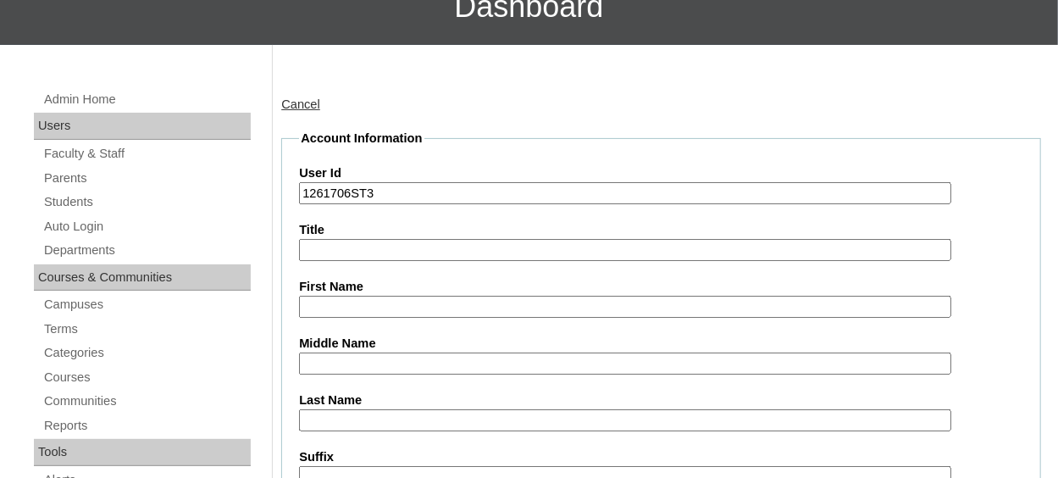
type input "1261706ST3"
click at [351, 298] on input "First Name" at bounding box center [624, 307] width 651 height 23
type input "t"
type input "Taylor"
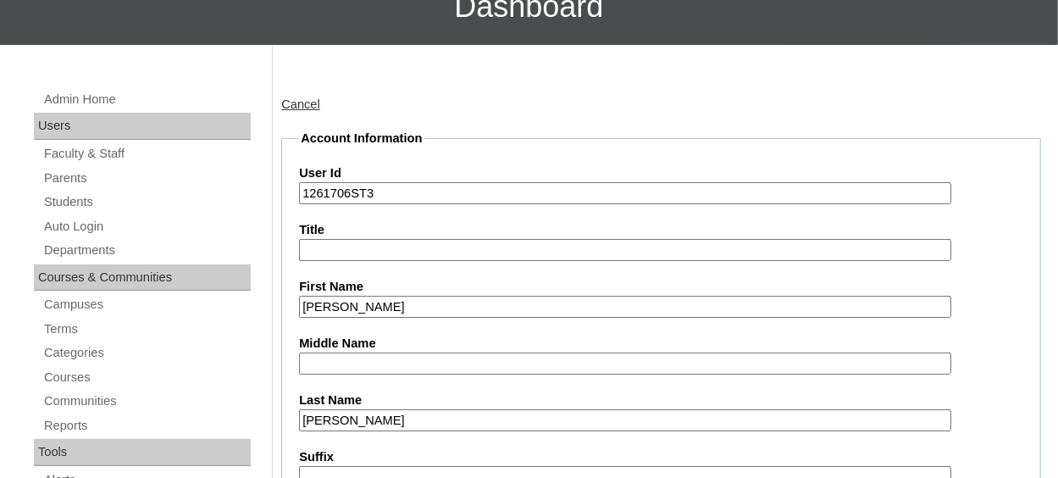
type input "Thorne"
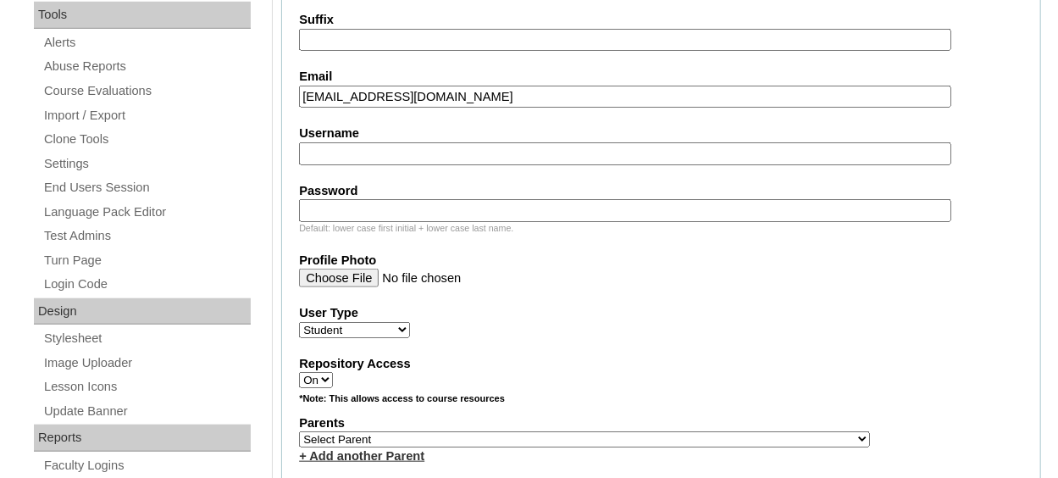
scroll to position [632, 0]
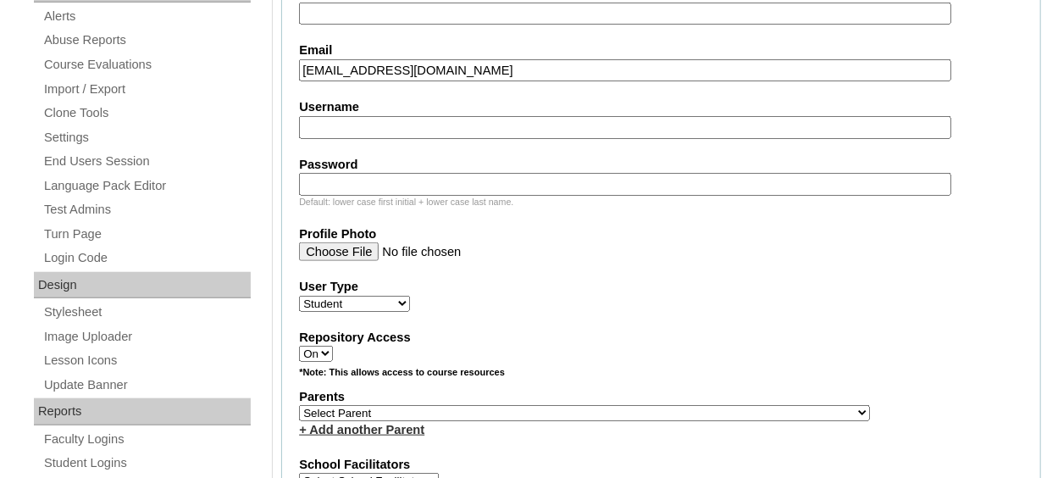
click at [378, 72] on input "tthorne@hscwv.org" at bounding box center [624, 70] width 651 height 23
type input "tthorne@hcswv.org"
click at [551, 242] on input "Profile Photo" at bounding box center [624, 251] width 651 height 19
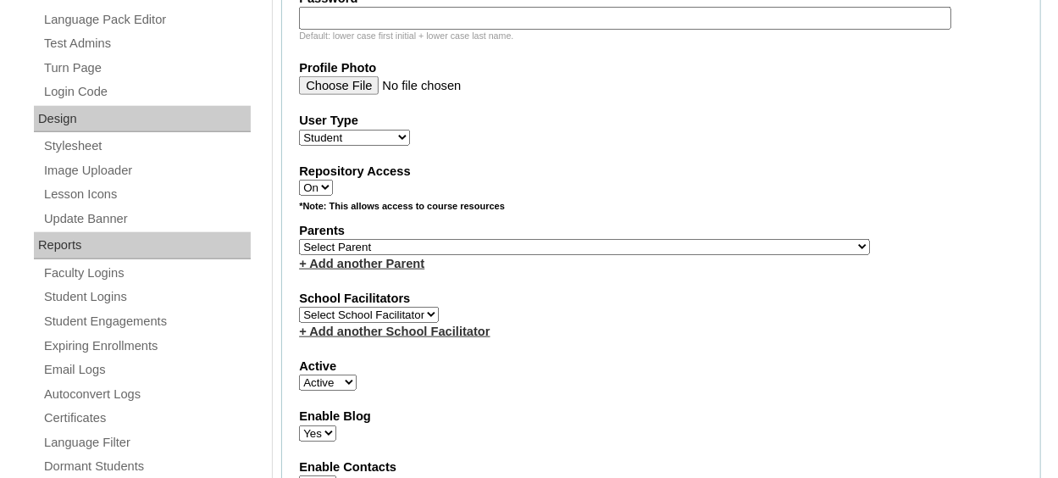
scroll to position [802, 0]
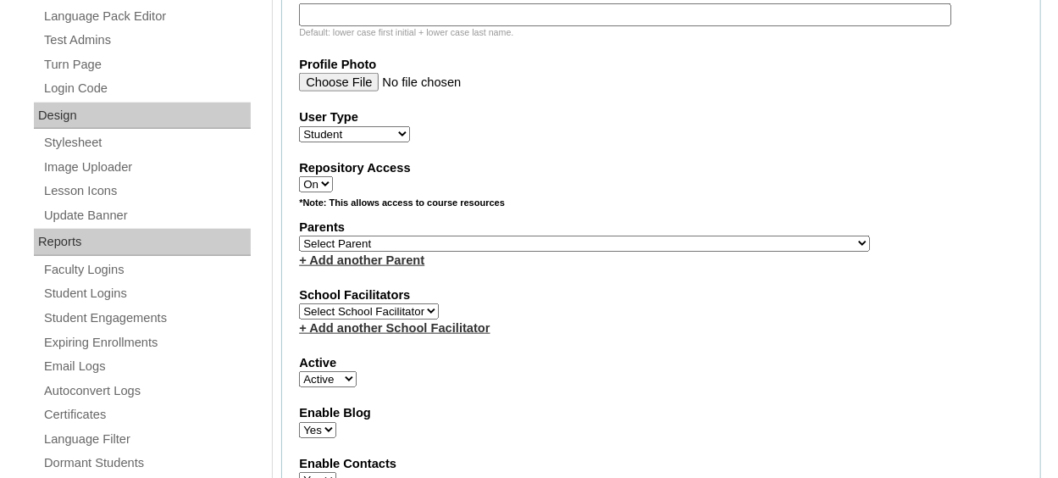
click at [583, 239] on select "Select Parent , Fautanu, Ma 1, 1 23-24 accountMorgan, Jason 6th Street Mennonit…" at bounding box center [584, 243] width 571 height 16
select select "36980"
click at [299, 235] on select "Select Parent , Fautanu, Ma 1, 1 23-24 accountMorgan, Jason 6th Street Mennonit…" at bounding box center [584, 243] width 571 height 16
click at [615, 296] on label "School Facilitators" at bounding box center [661, 295] width 724 height 18
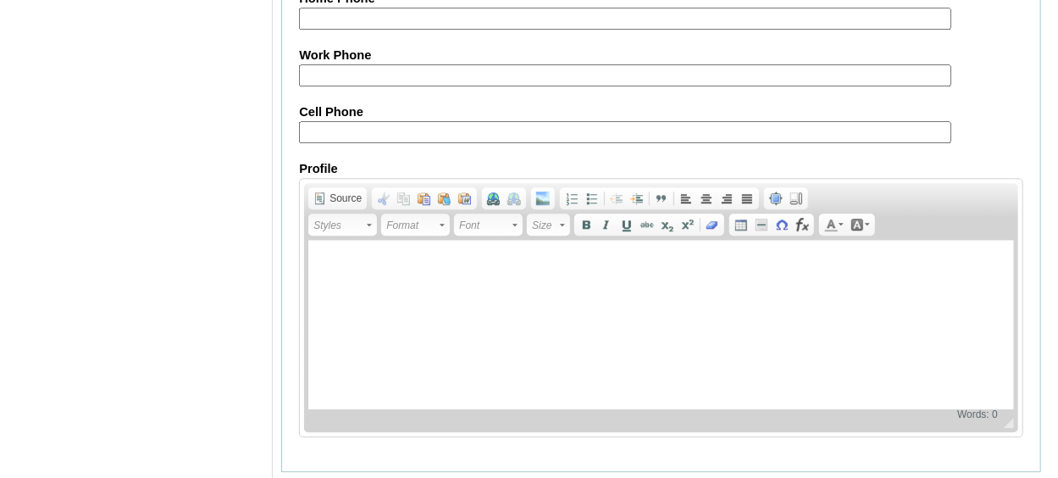
scroll to position [2103, 0]
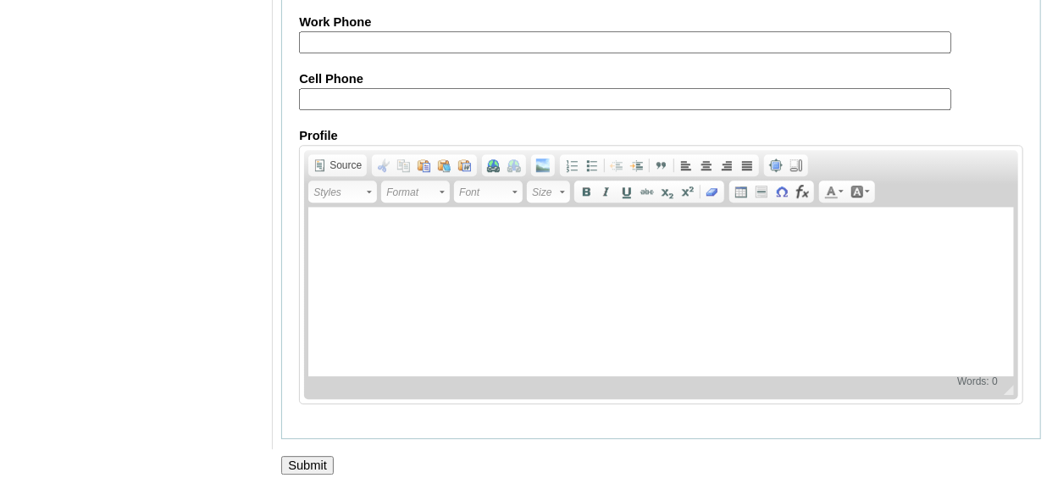
click at [315, 456] on input "Submit" at bounding box center [307, 465] width 52 height 19
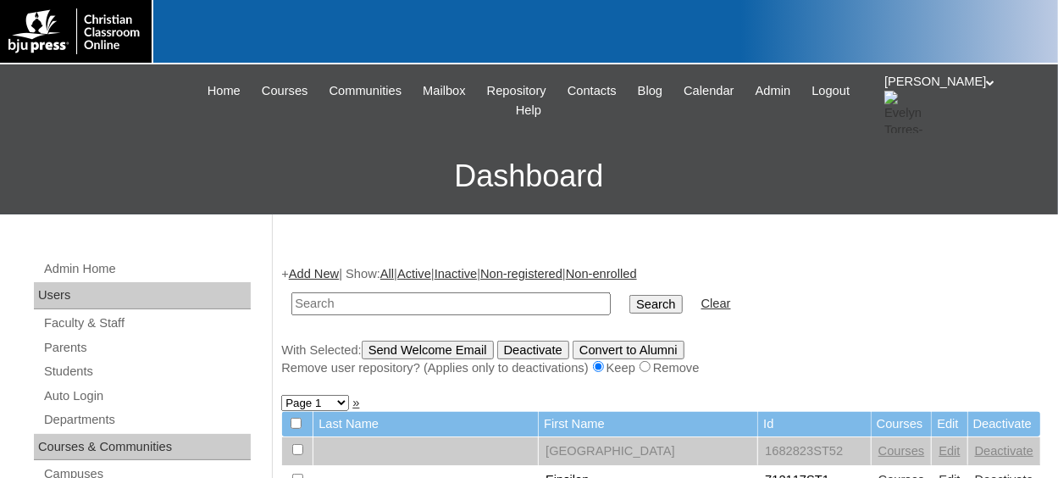
click at [340, 305] on input "text" at bounding box center [450, 303] width 319 height 23
type input "1261706te3"
click at [629, 300] on input "Search" at bounding box center [655, 304] width 52 height 19
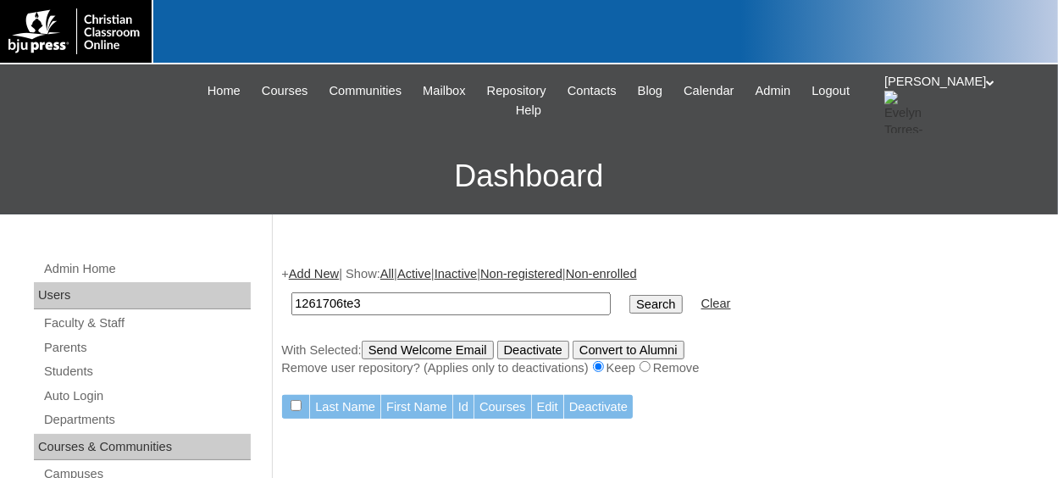
click at [629, 304] on input "Search" at bounding box center [655, 304] width 52 height 19
click at [422, 301] on input "1261706te3" at bounding box center [450, 303] width 319 height 23
type input "1261706st3"
click at [629, 295] on input "Search" at bounding box center [655, 304] width 52 height 19
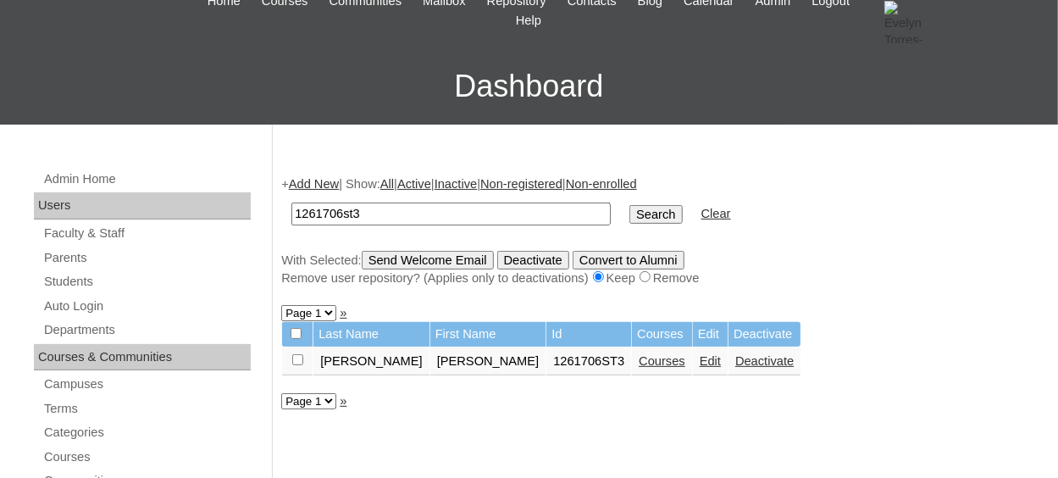
scroll to position [169, 0]
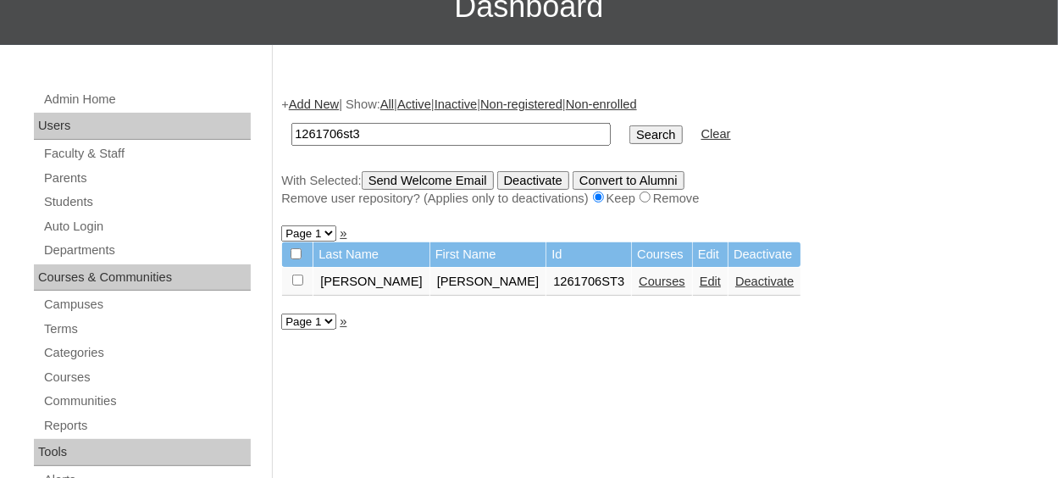
click at [293, 281] on input "checkbox" at bounding box center [297, 279] width 11 height 11
checkbox input "true"
click at [638, 284] on link "Courses" at bounding box center [661, 281] width 47 height 14
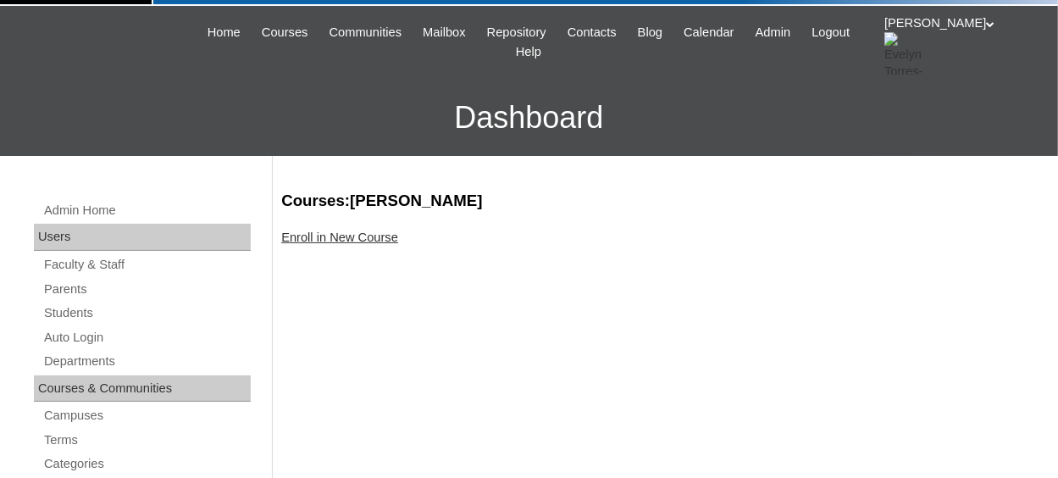
scroll to position [85, 0]
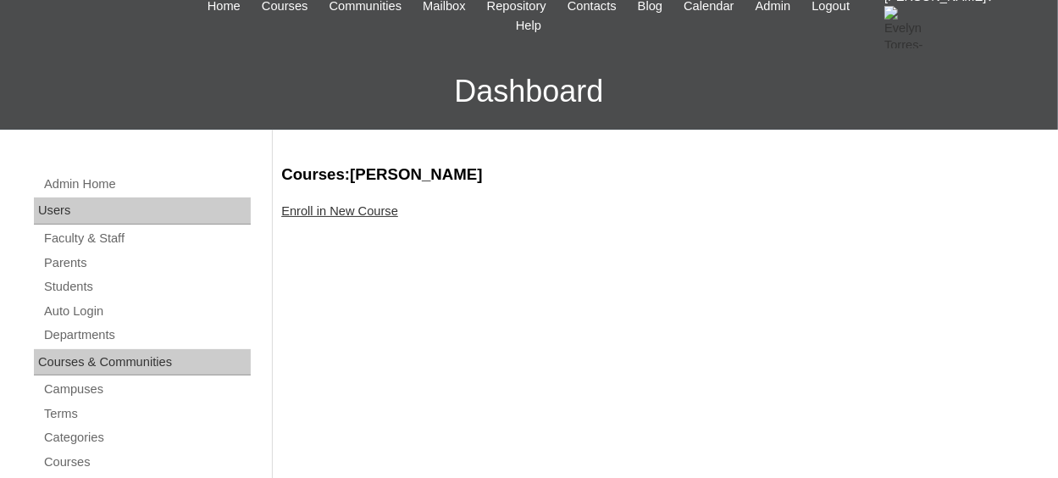
click at [364, 215] on link "Enroll in New Course" at bounding box center [339, 211] width 117 height 14
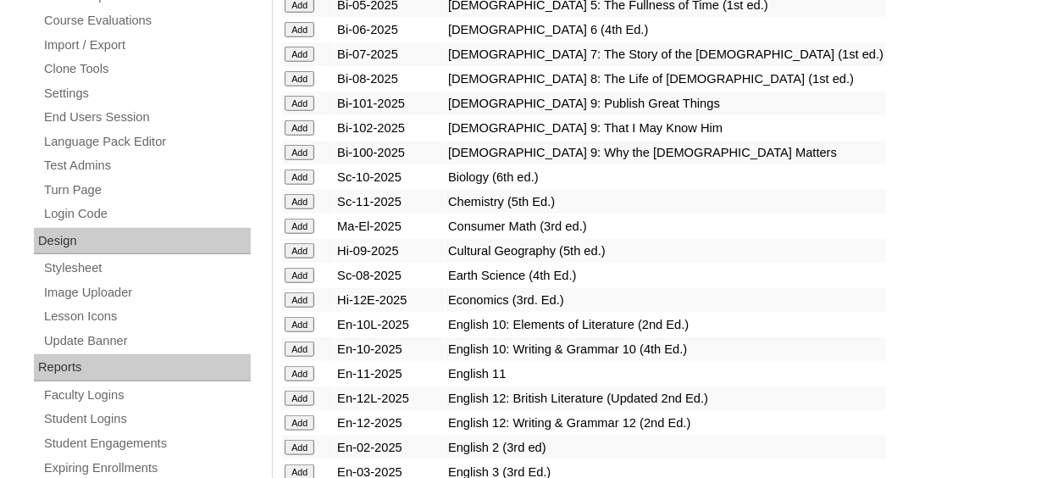
scroll to position [677, 0]
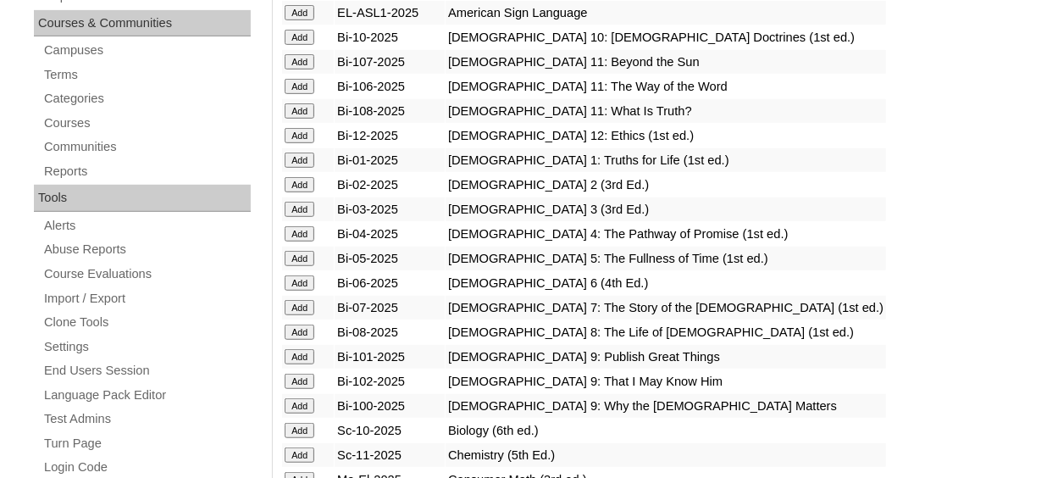
scroll to position [85, 0]
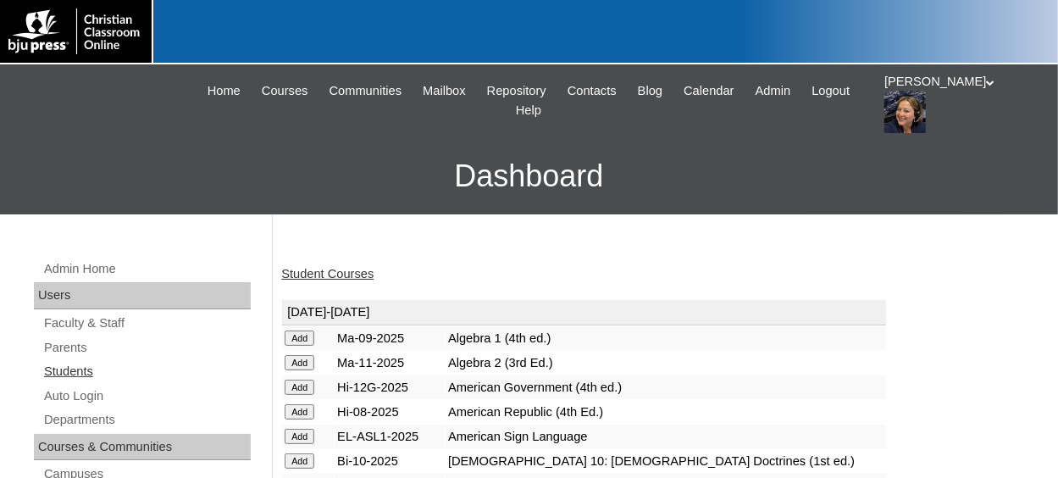
click at [78, 363] on link "Students" at bounding box center [146, 371] width 208 height 21
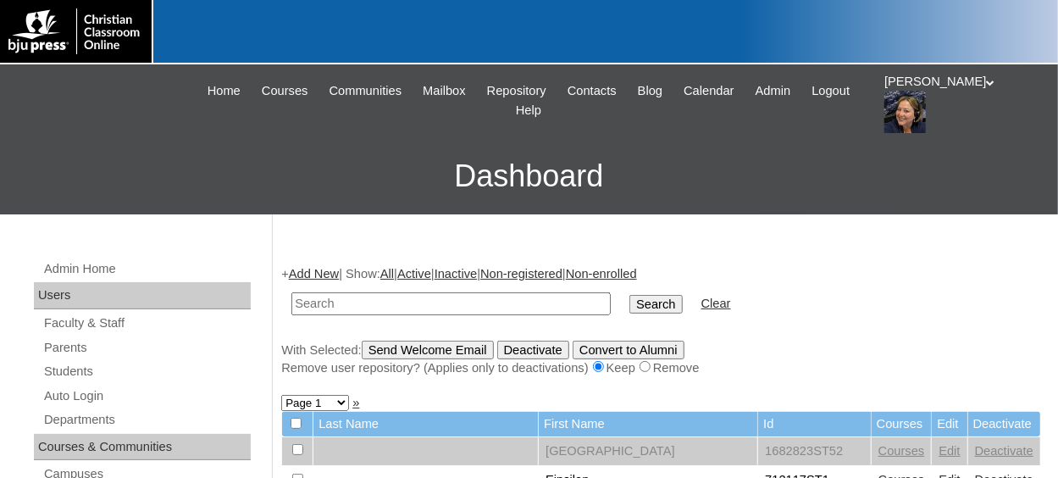
click at [406, 307] on input "text" at bounding box center [450, 303] width 319 height 23
type input "76367146st01"
click at [629, 295] on input "Search" at bounding box center [655, 304] width 52 height 19
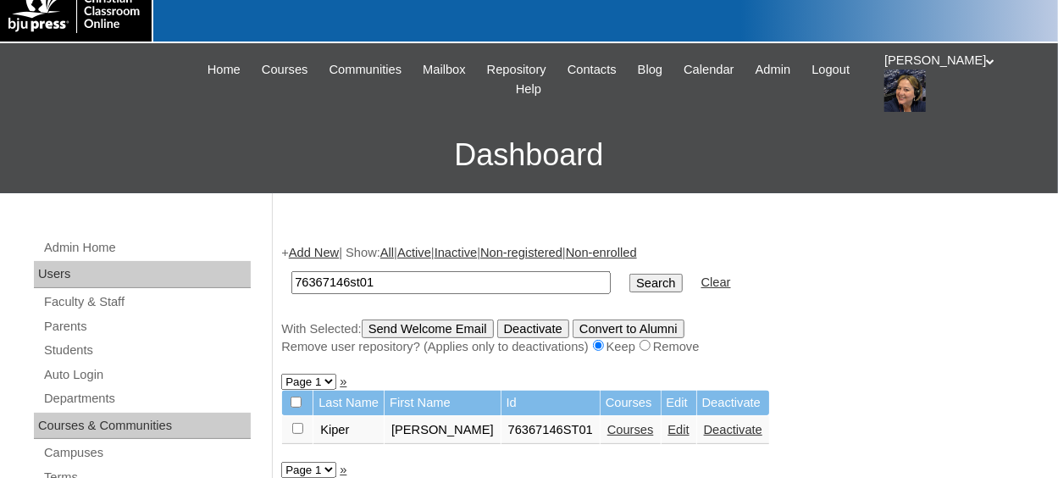
scroll to position [85, 0]
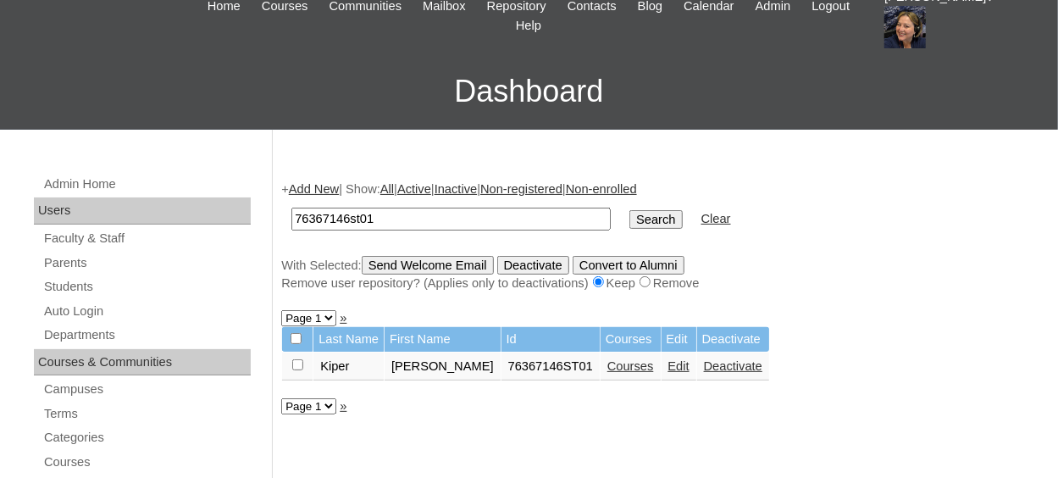
click at [607, 371] on link "Courses" at bounding box center [630, 366] width 47 height 14
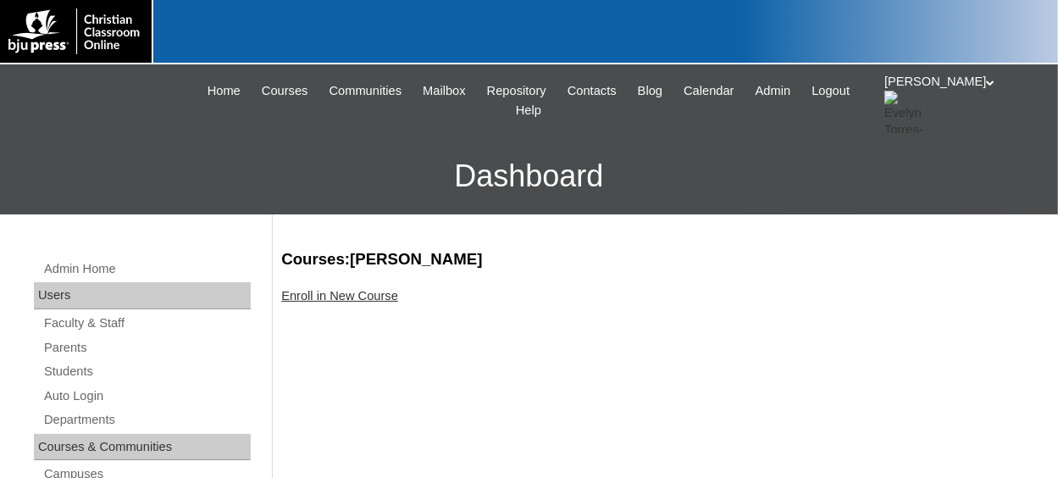
click at [365, 296] on link "Enroll in New Course" at bounding box center [339, 296] width 117 height 14
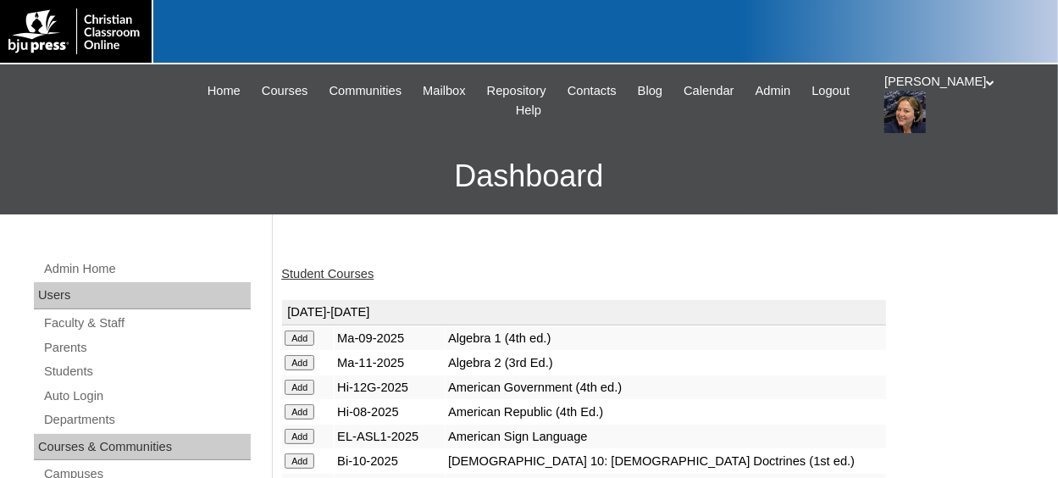
click at [301, 345] on input "Add" at bounding box center [299, 337] width 30 height 15
click at [86, 369] on link "Students" at bounding box center [146, 371] width 208 height 21
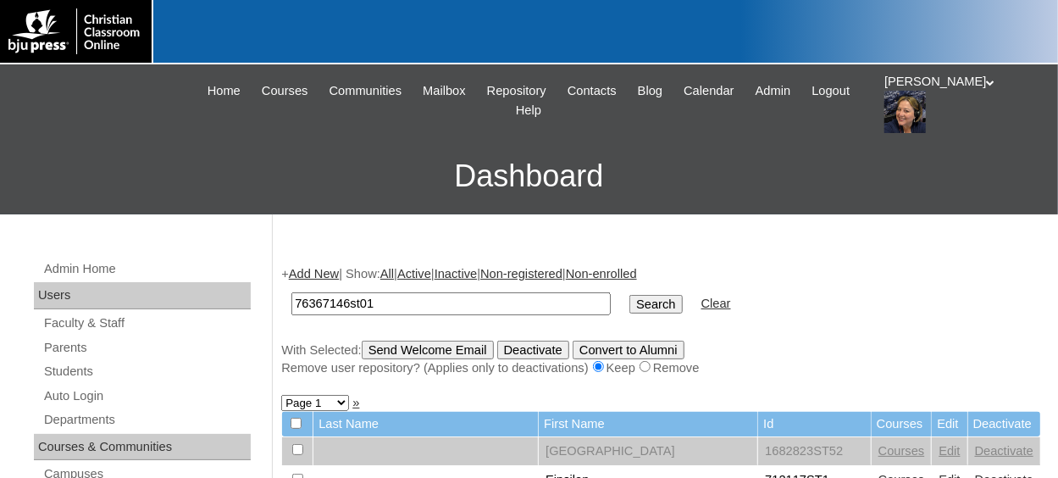
type input "76367146st01"
click at [629, 295] on input "Search" at bounding box center [655, 304] width 52 height 19
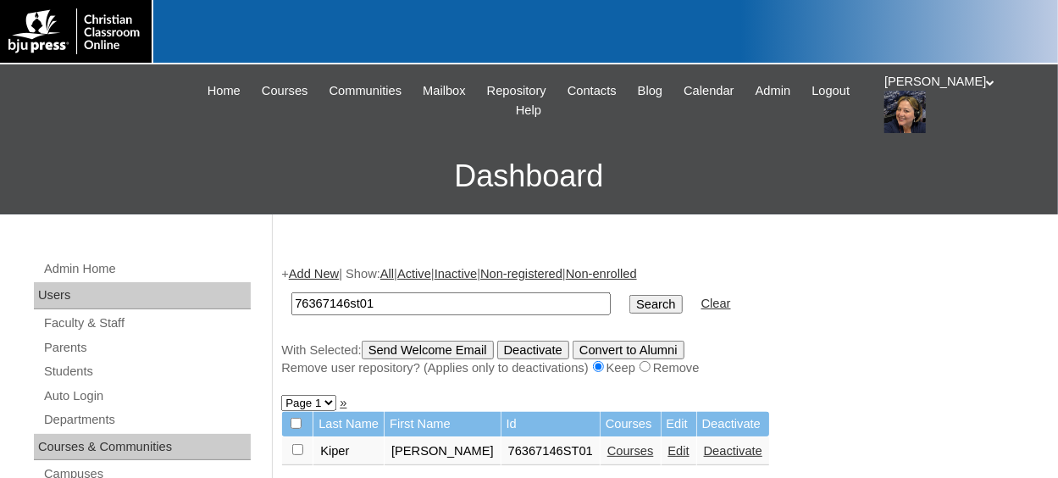
scroll to position [85, 0]
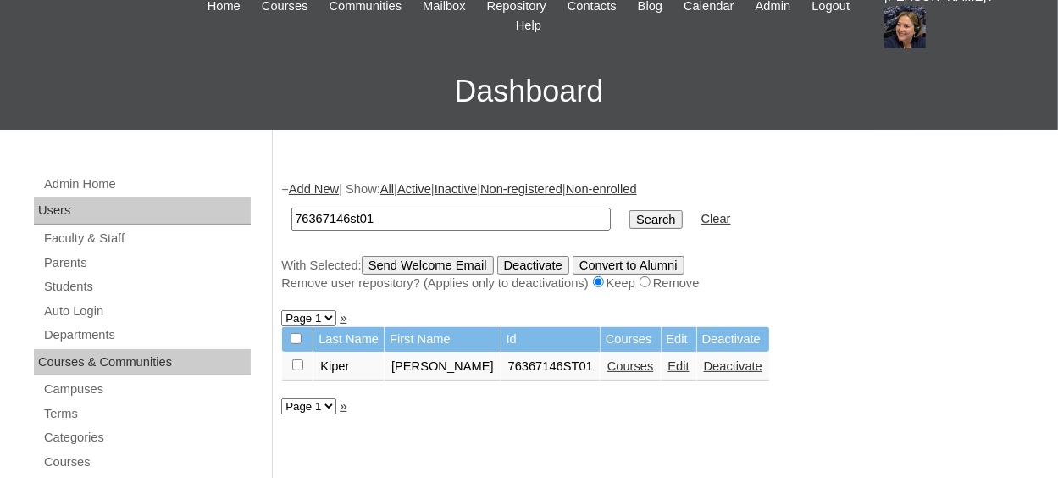
drag, startPoint x: 301, startPoint y: 366, endPoint x: 365, endPoint y: 322, distance: 78.0
click at [301, 366] on input "checkbox" at bounding box center [297, 364] width 11 height 11
checkbox input "true"
click at [446, 273] on input "Send Welcome Email" at bounding box center [428, 265] width 132 height 19
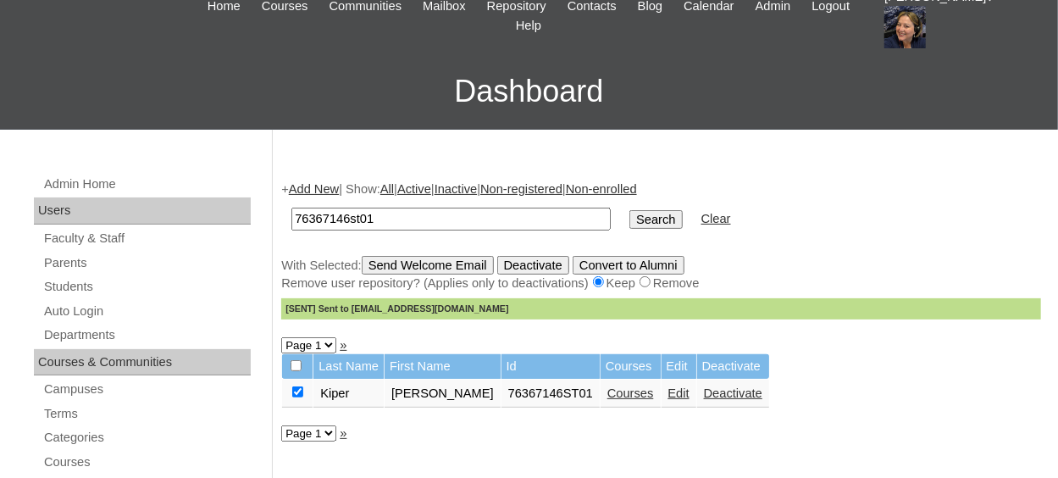
drag, startPoint x: 389, startPoint y: 218, endPoint x: 187, endPoint y: 219, distance: 201.5
type input "78975921"
click at [629, 211] on input "Search" at bounding box center [655, 219] width 52 height 19
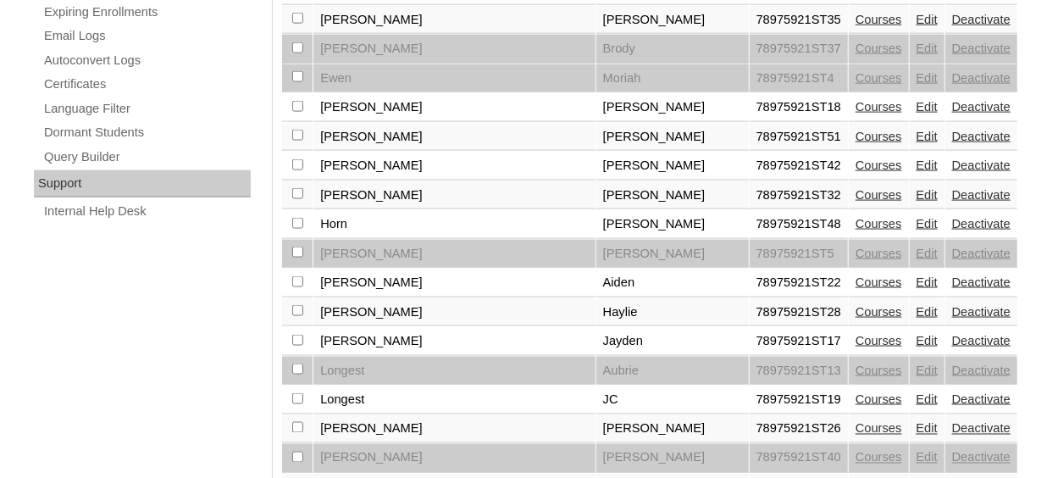
scroll to position [1101, 0]
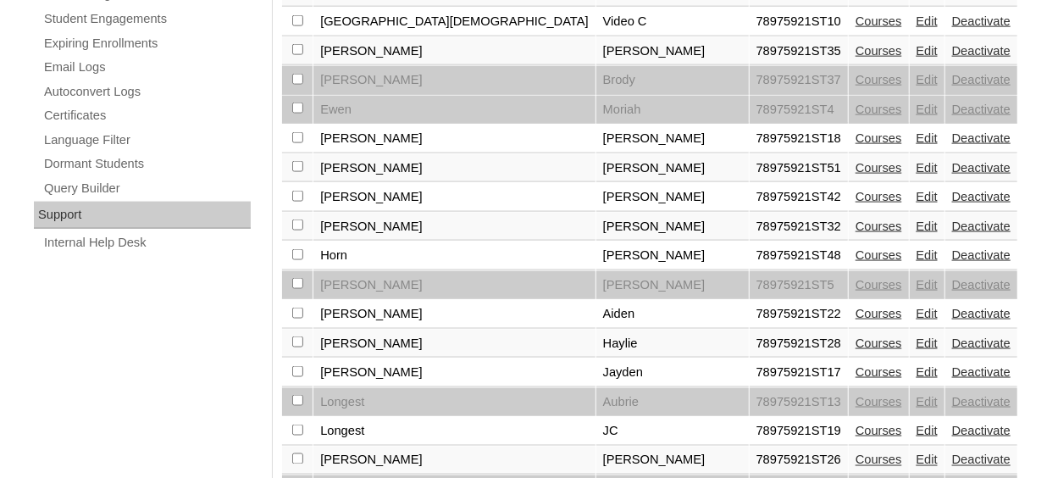
checkbox input "true"
click at [916, 161] on link "Edit" at bounding box center [926, 168] width 21 height 14
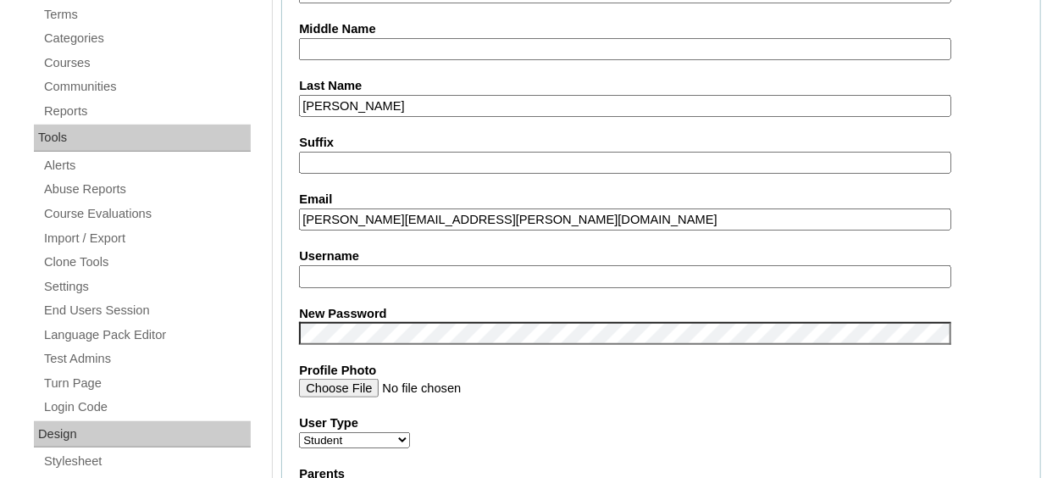
scroll to position [508, 0]
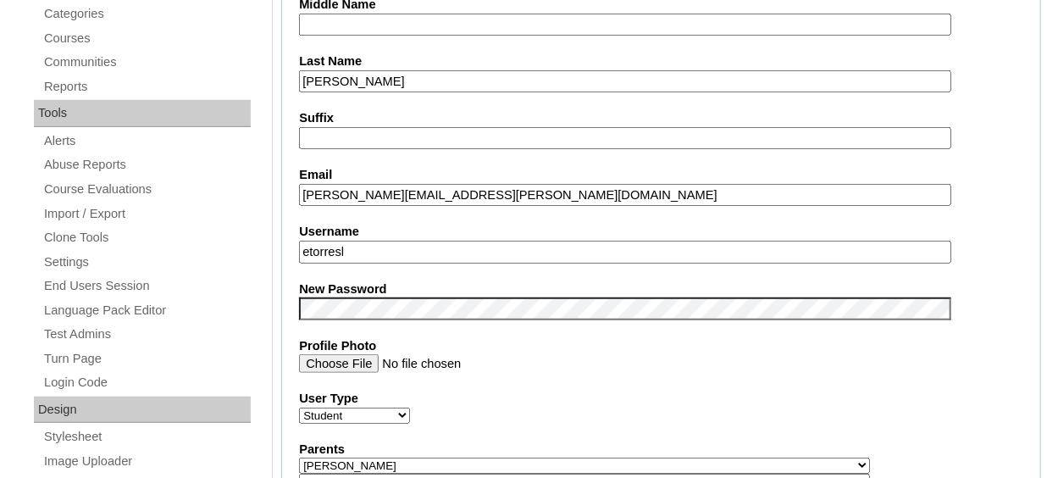
click at [473, 240] on input "etorresl" at bounding box center [624, 251] width 651 height 23
type input "e"
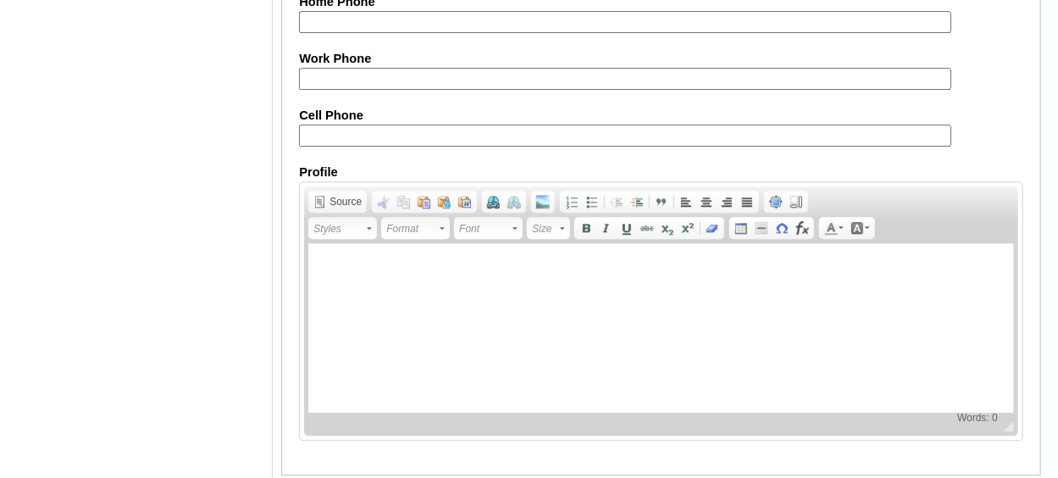
scroll to position [2105, 0]
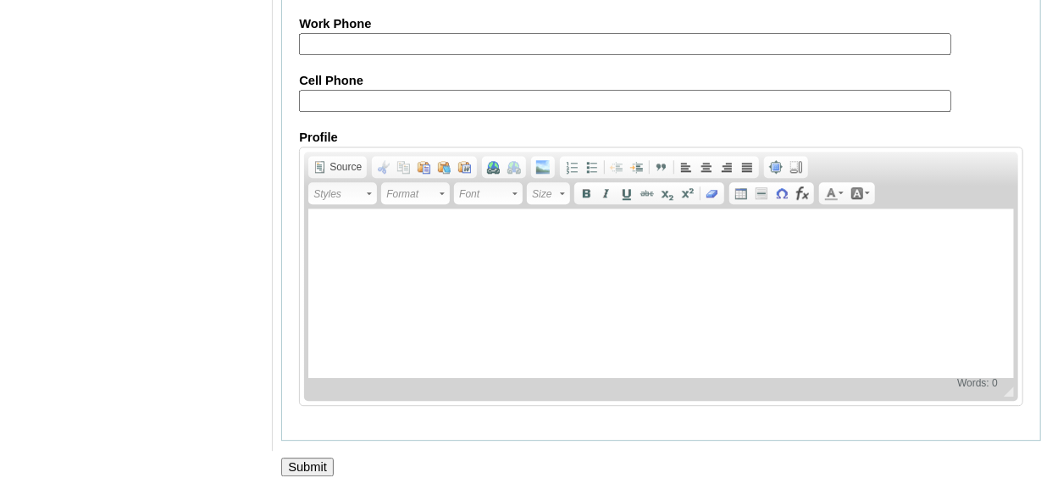
click at [301, 457] on input "Submit" at bounding box center [307, 466] width 52 height 19
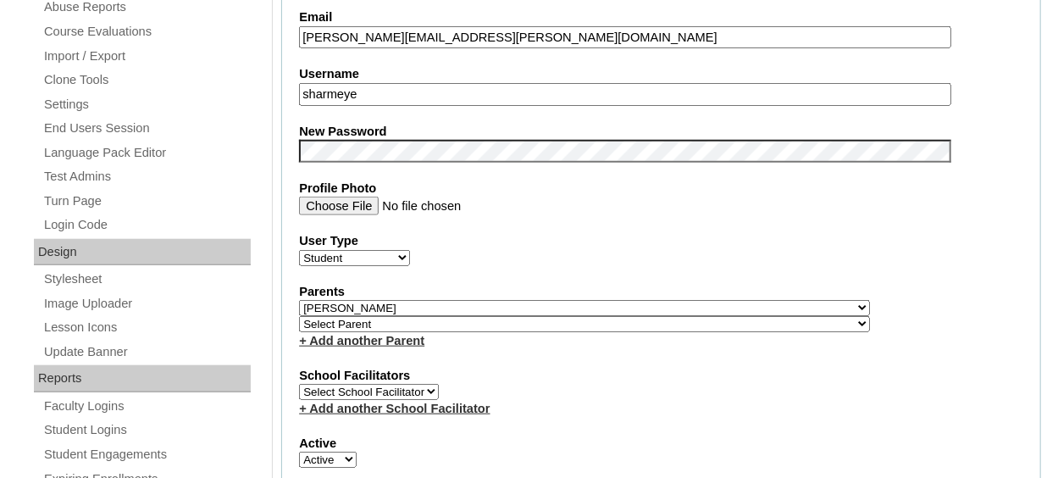
scroll to position [581, 0]
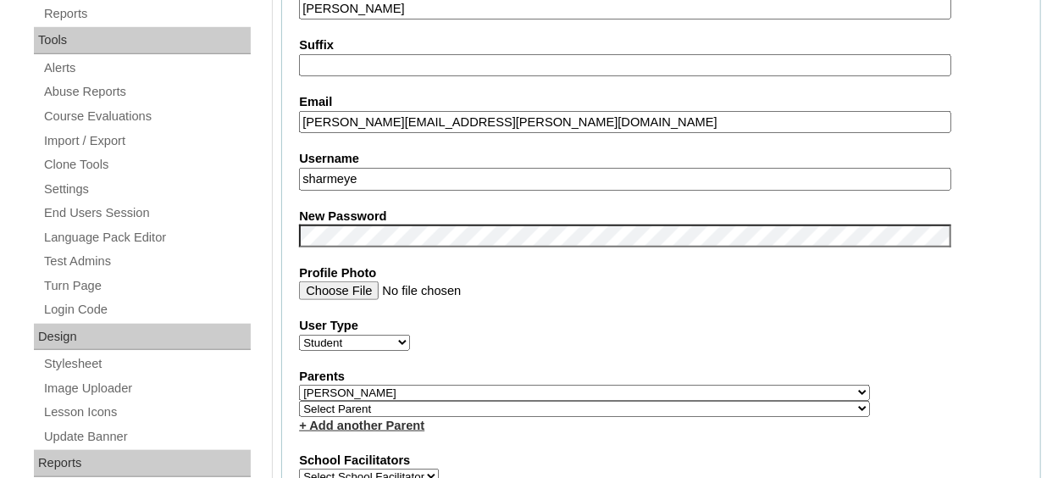
click at [392, 175] on input "sharmeye" at bounding box center [624, 179] width 651 height 23
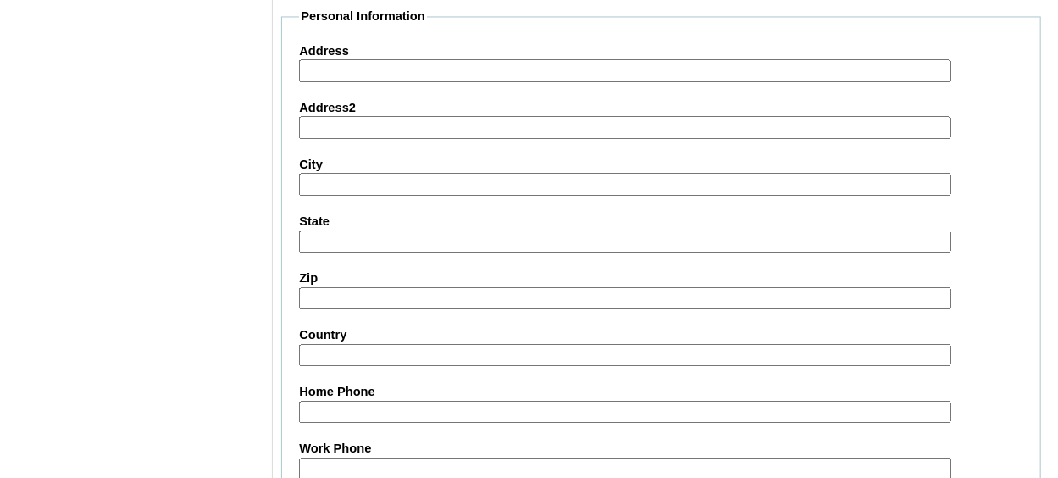
scroll to position [1682, 0]
type input "sharmeyer"
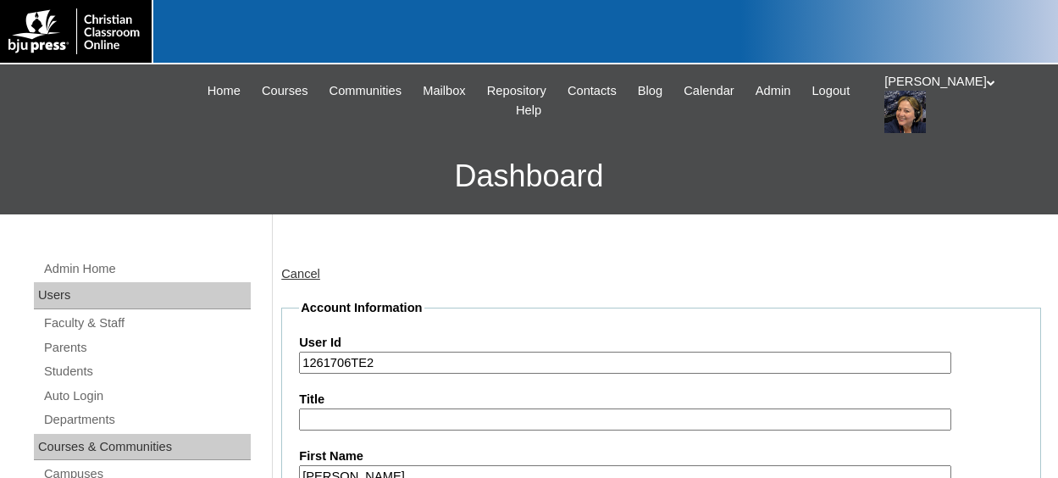
scroll to position [169, 0]
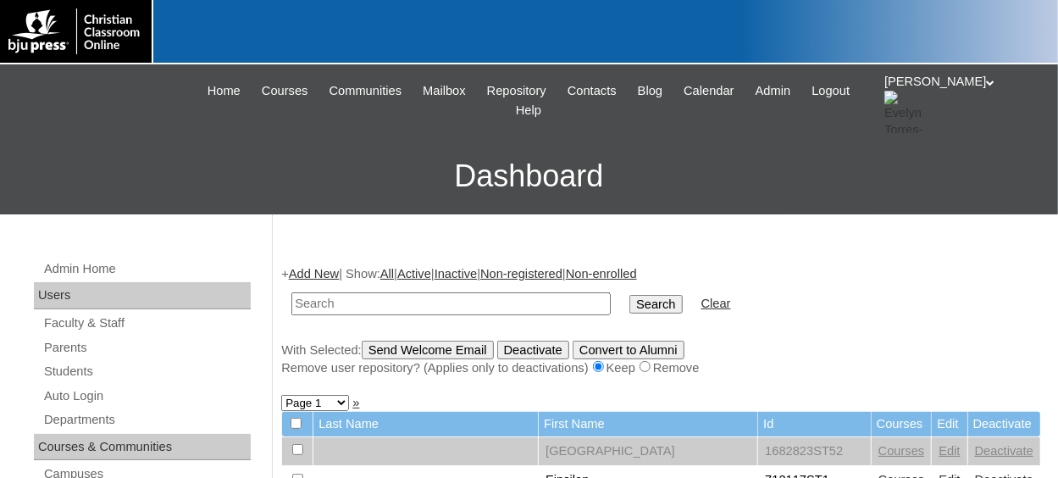
click at [978, 9] on div at bounding box center [529, 32] width 1058 height 64
click at [351, 305] on input "text" at bounding box center [450, 303] width 319 height 23
paste input "https://edvance360.com/bju/admin_students.ph"
type input "h"
type input "78975921"
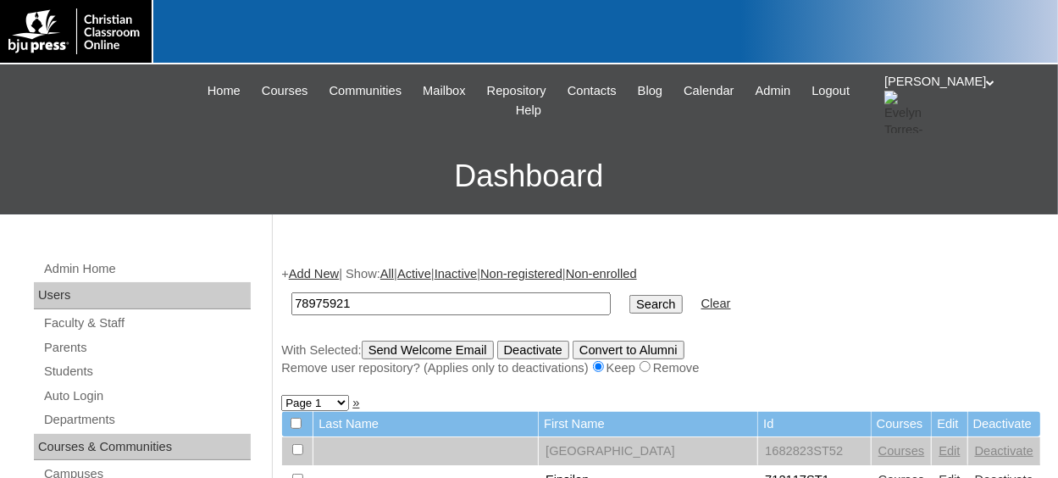
click at [629, 295] on input "Search" at bounding box center [655, 304] width 52 height 19
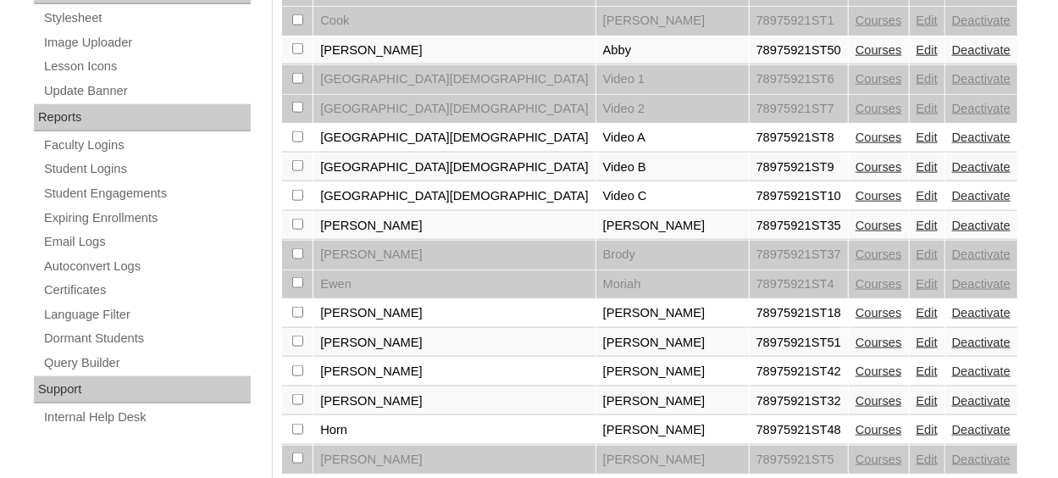
scroll to position [931, 0]
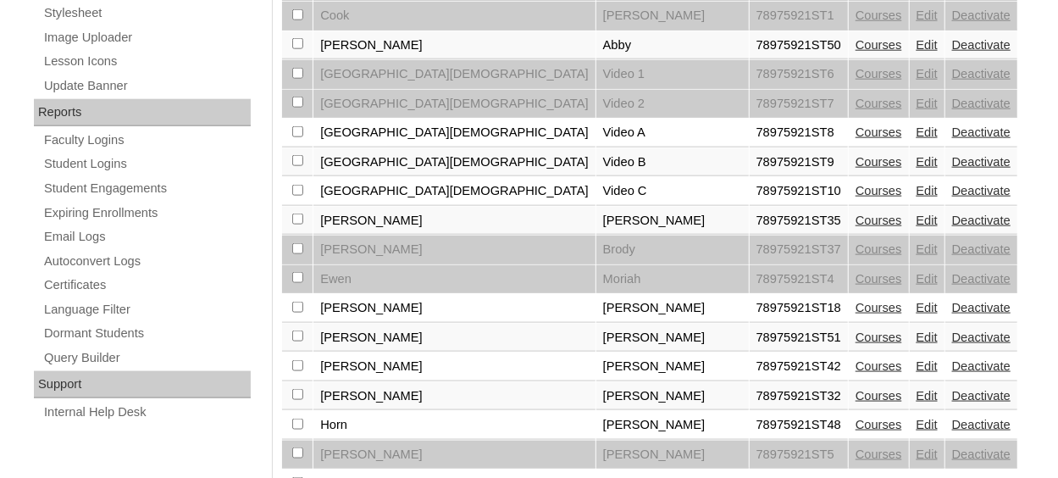
click at [916, 330] on link "Edit" at bounding box center [926, 337] width 21 height 14
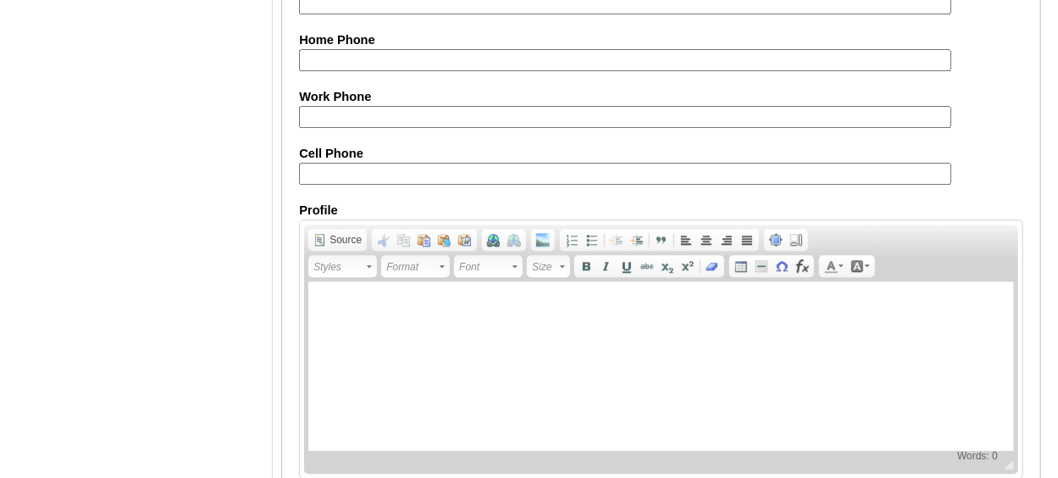
scroll to position [2105, 0]
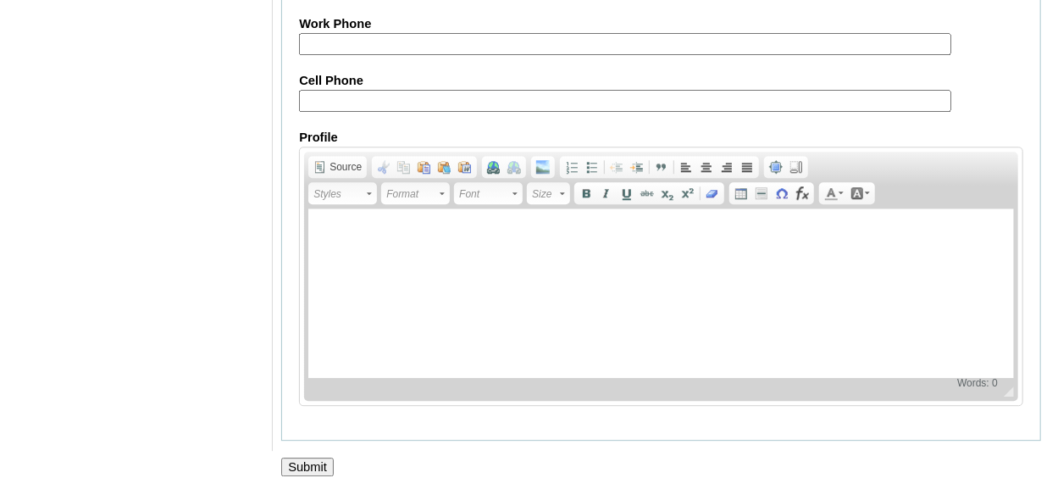
click at [313, 457] on input "Submit" at bounding box center [307, 466] width 52 height 19
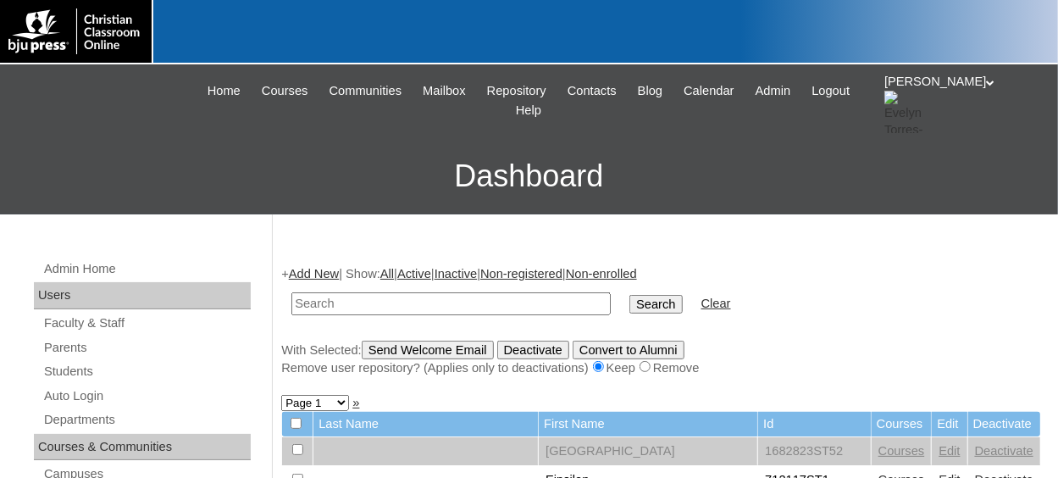
click at [418, 313] on input "text" at bounding box center [450, 303] width 319 height 23
paste input "78975921st"
type input "78975921st"
click at [629, 295] on input "Search" at bounding box center [655, 304] width 52 height 19
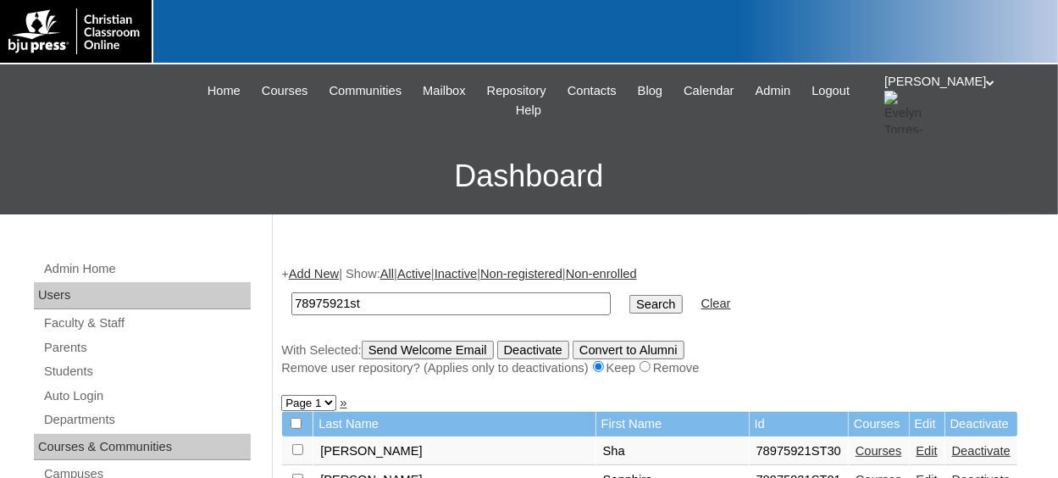
click at [629, 304] on input "Search" at bounding box center [655, 304] width 52 height 19
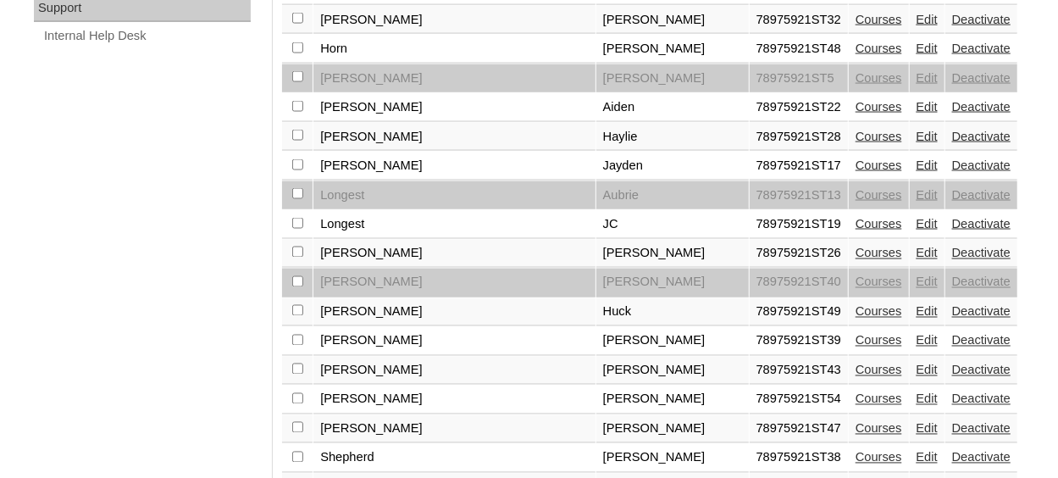
scroll to position [1355, 0]
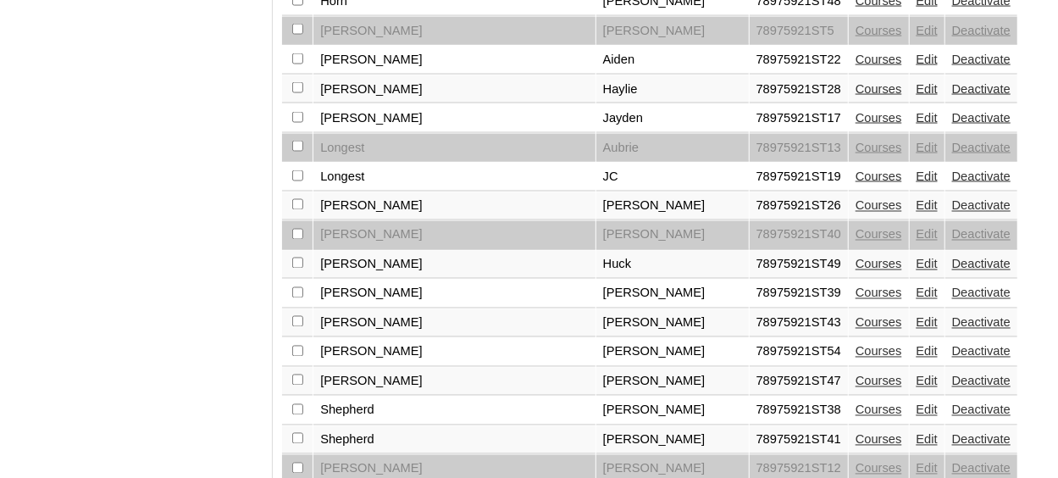
click at [916, 345] on link "Edit" at bounding box center [926, 352] width 21 height 14
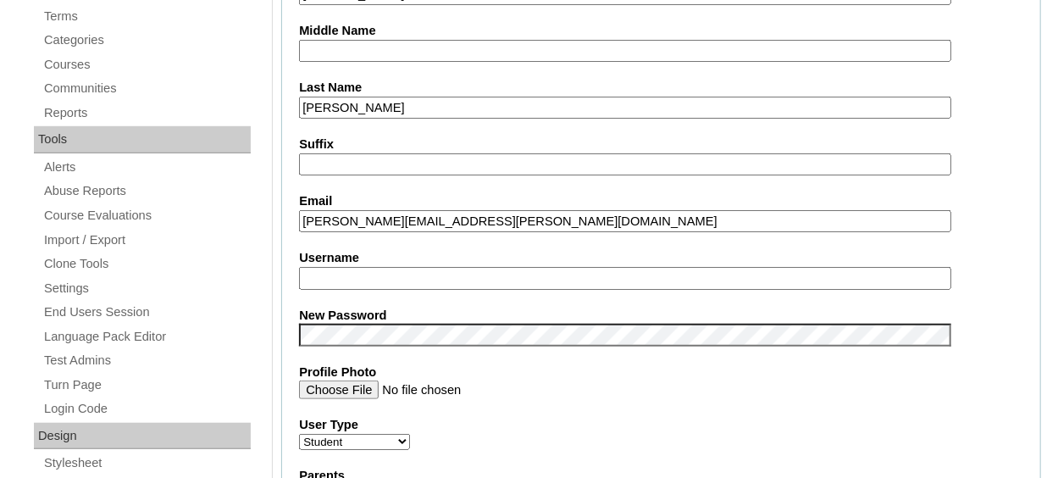
scroll to position [508, 0]
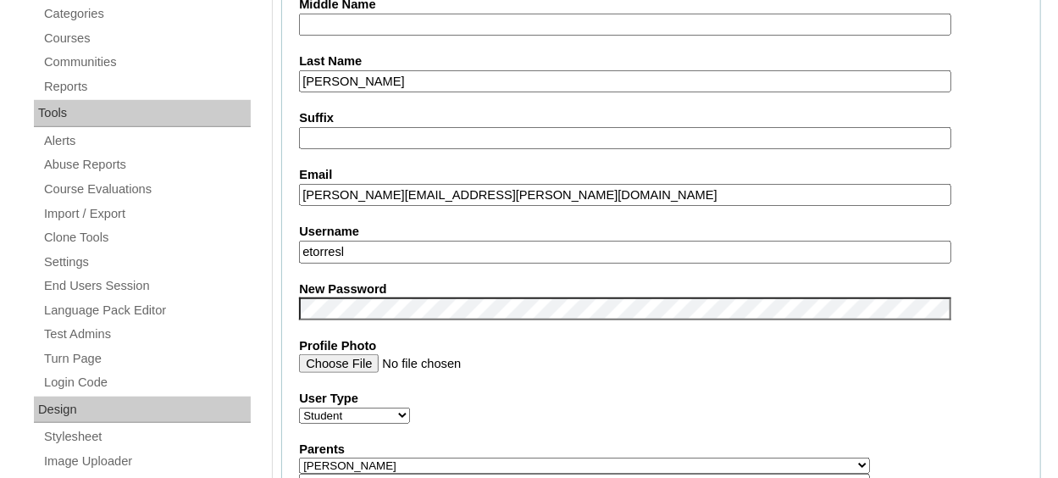
click at [399, 258] on input "etorresl" at bounding box center [624, 251] width 651 height 23
type input "e"
type input "mpoling"
click at [647, 384] on fieldset "Account Information User Id 78975921ST54 Title First Name Matthew Middle Name L…" at bounding box center [661, 477] width 760 height 1373
click at [618, 417] on div "User Type Faculty Staff Student Parents School Facilitators" at bounding box center [661, 406] width 724 height 34
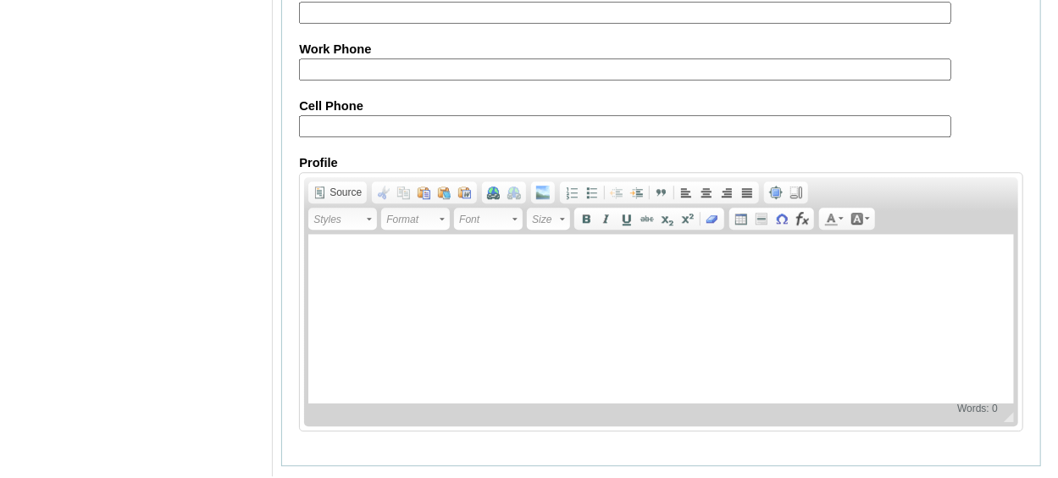
scroll to position [2105, 0]
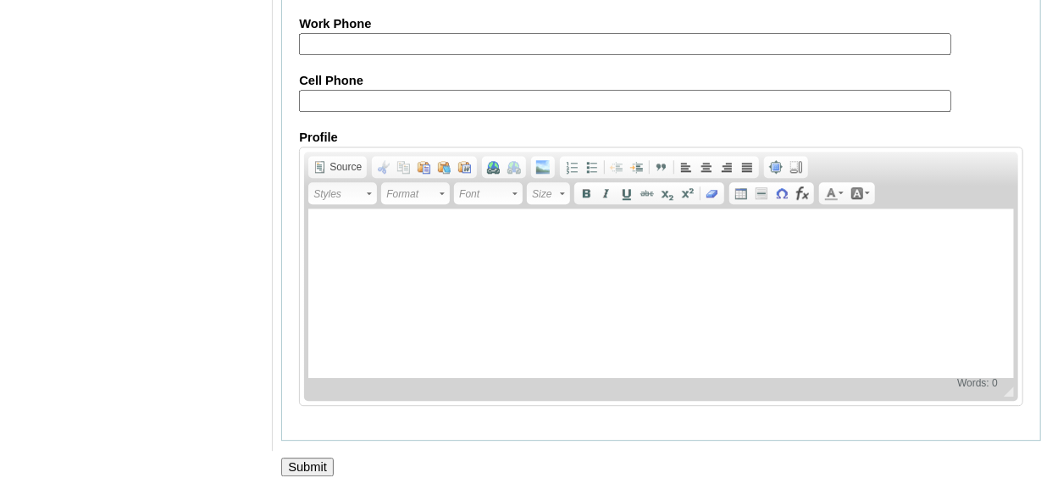
click at [307, 457] on input "Submit" at bounding box center [307, 466] width 52 height 19
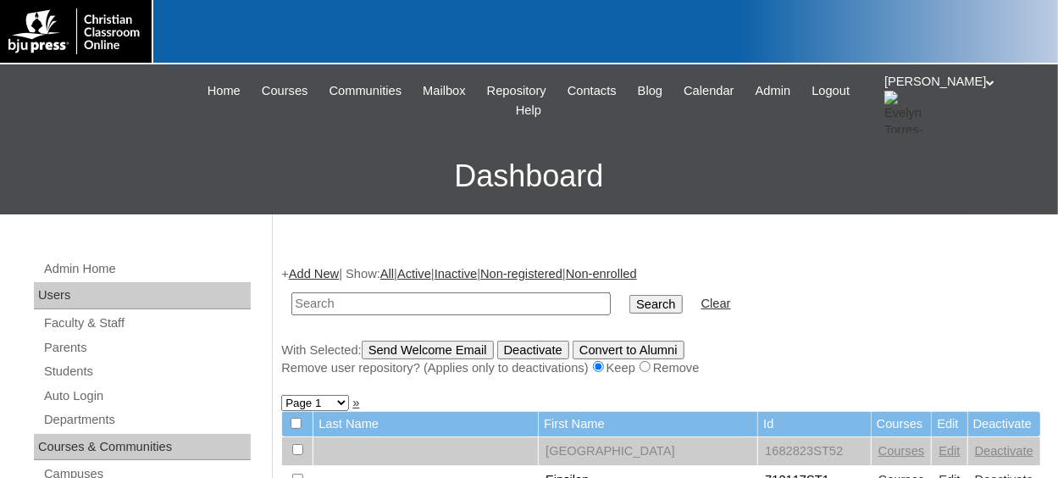
paste input "78975921st"
type input "78975921st"
click at [629, 305] on input "Search" at bounding box center [655, 304] width 52 height 19
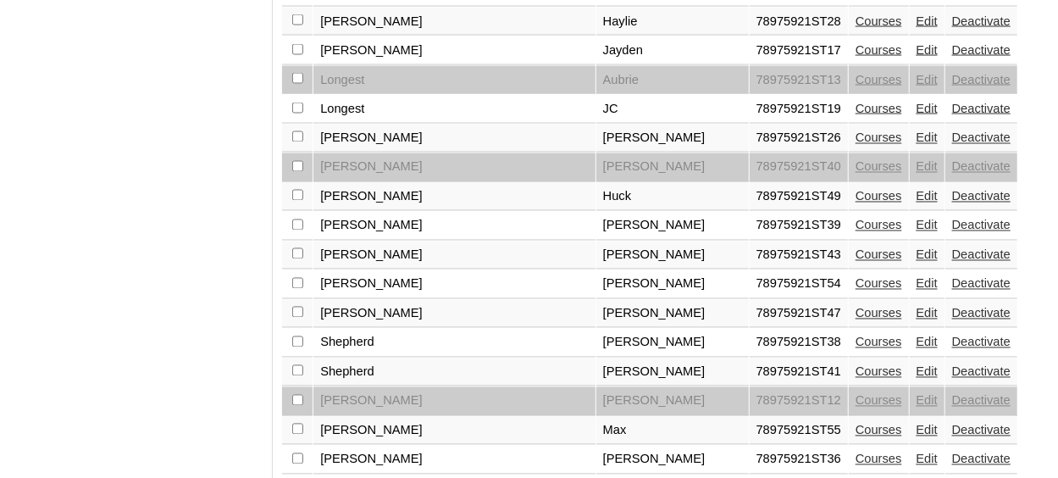
scroll to position [1441, 0]
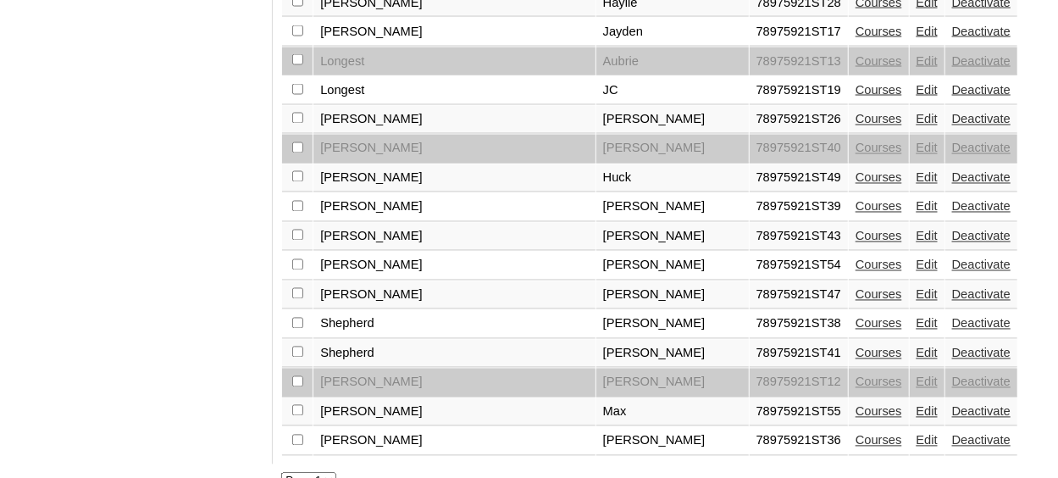
click at [916, 405] on link "Edit" at bounding box center [926, 412] width 21 height 14
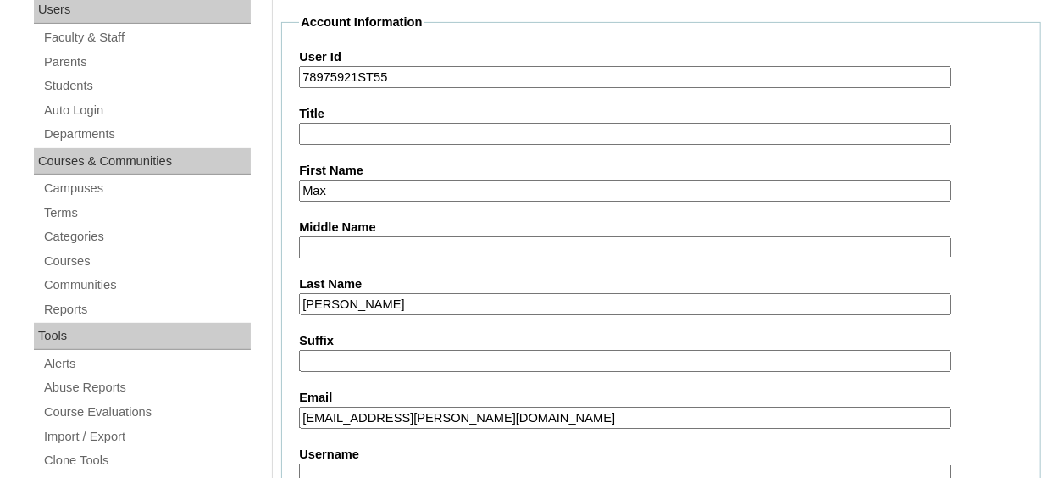
scroll to position [339, 0]
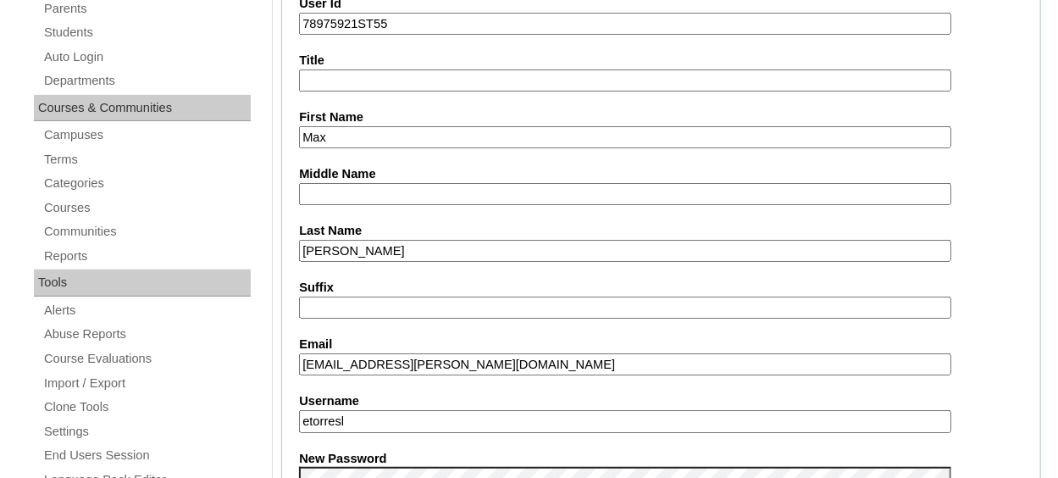
click at [466, 417] on input "etorresl" at bounding box center [624, 421] width 651 height 23
type input "e"
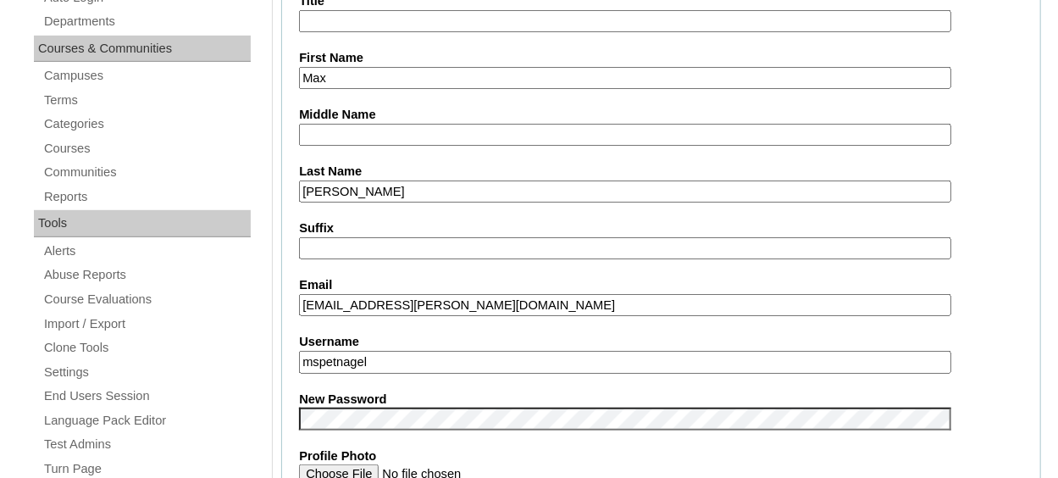
scroll to position [423, 0]
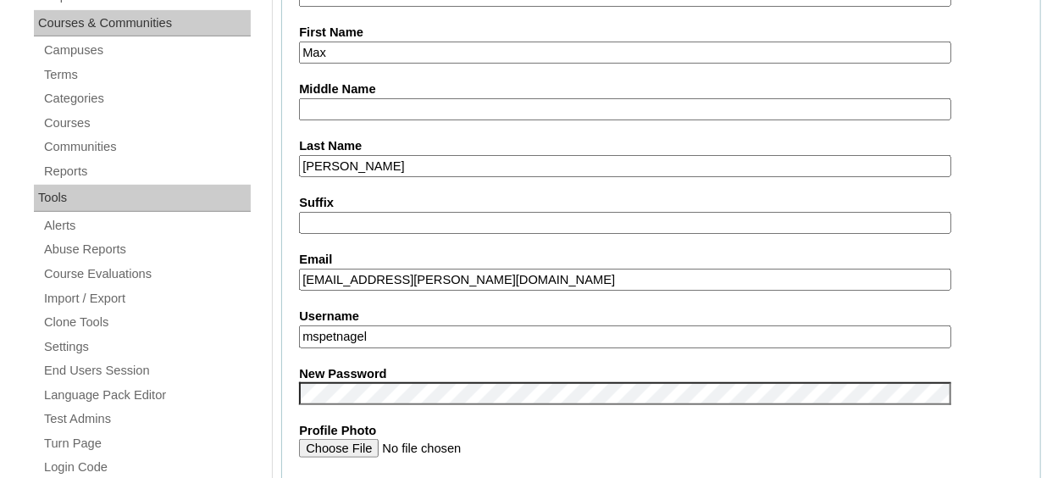
type input "mspetnagel"
click at [488, 433] on label "Profile Photo" at bounding box center [661, 431] width 724 height 18
click at [488, 439] on input "Profile Photo" at bounding box center [624, 448] width 651 height 19
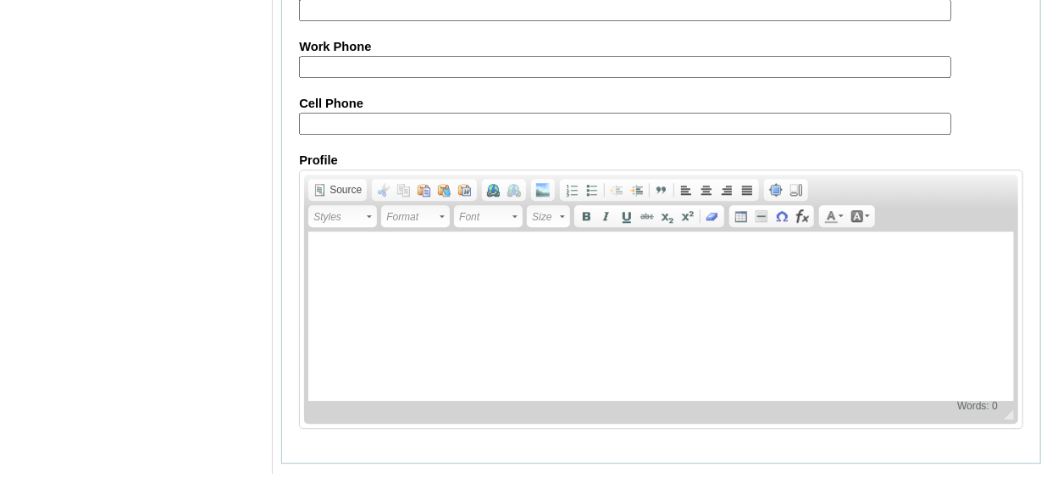
scroll to position [2105, 0]
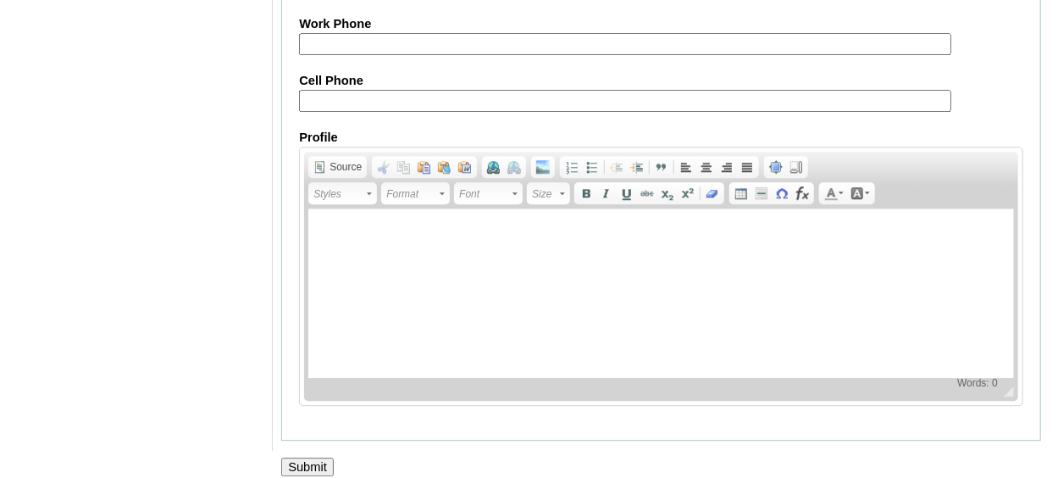
click at [308, 457] on input "Submit" at bounding box center [307, 466] width 52 height 19
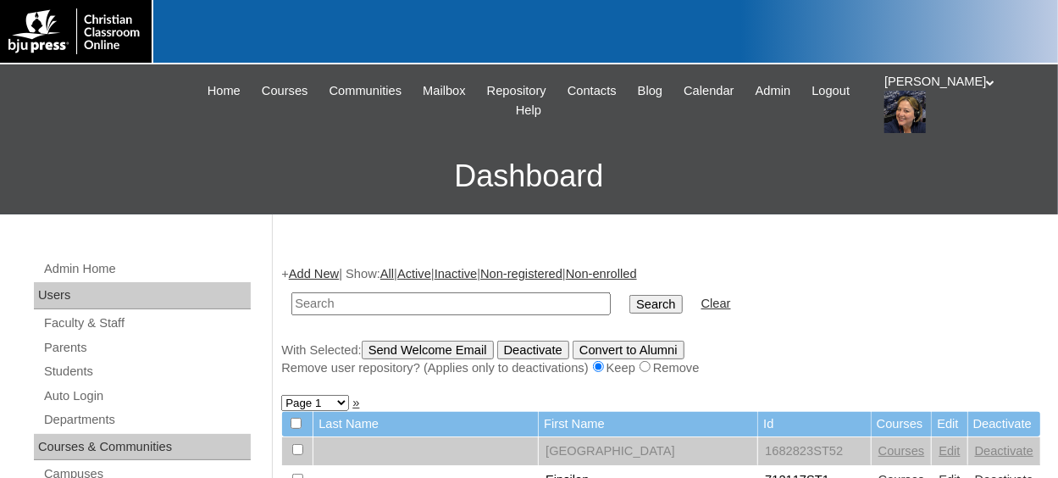
click at [360, 312] on input "text" at bounding box center [450, 303] width 319 height 23
paste input "78975921st"
type input "78975921st"
click at [629, 307] on input "Search" at bounding box center [655, 304] width 52 height 19
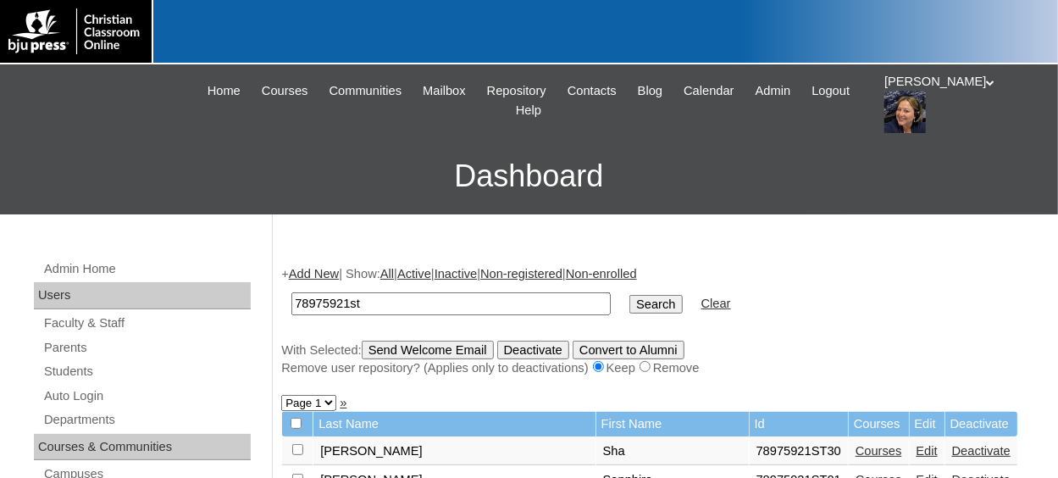
click at [332, 404] on select "Page 1 Page 2" at bounding box center [308, 403] width 55 height 16
select select "admin_students.php?q=78975921st&submit=Search&page=2"
click at [281, 397] on select "Page 1 Page 2" at bounding box center [308, 403] width 55 height 16
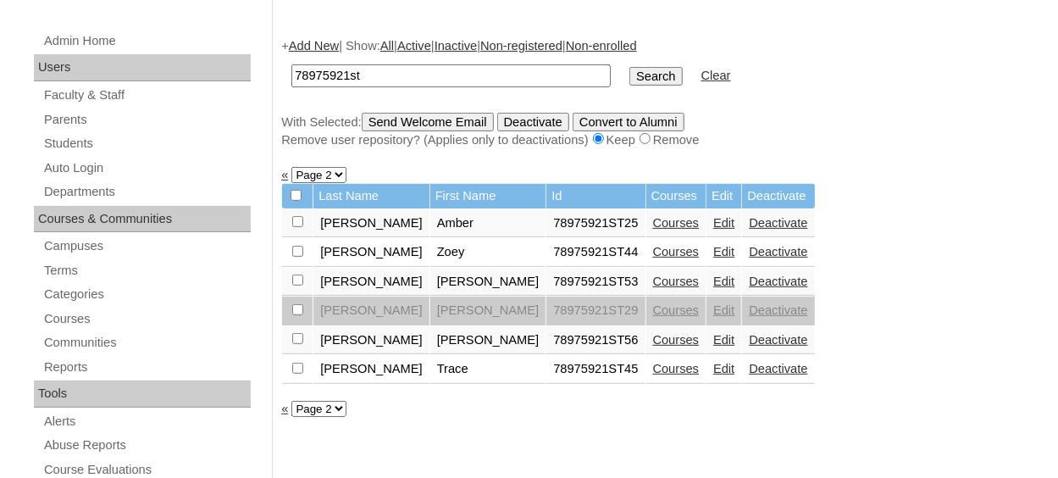
scroll to position [254, 0]
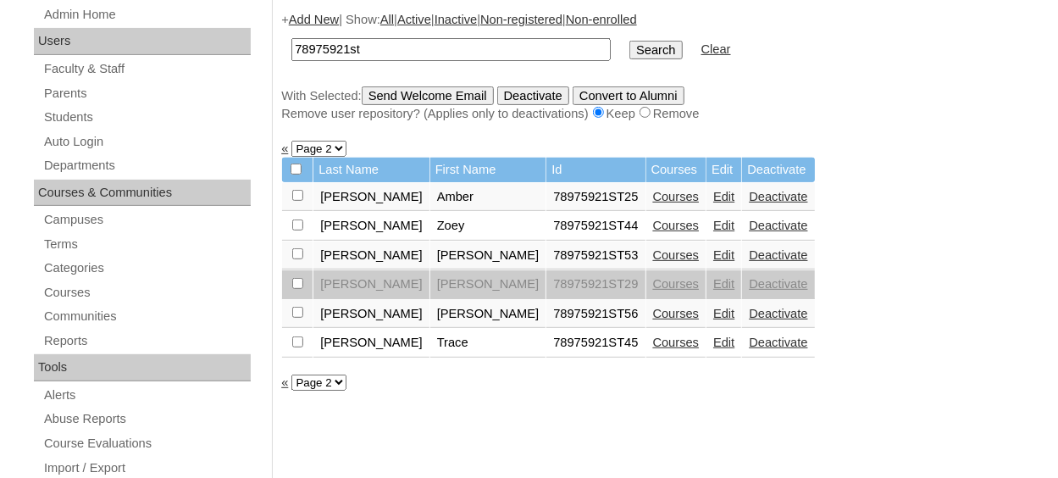
click at [713, 312] on link "Edit" at bounding box center [723, 314] width 21 height 14
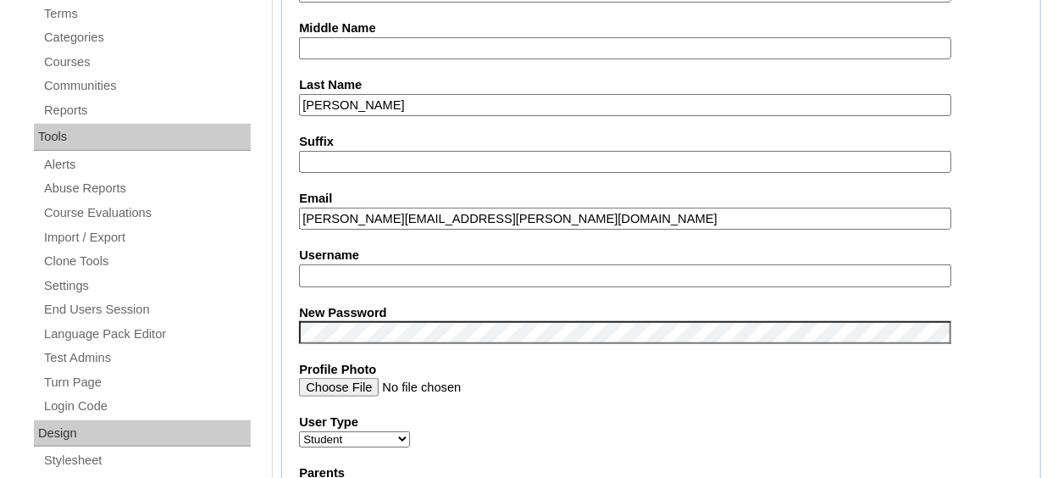
scroll to position [508, 0]
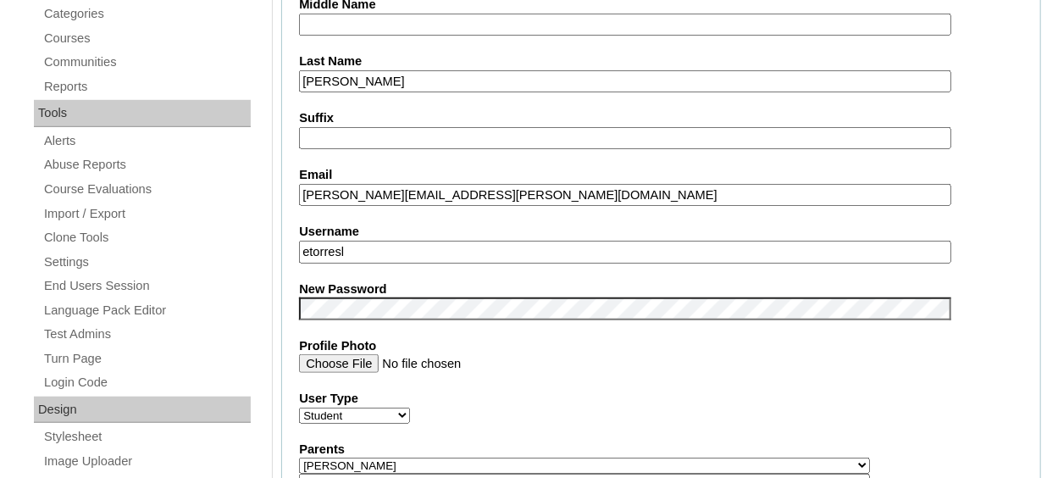
click at [392, 252] on input "etorresl" at bounding box center [624, 251] width 651 height 23
type input "e"
type input "t"
type input "twilson"
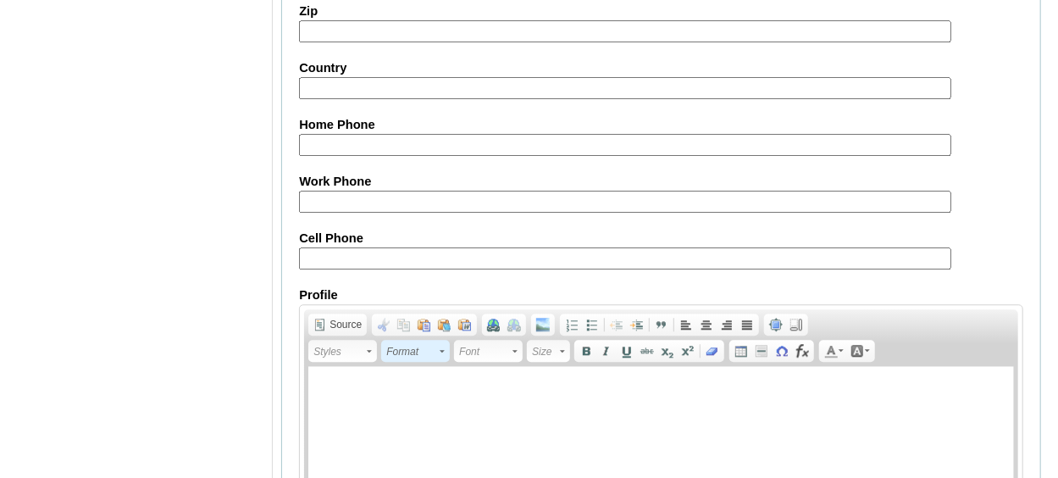
scroll to position [2105, 0]
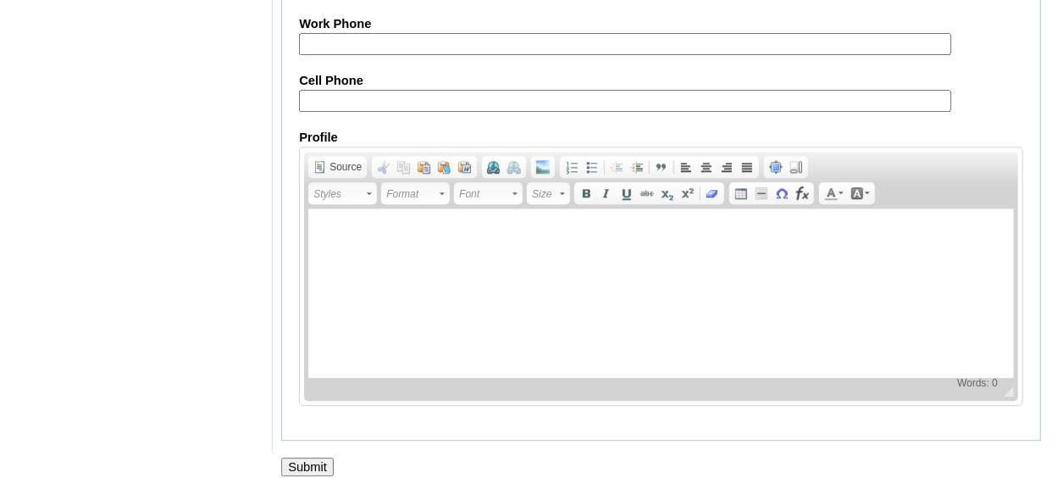
click at [290, 457] on input "Submit" at bounding box center [307, 466] width 52 height 19
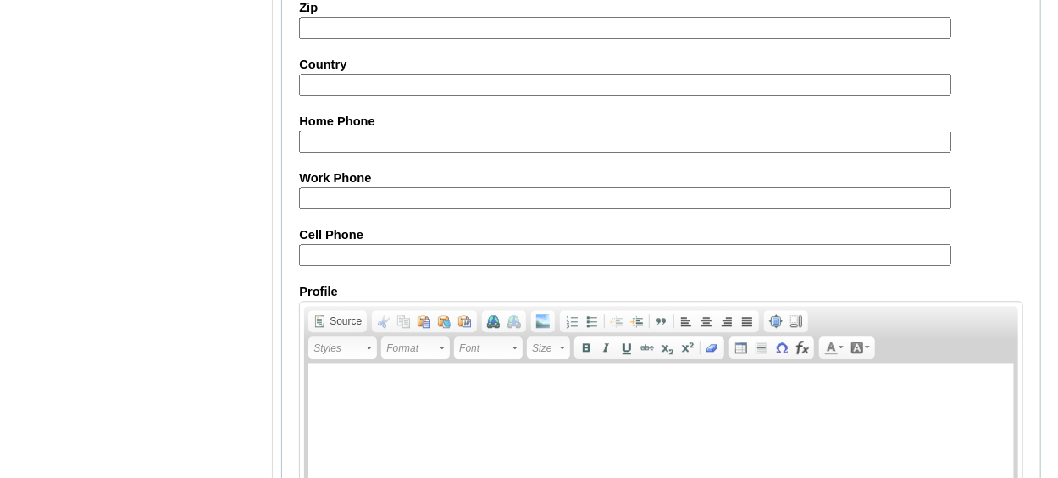
scroll to position [1936, 0]
